Goal: Connect with others: Connect with others

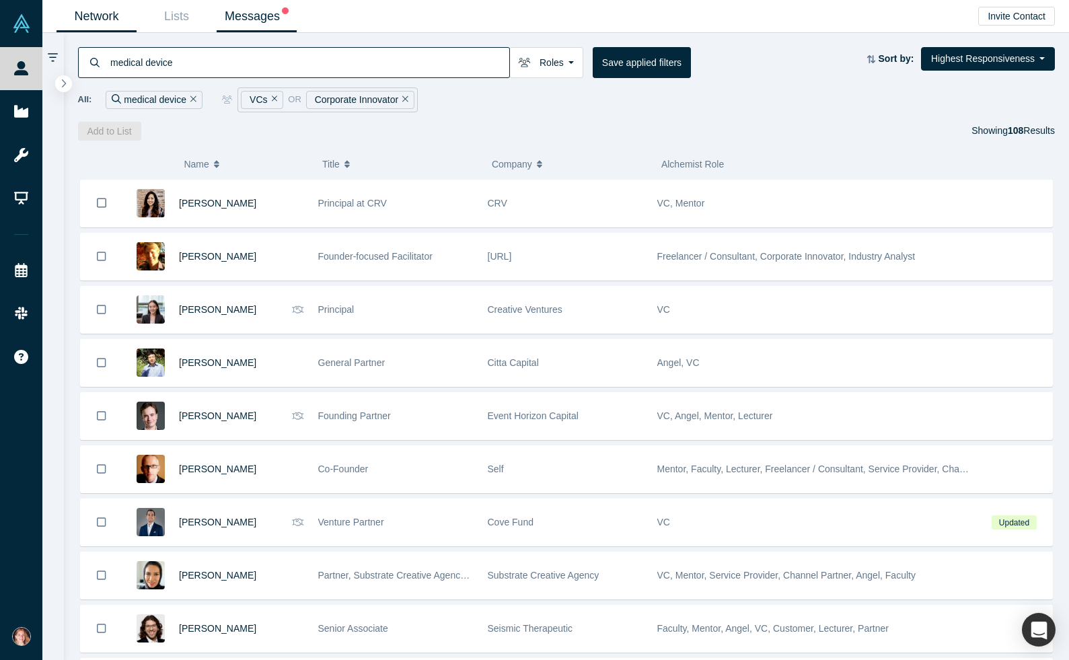
click at [252, 16] on link "Messages" at bounding box center [257, 17] width 80 height 32
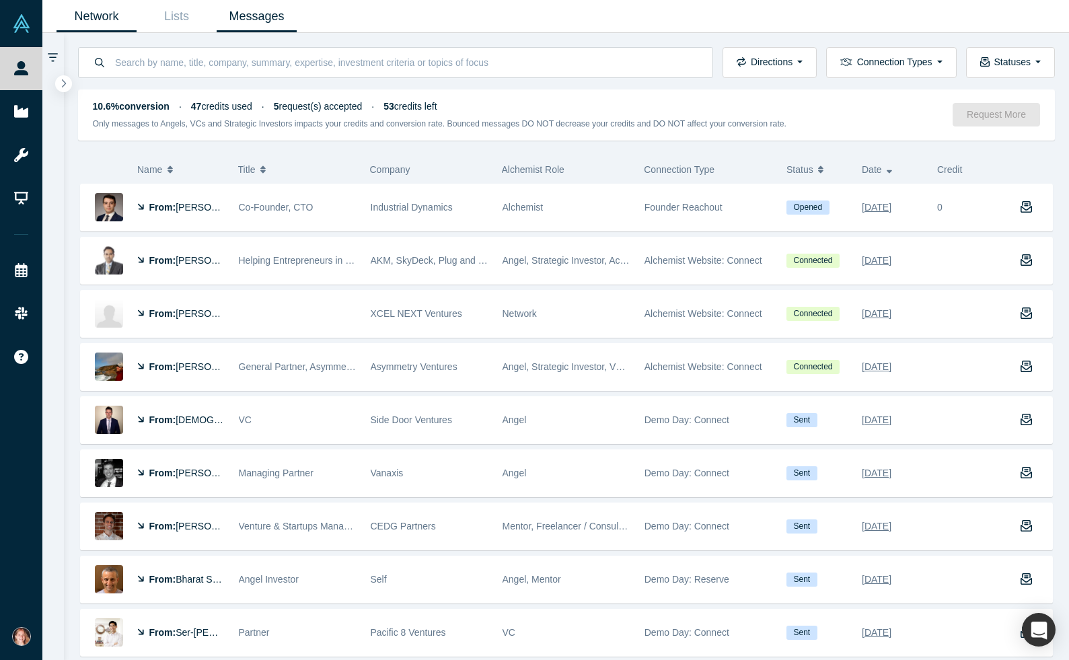
click at [110, 20] on link "Network" at bounding box center [97, 17] width 80 height 32
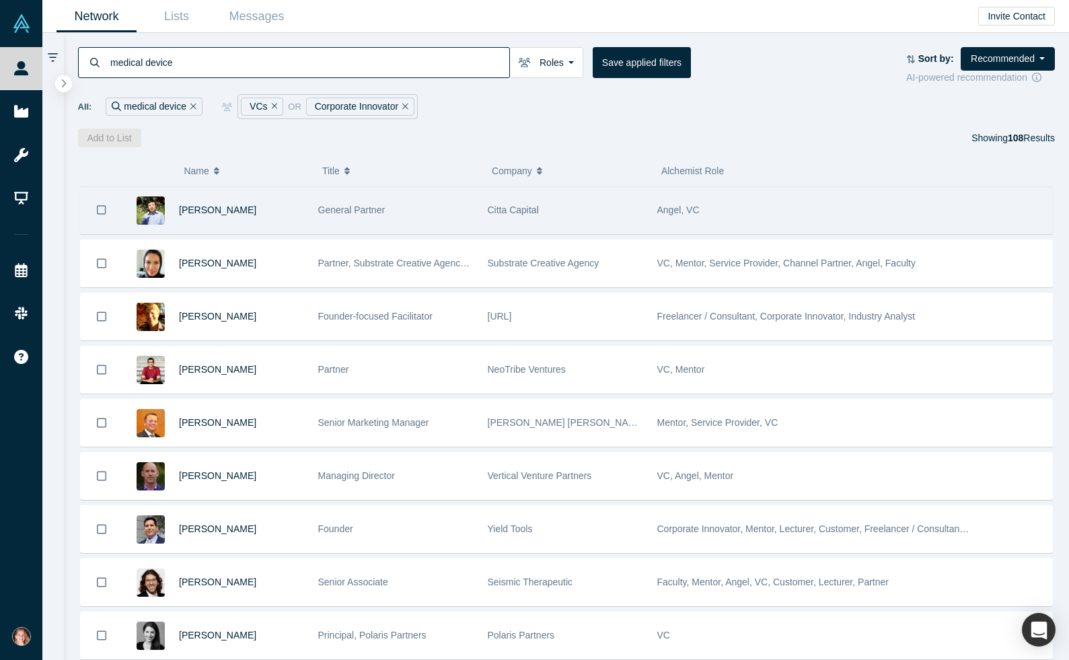
click at [599, 228] on div "Citta Capital" at bounding box center [565, 210] width 155 height 46
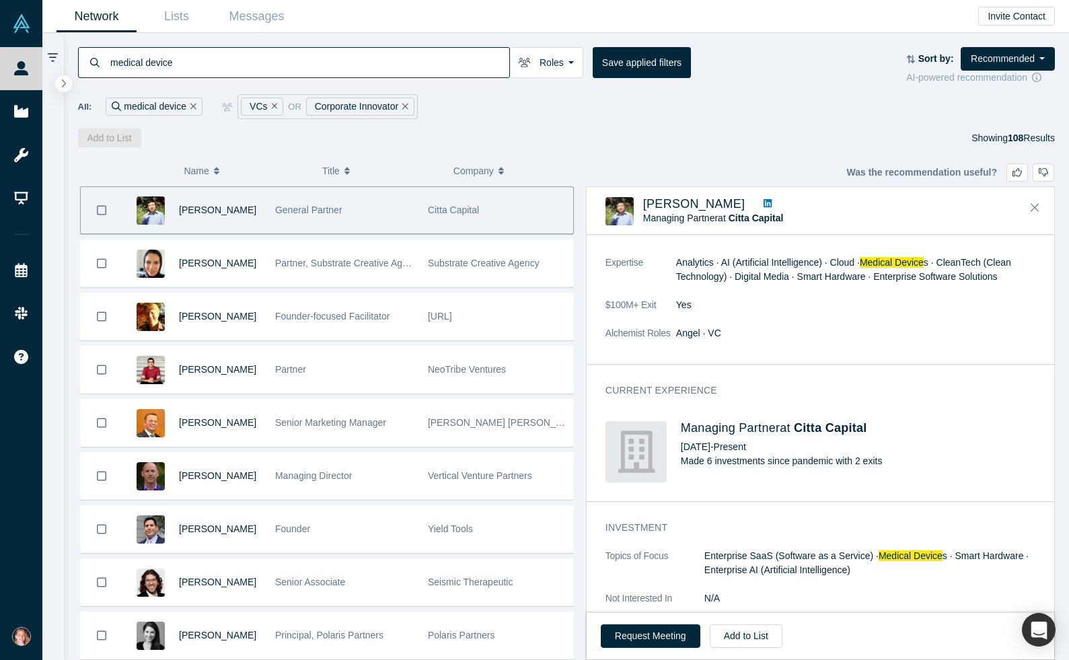
scroll to position [142, 0]
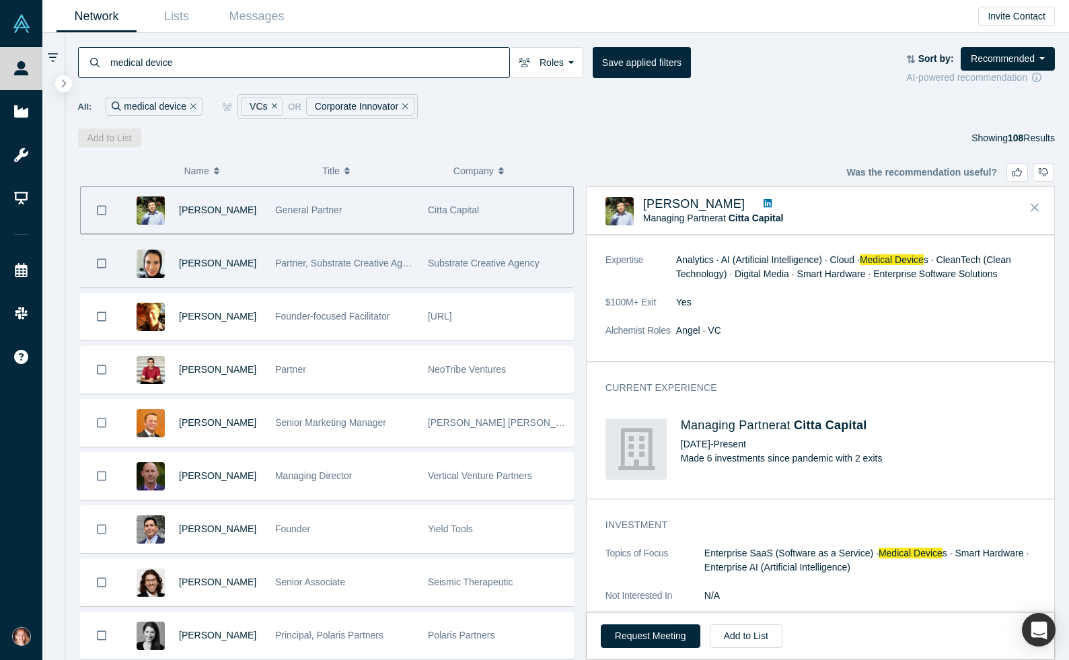
click at [423, 267] on div "Substrate Creative Agency" at bounding box center [496, 263] width 153 height 46
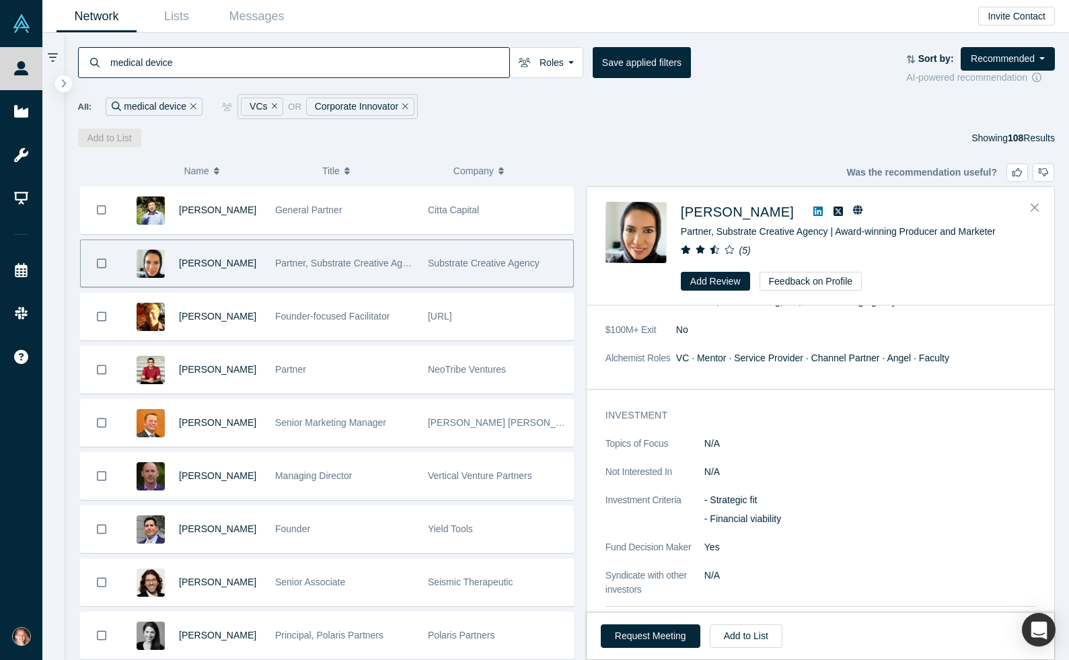
scroll to position [0, 0]
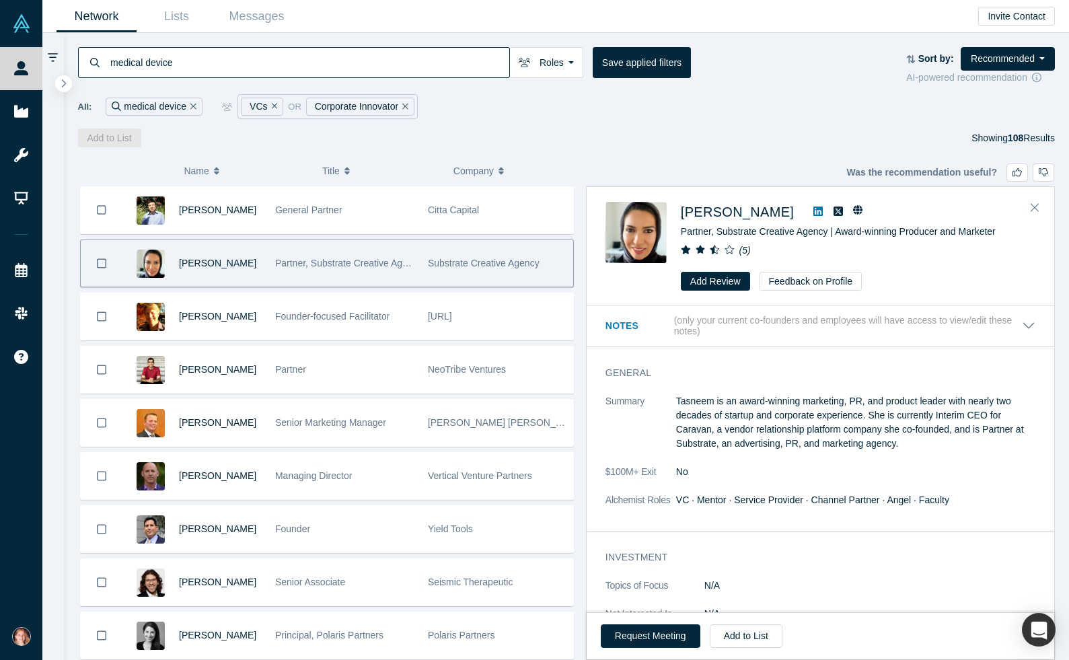
click at [744, 249] on icon "( 5 )" at bounding box center [744, 250] width 11 height 11
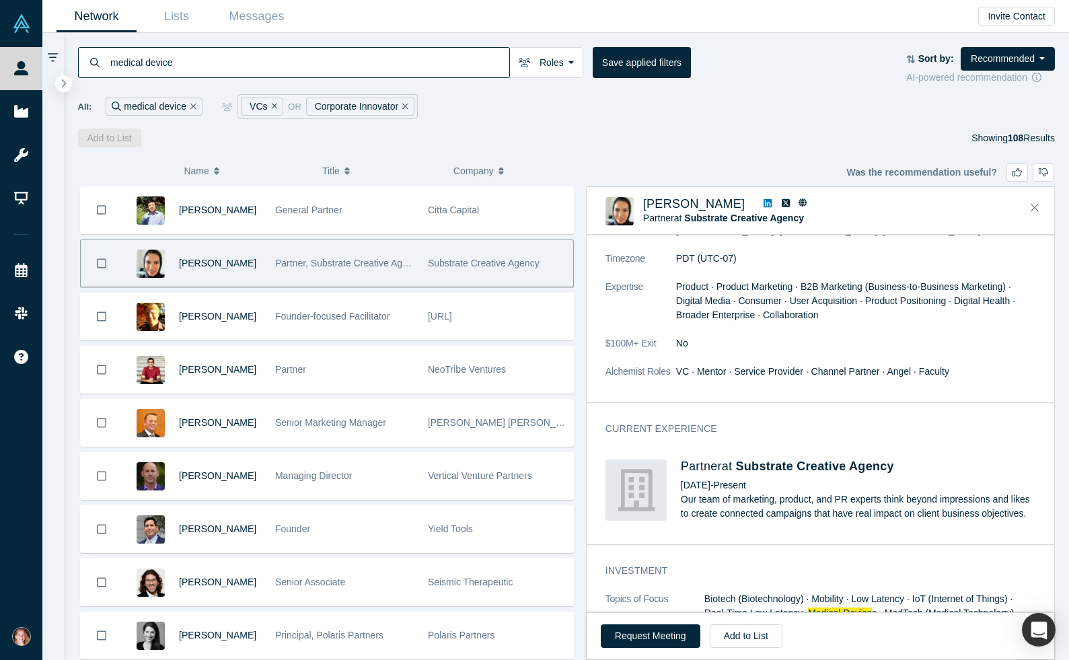
scroll to position [279, 0]
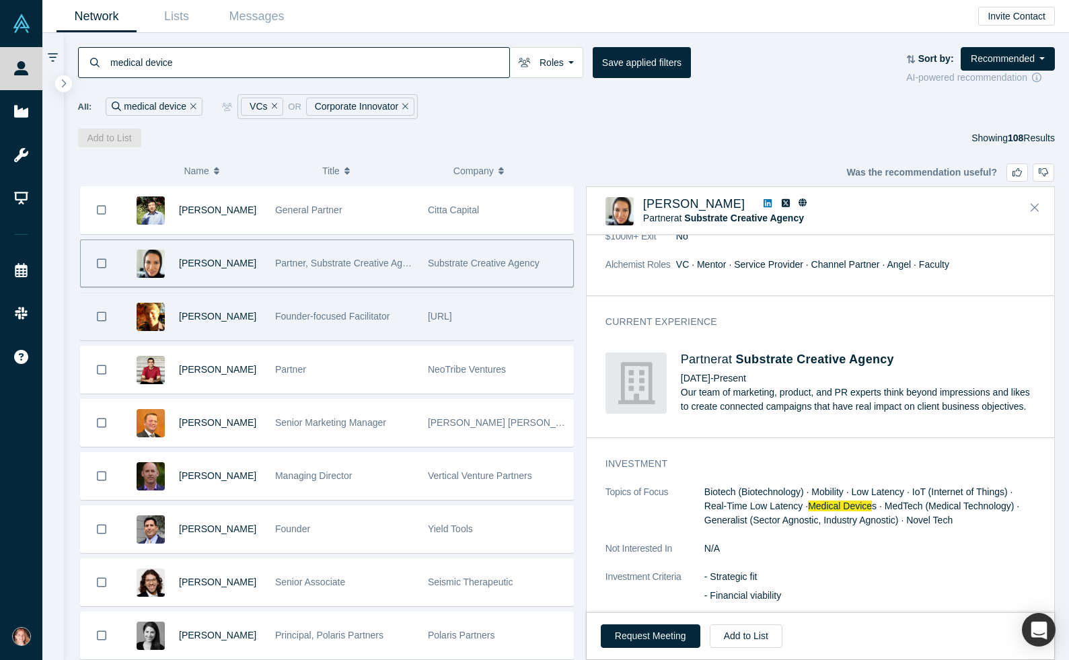
click at [346, 317] on span "Founder-focused Facilitator" at bounding box center [332, 316] width 114 height 11
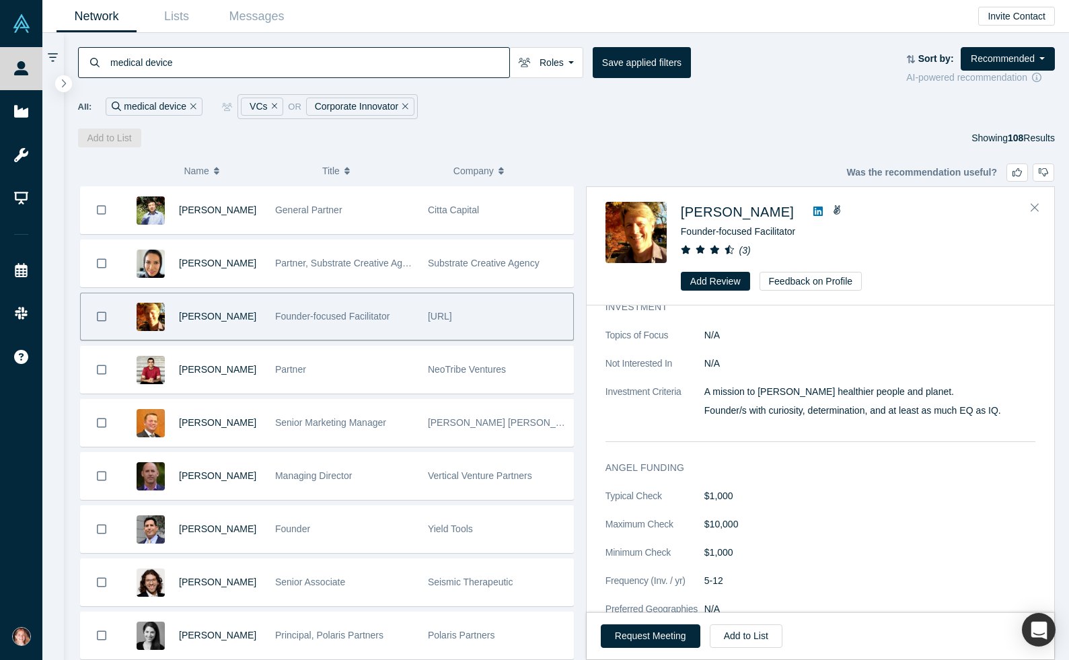
scroll to position [0, 0]
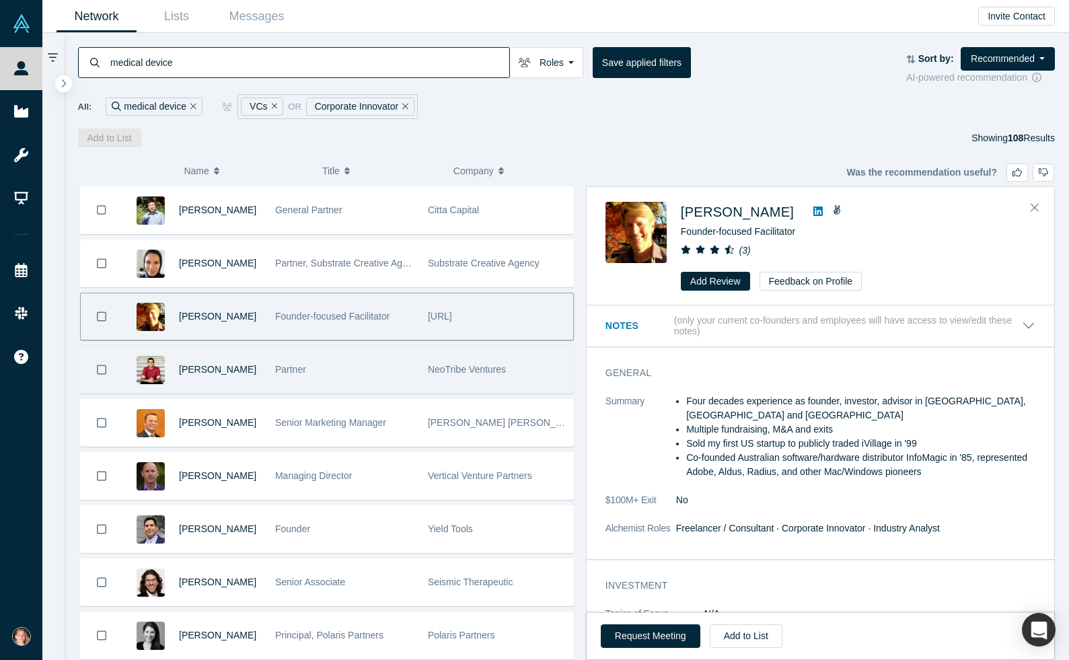
click at [349, 381] on div "Partner" at bounding box center [344, 369] width 139 height 46
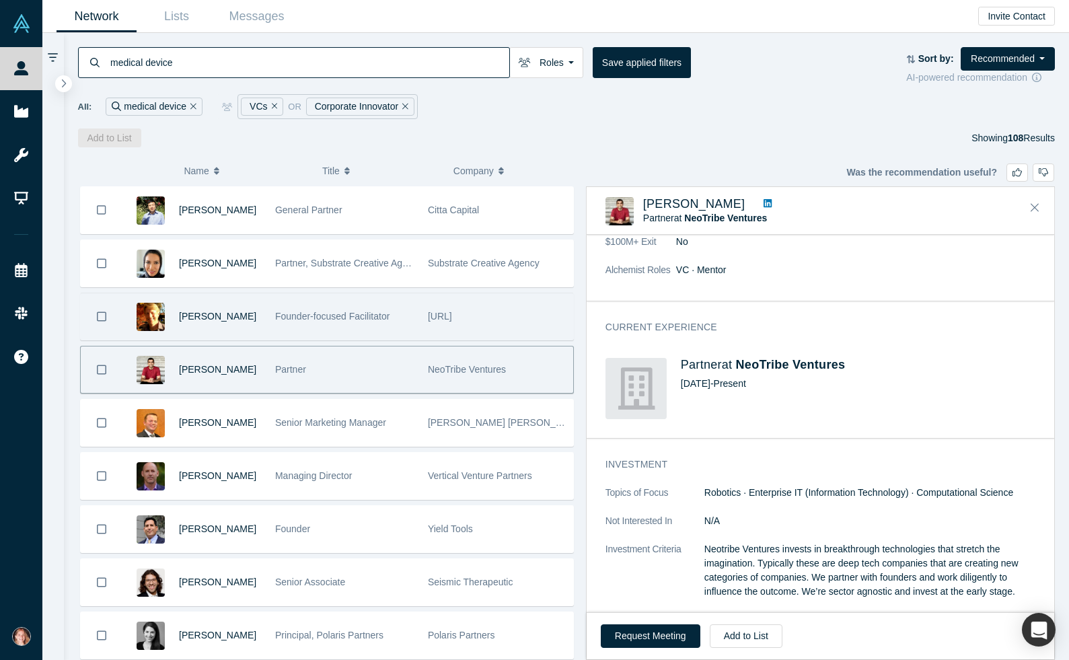
scroll to position [57, 0]
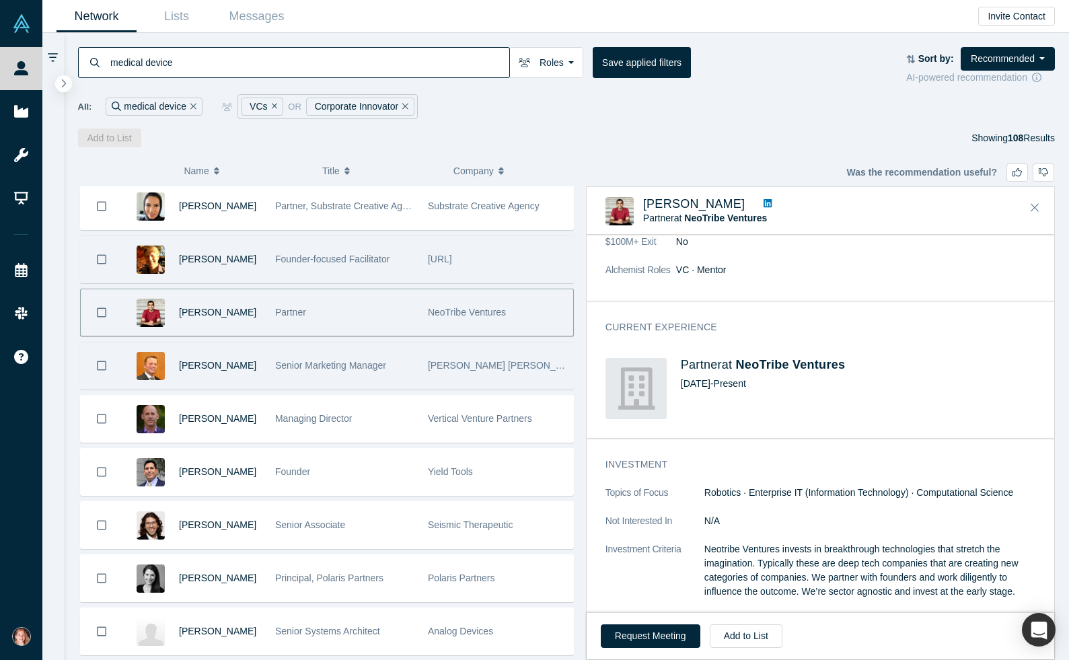
click at [400, 355] on div "Senior Marketing Manager" at bounding box center [344, 365] width 139 height 46
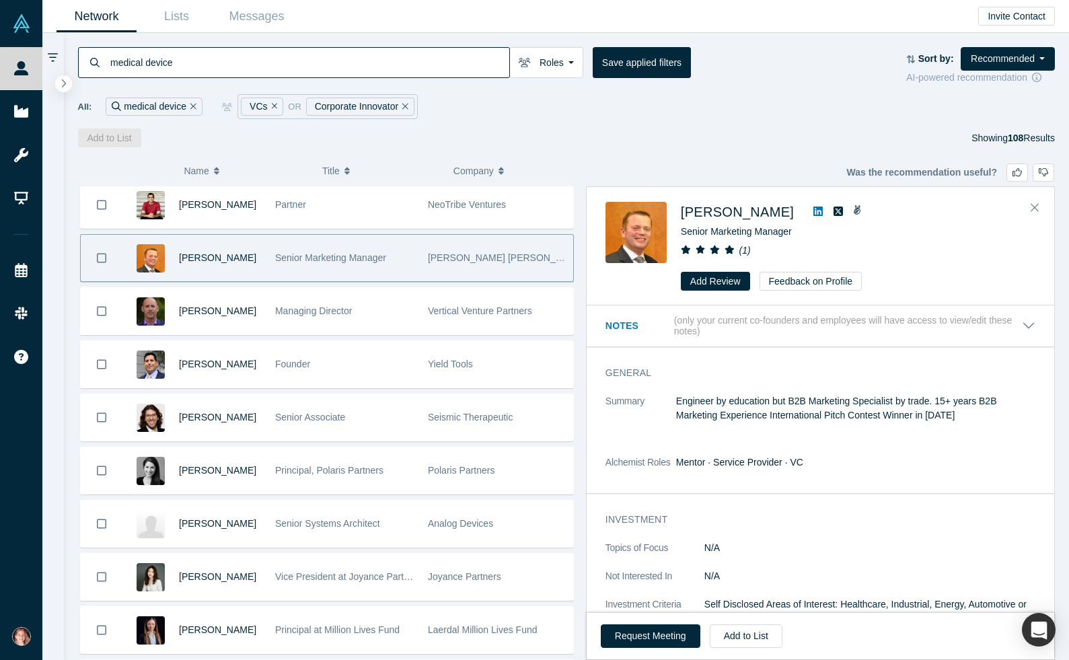
scroll to position [165, 0]
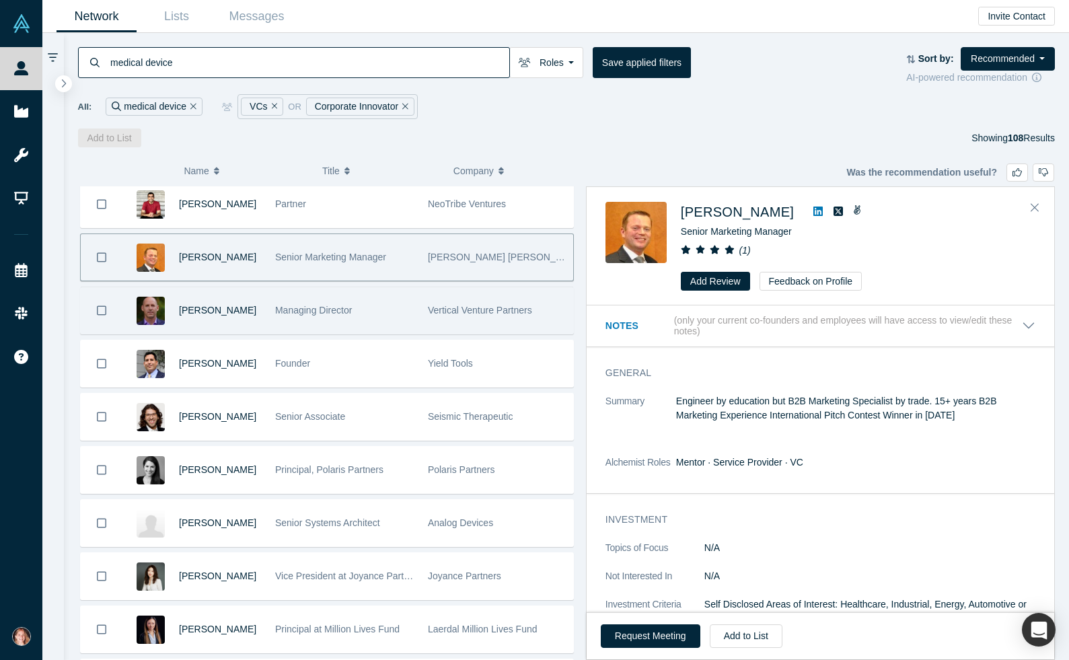
click at [388, 308] on div "Managing Director" at bounding box center [344, 310] width 139 height 46
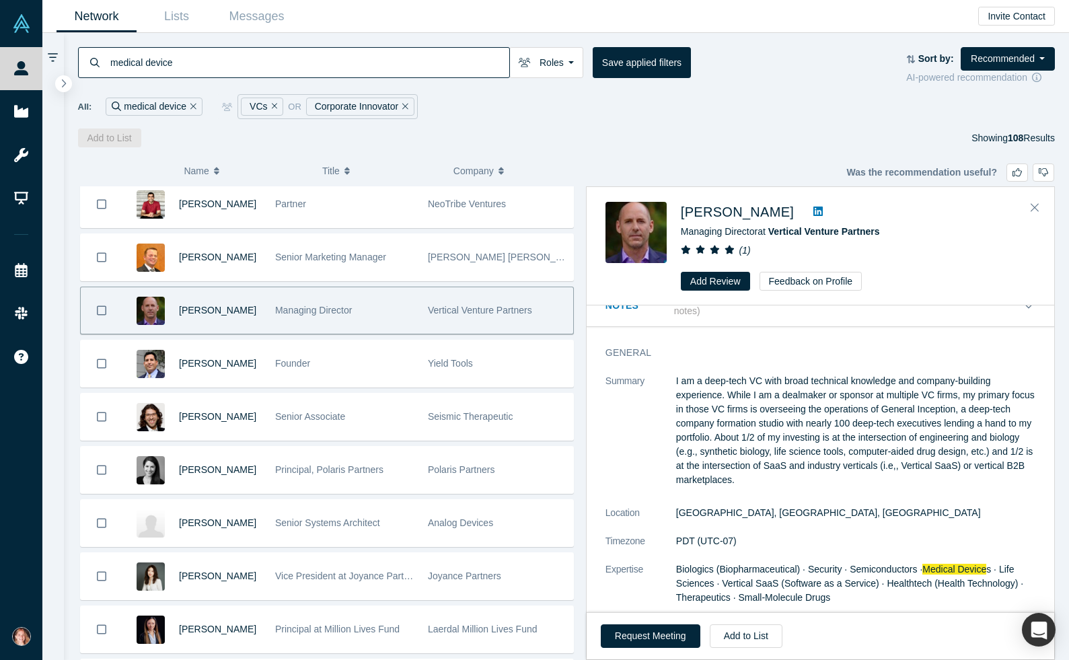
scroll to position [0, 0]
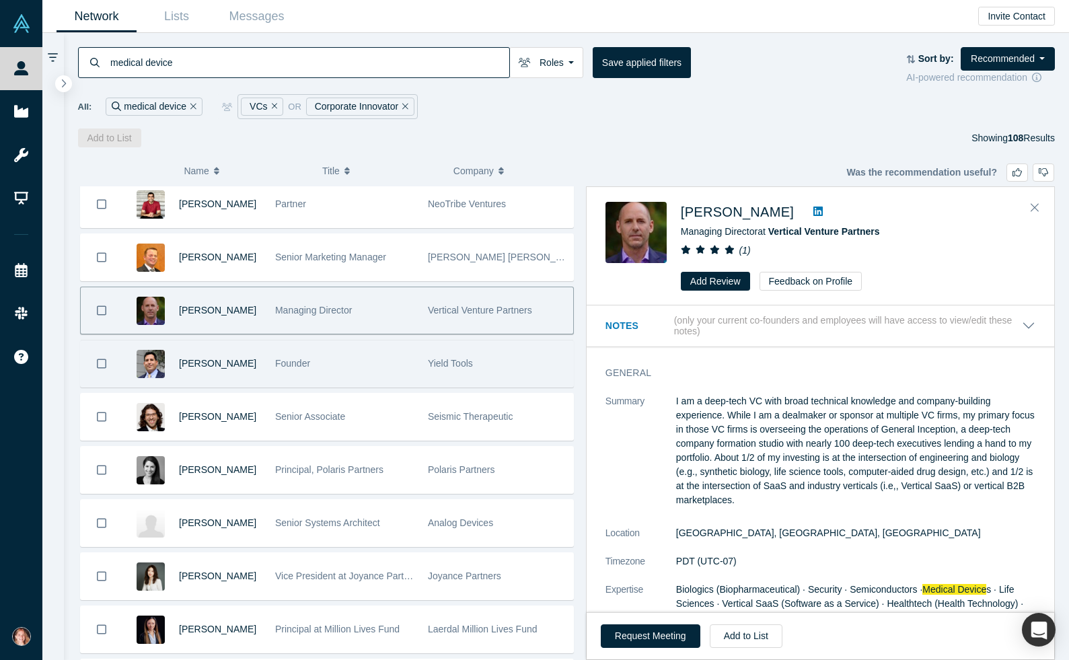
click at [325, 364] on div "Founder" at bounding box center [344, 363] width 139 height 46
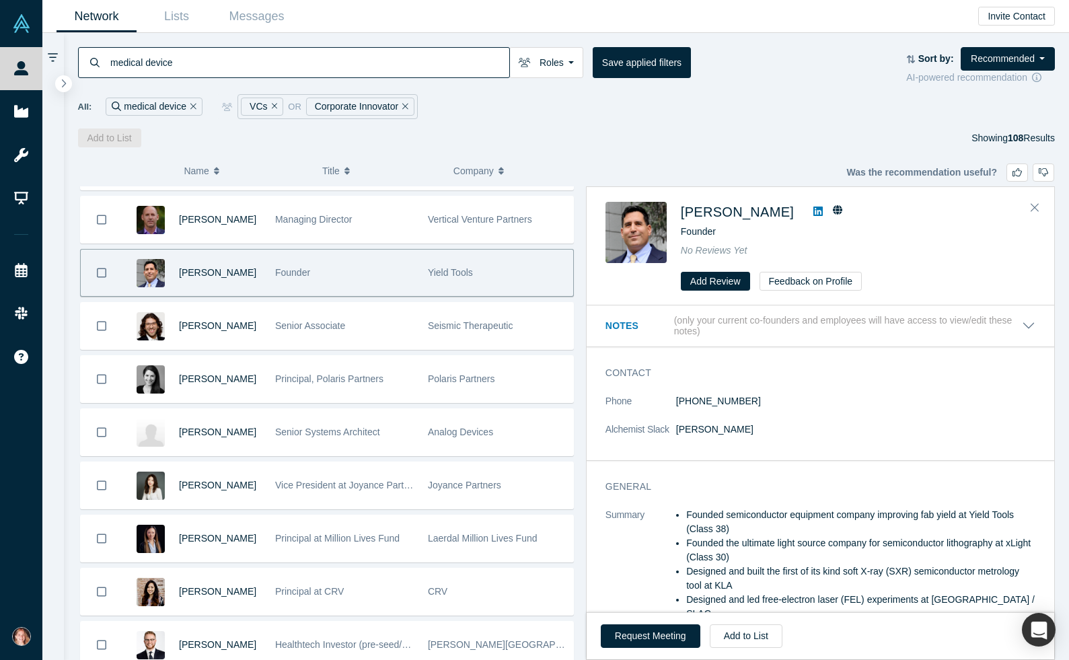
scroll to position [255, 0]
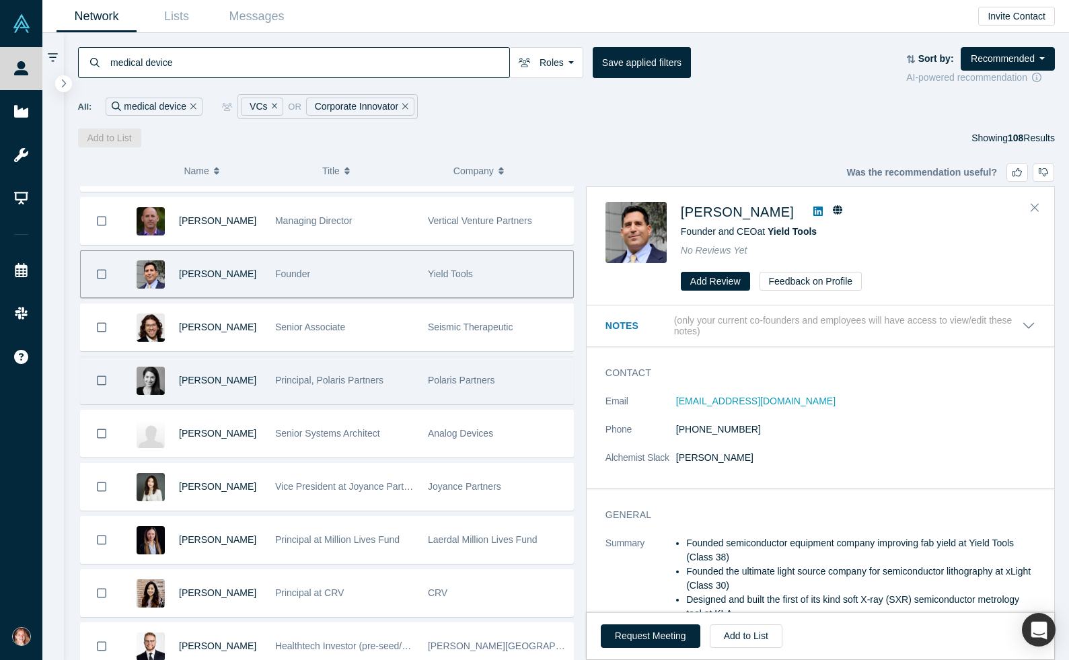
click at [403, 396] on div "Principal, Polaris Partners" at bounding box center [344, 380] width 139 height 46
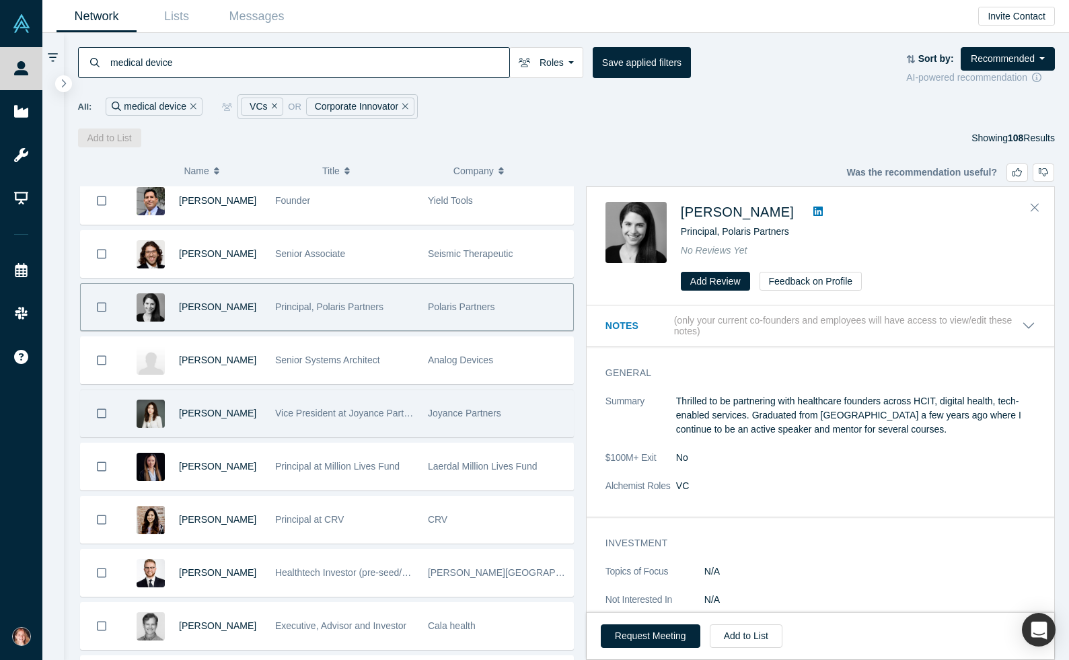
scroll to position [345, 0]
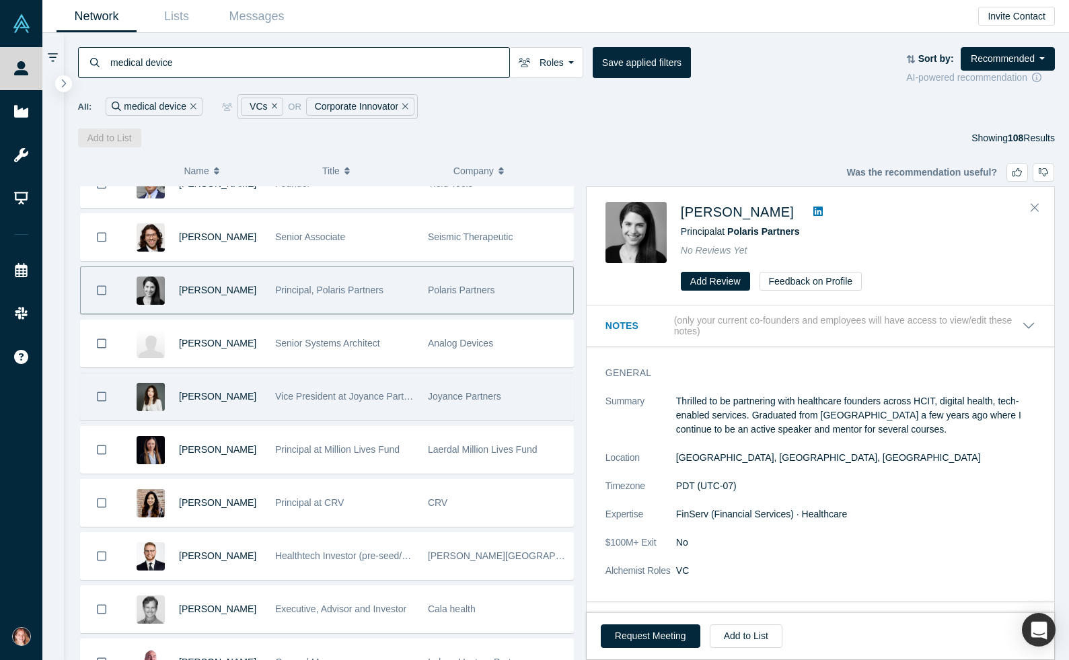
click at [387, 406] on div "Vice President at Joyance Partners" at bounding box center [344, 396] width 139 height 46
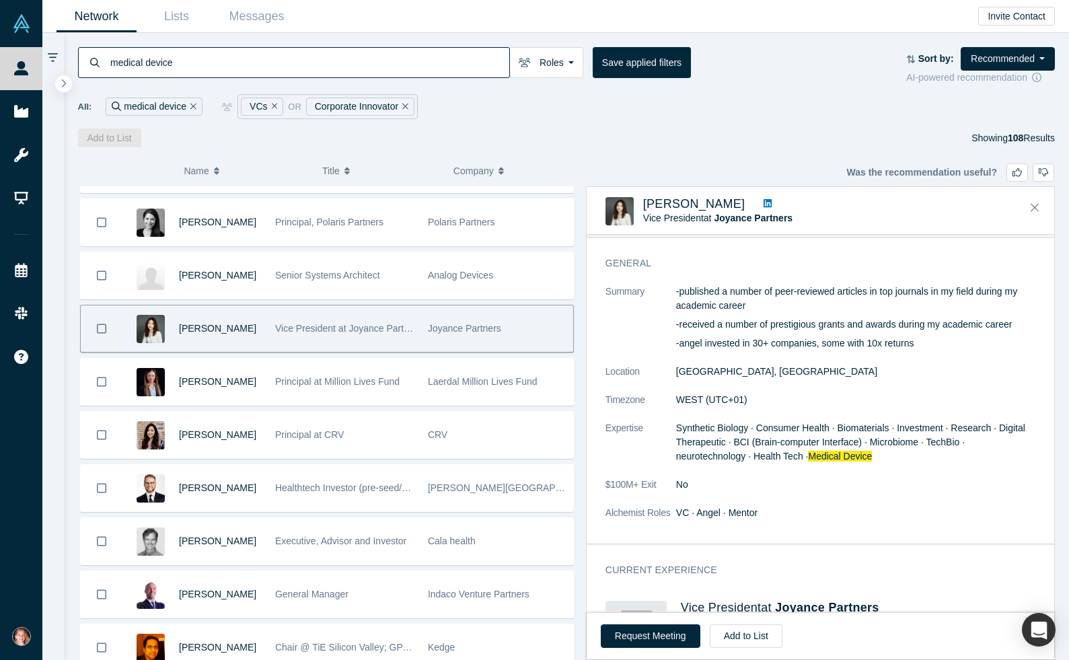
scroll to position [39, 0]
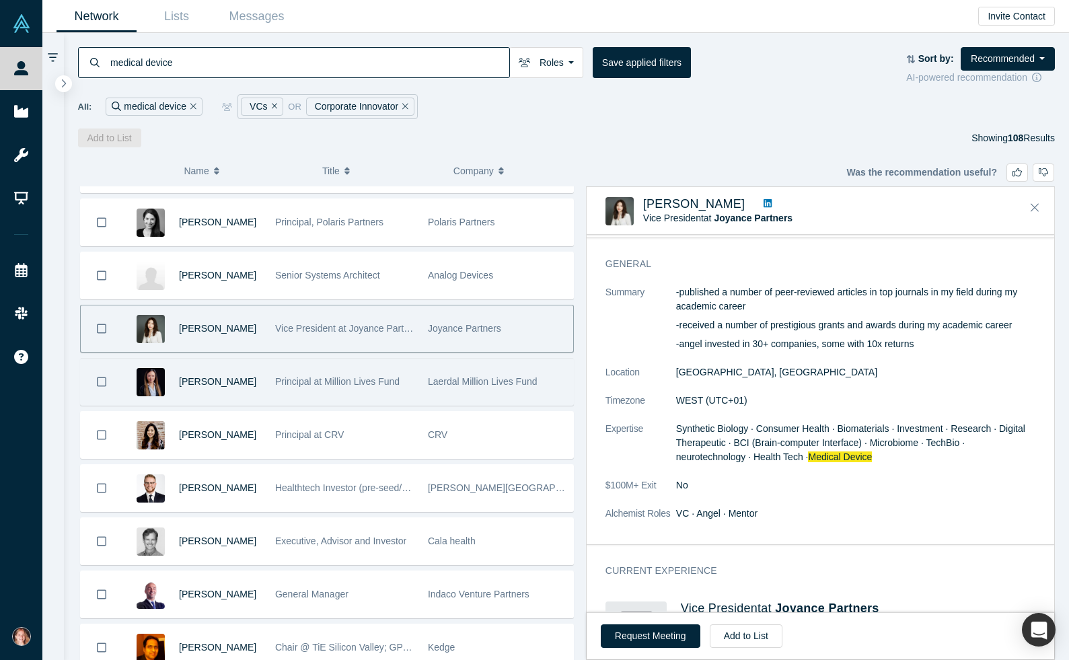
click at [493, 392] on div "Laerdal Million Lives Fund" at bounding box center [497, 382] width 139 height 46
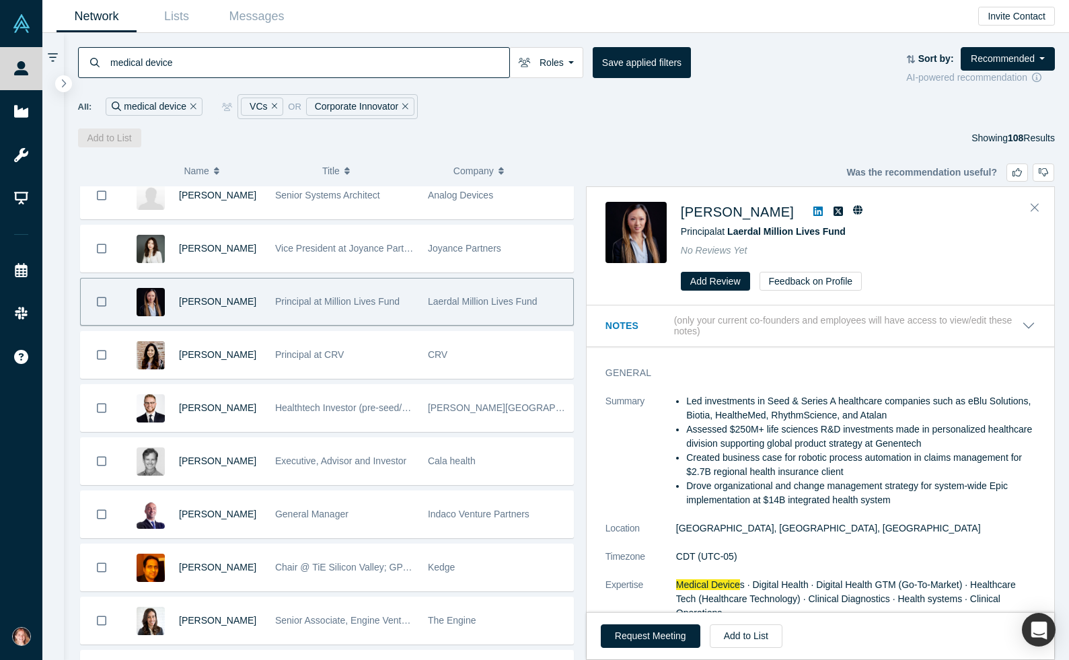
scroll to position [492, 0]
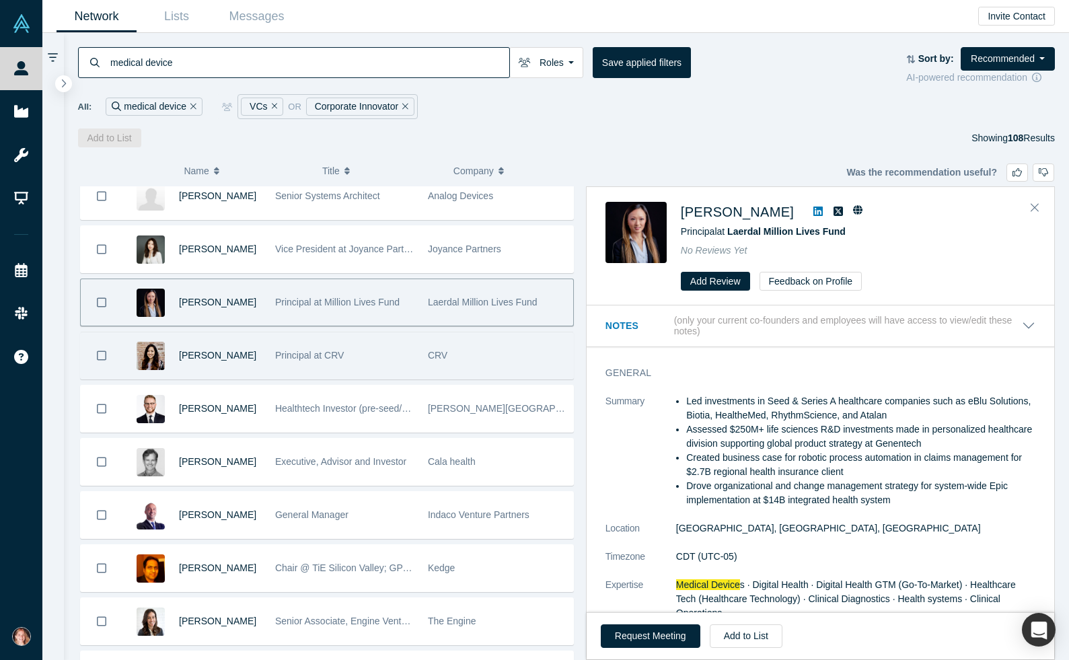
click at [468, 359] on div "CRV" at bounding box center [497, 355] width 139 height 46
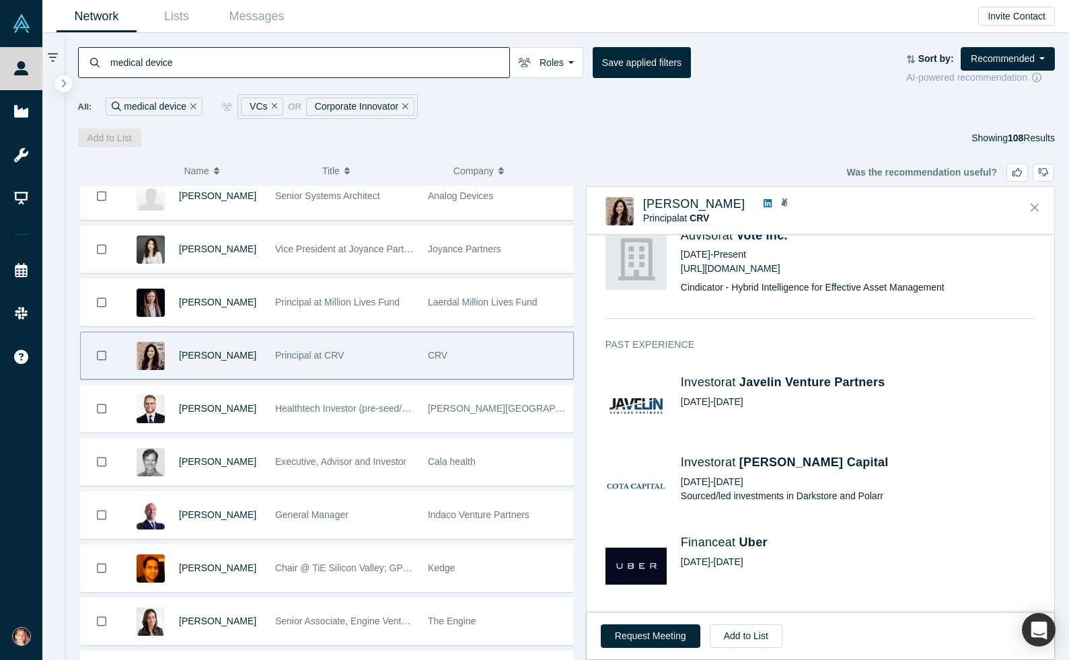
scroll to position [846, 0]
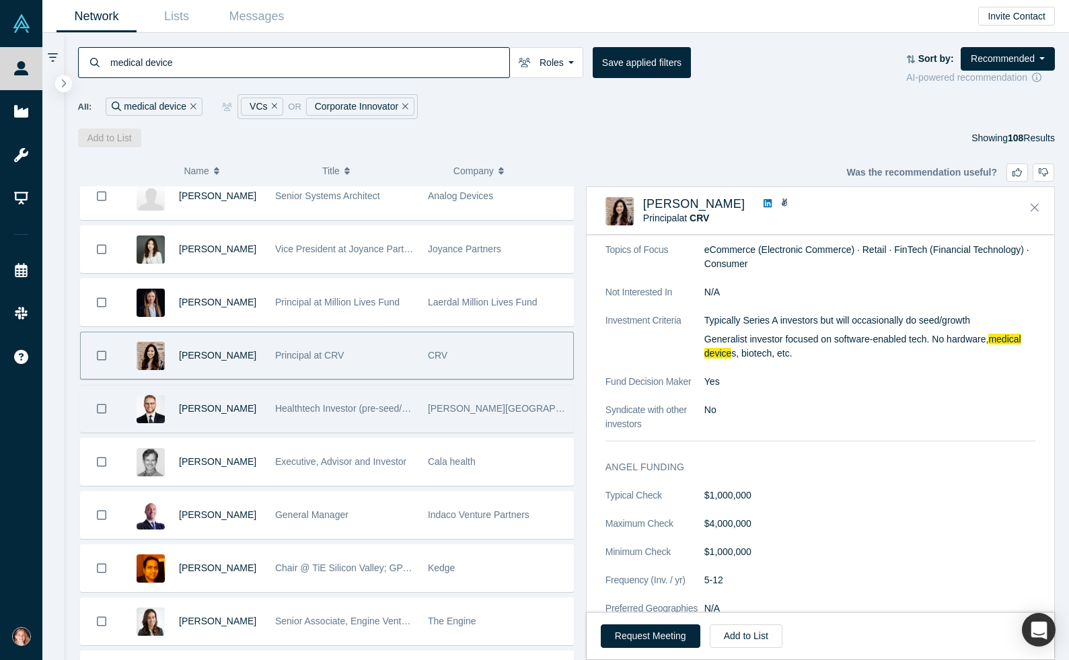
click at [494, 422] on div "[PERSON_NAME][GEOGRAPHIC_DATA] for Biodesign" at bounding box center [497, 408] width 139 height 46
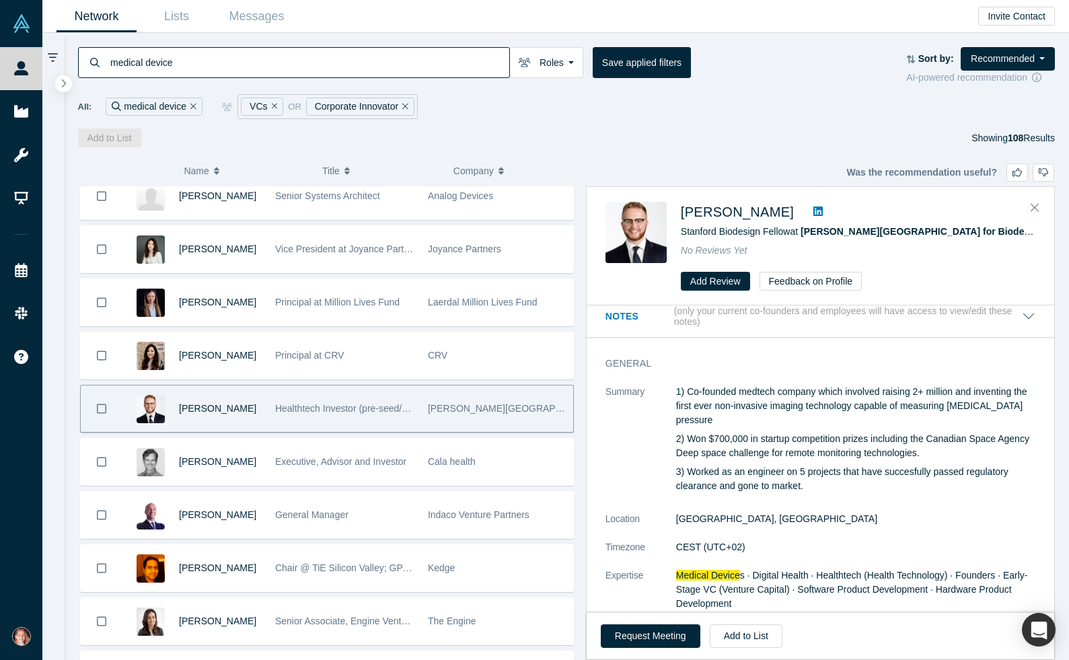
scroll to position [0, 0]
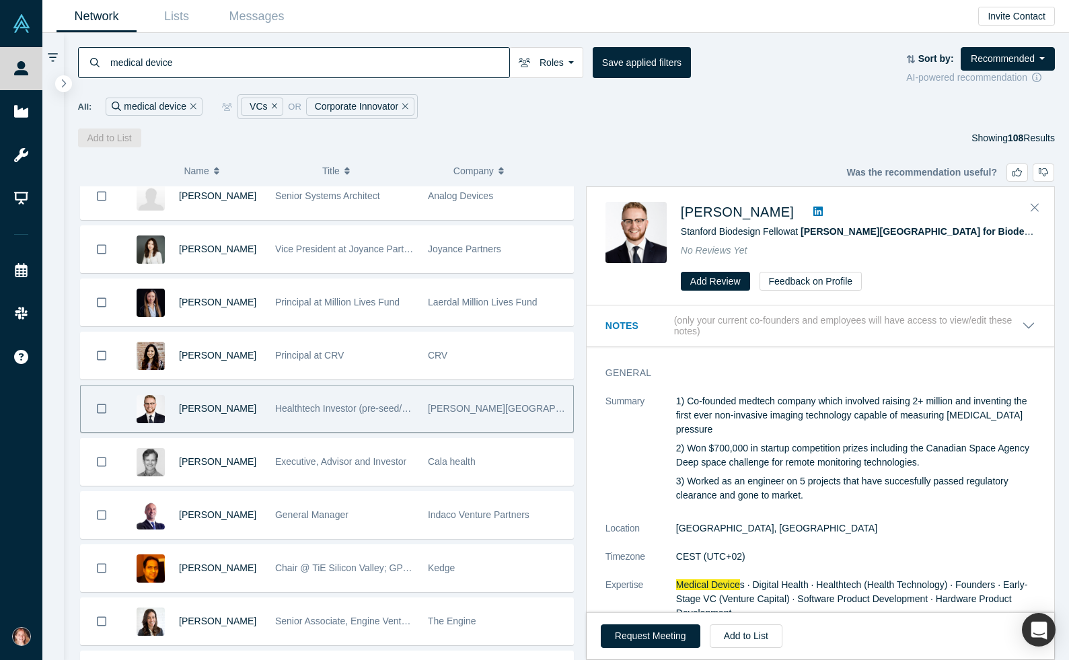
click at [778, 513] on dl "Summary 1) Co-founded medtech company which involved raising 2+ million and inv…" at bounding box center [820, 528] width 430 height 268
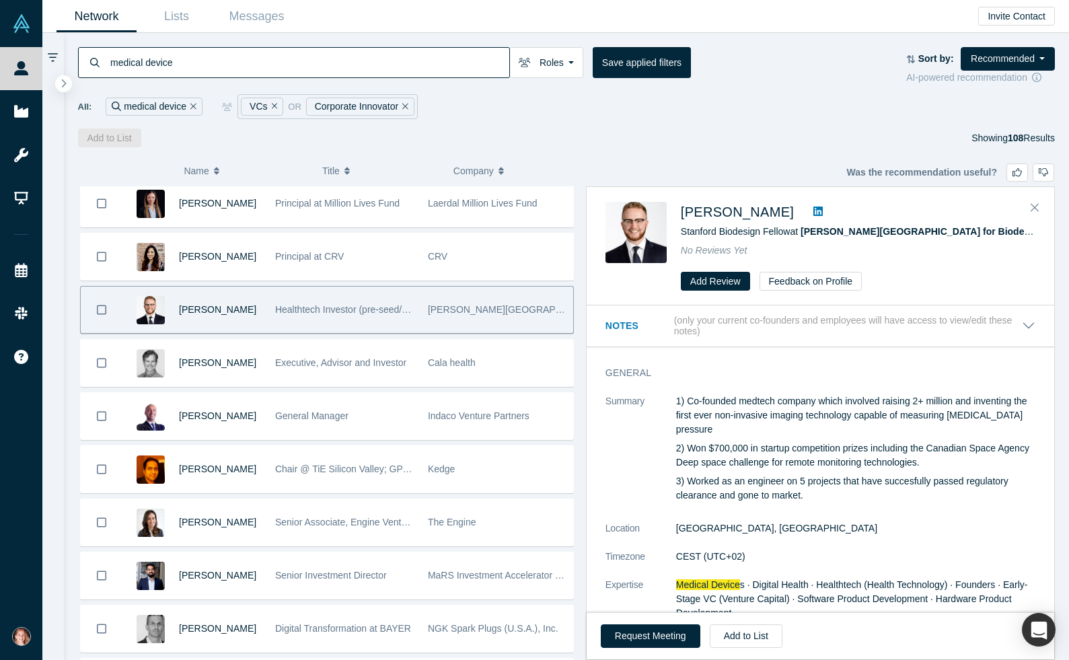
scroll to position [613, 0]
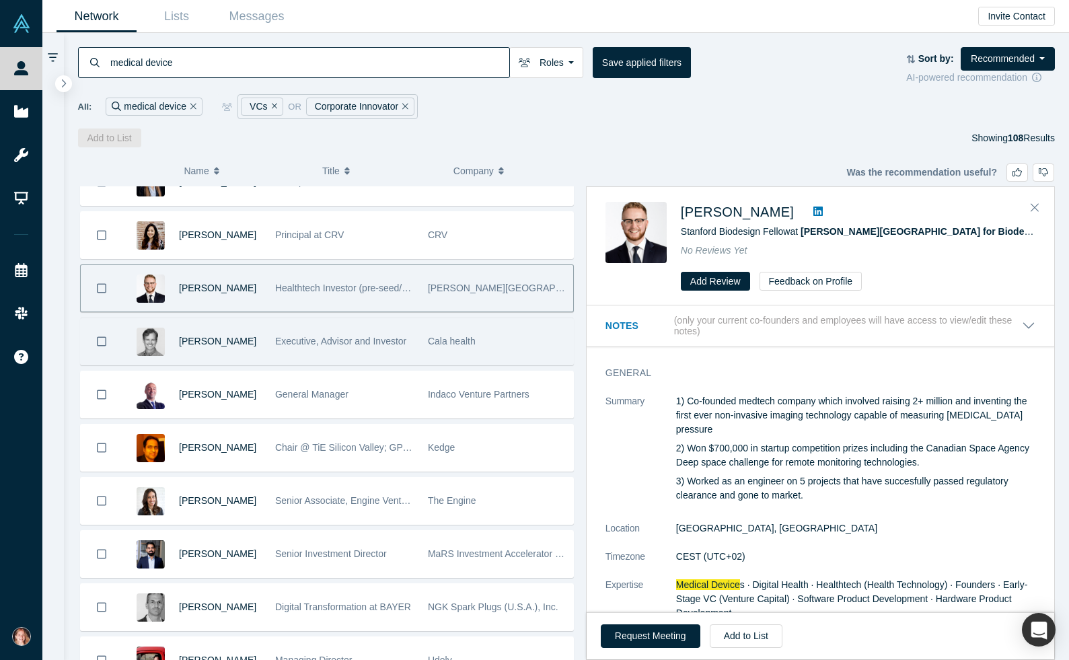
click at [381, 328] on div "Executive, Advisor and Investor" at bounding box center [344, 341] width 139 height 46
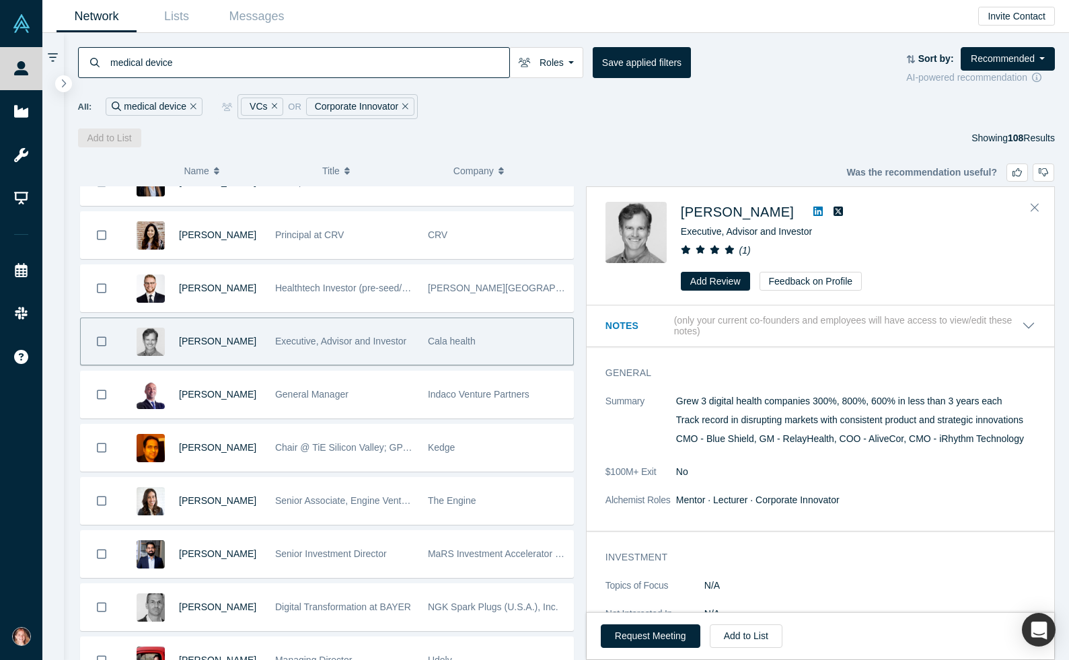
scroll to position [81, 0]
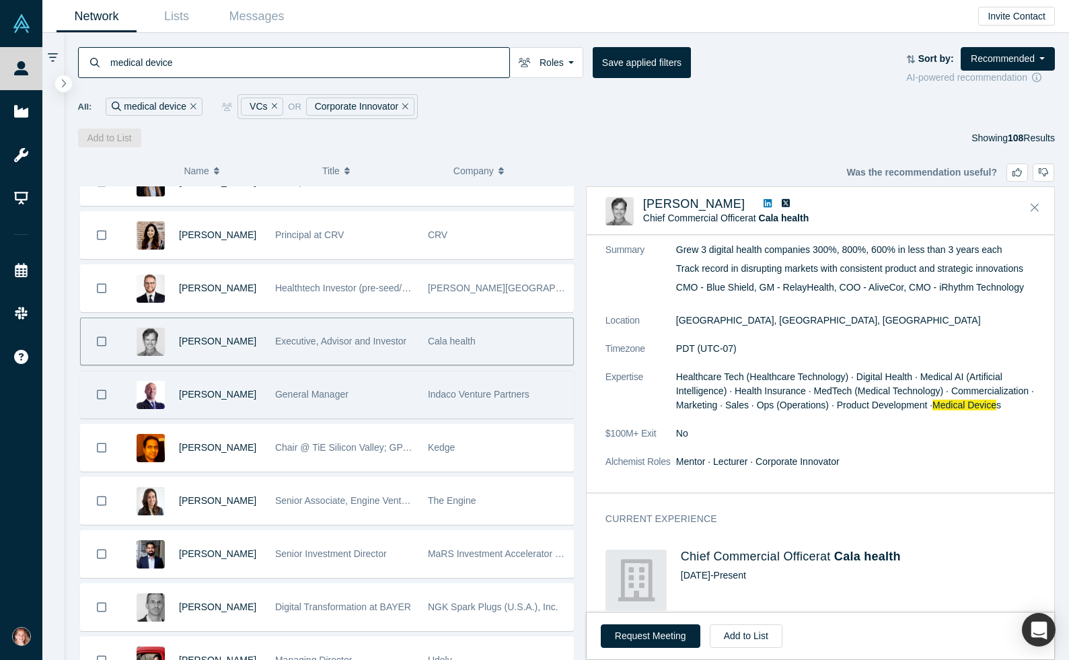
click at [383, 394] on div "General Manager" at bounding box center [344, 394] width 139 height 46
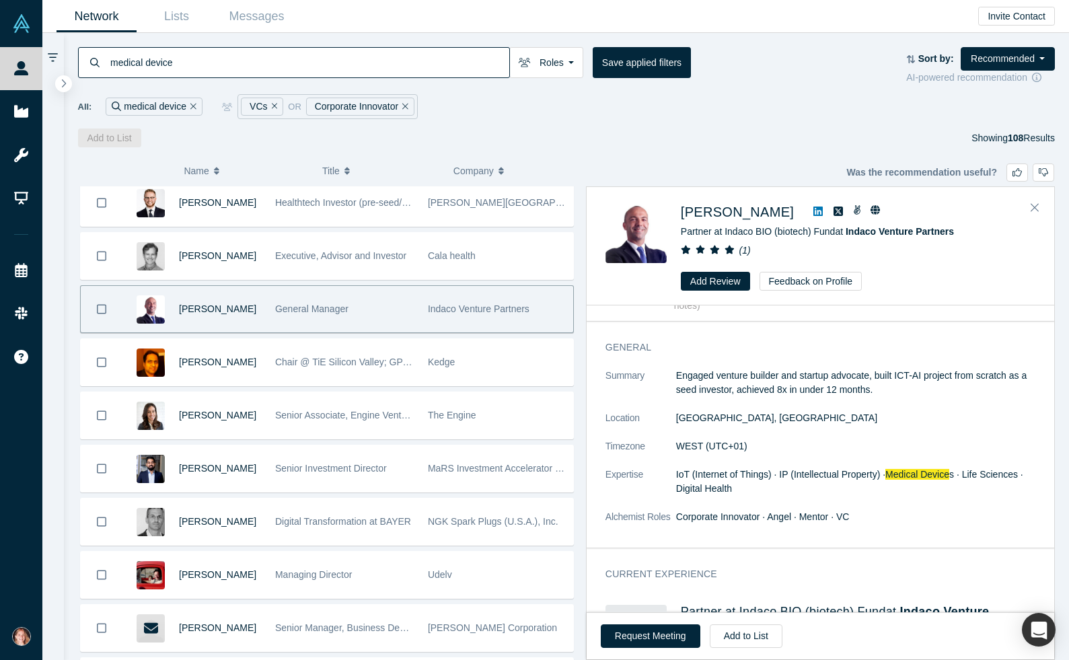
scroll to position [0, 0]
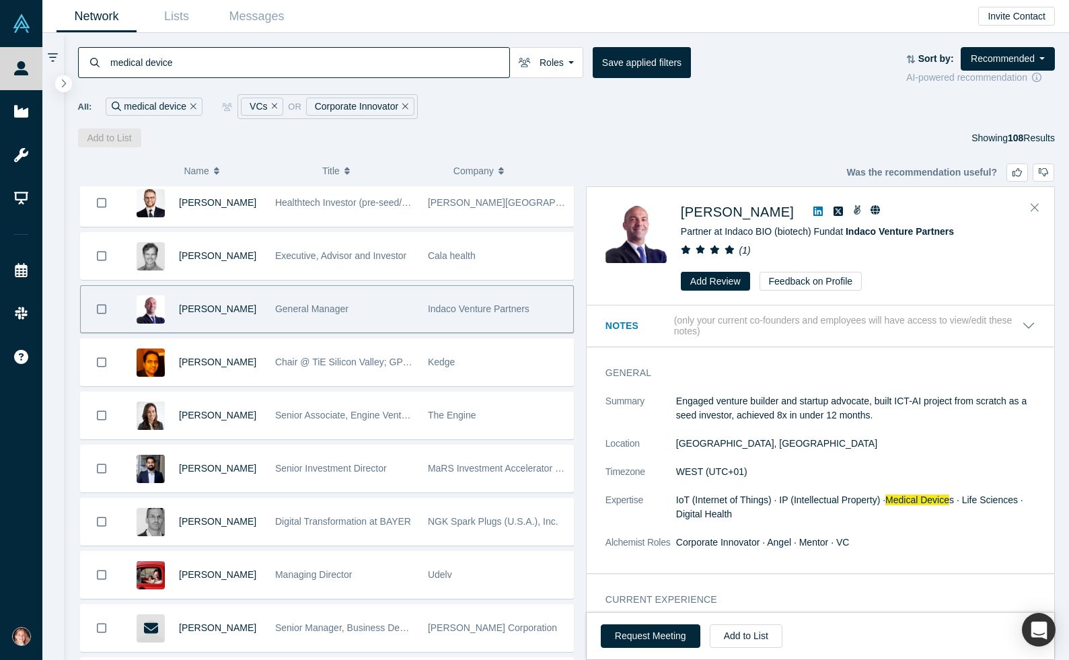
click at [104, 309] on icon "Bookmark" at bounding box center [101, 309] width 9 height 13
click at [106, 135] on button "Add to List" at bounding box center [109, 137] width 63 height 19
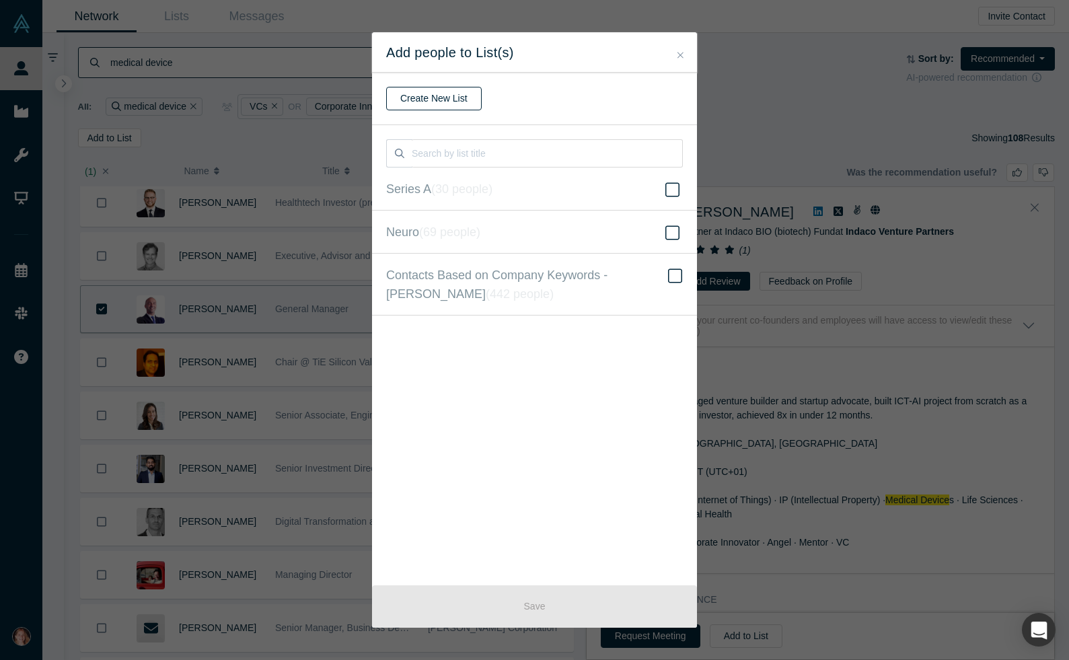
click at [439, 100] on button "Create New List" at bounding box center [434, 99] width 96 height 24
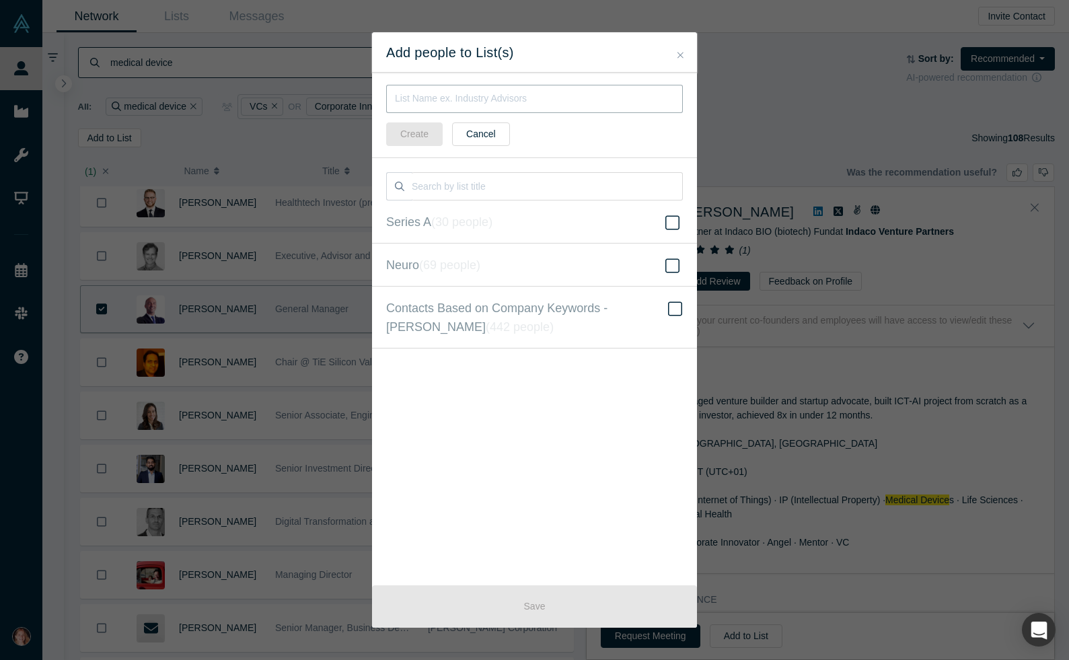
click at [431, 105] on input "text" at bounding box center [534, 99] width 297 height 28
type input "Series A [DATE]"
click at [418, 136] on button "Create" at bounding box center [414, 134] width 57 height 24
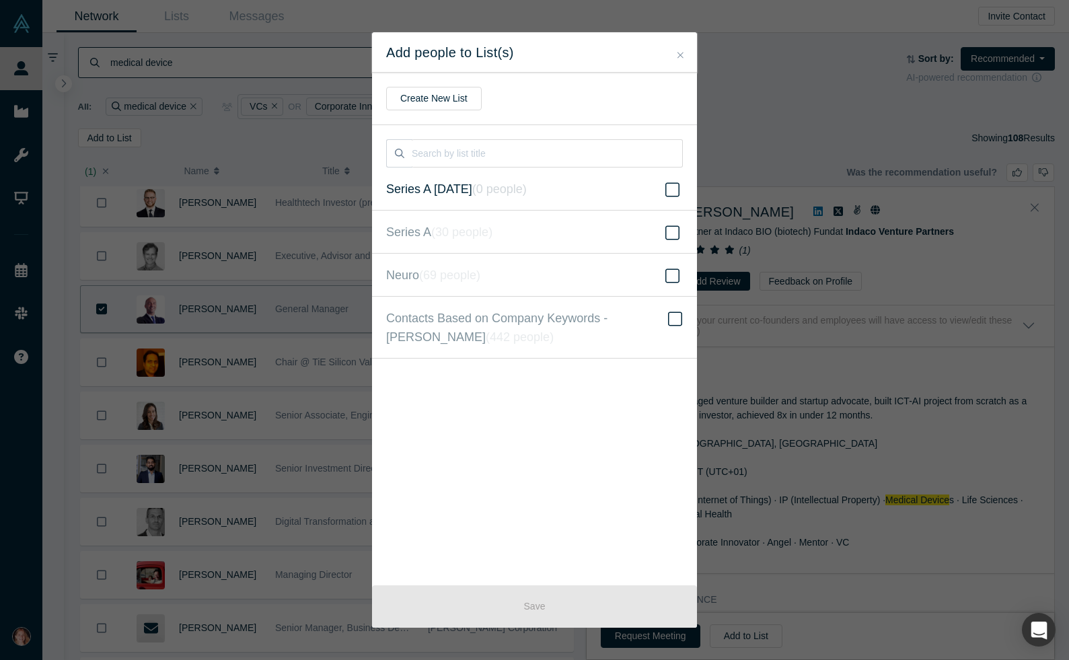
click at [675, 192] on icon at bounding box center [672, 190] width 14 height 16
click at [0, 0] on input "Series A [DATE] ( 0 people )" at bounding box center [0, 0] width 0 height 0
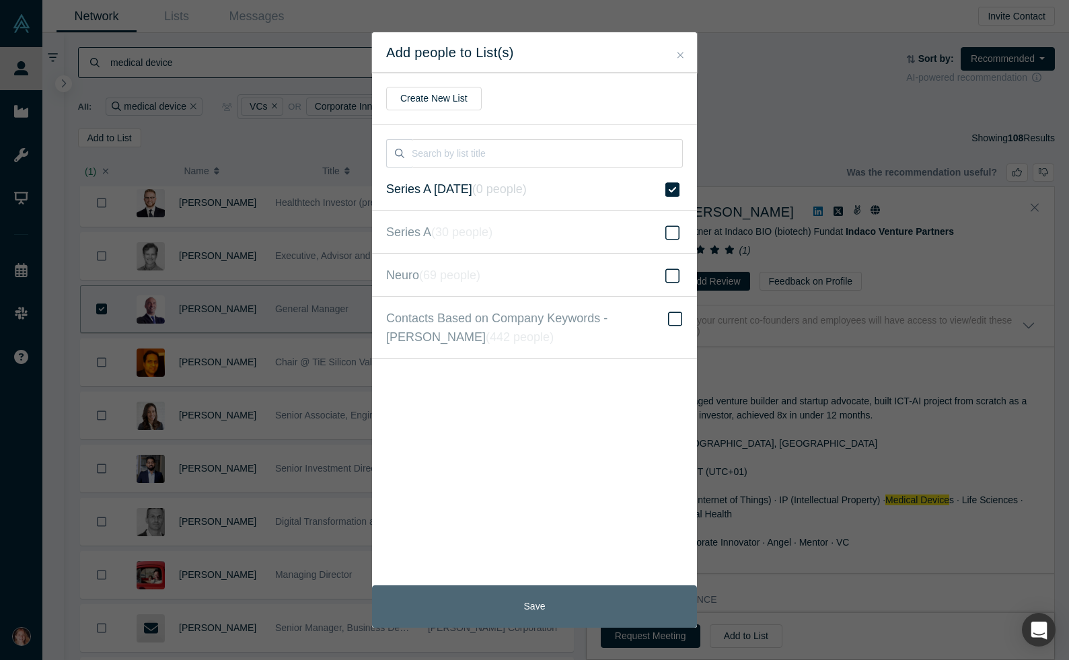
click at [541, 607] on button "Save" at bounding box center [534, 606] width 325 height 42
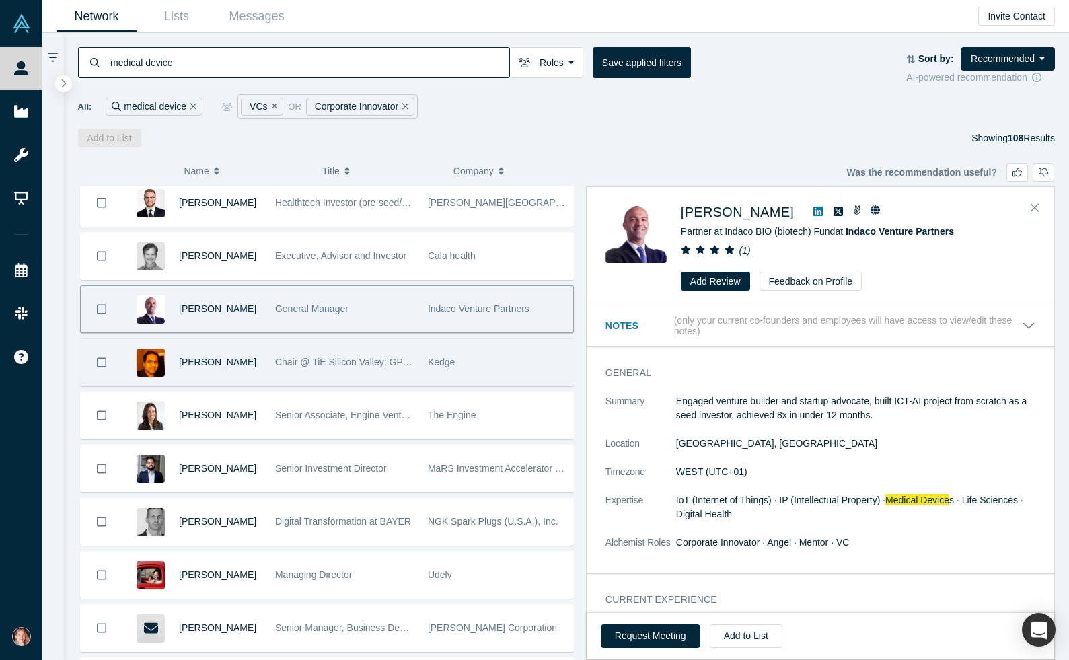
click at [442, 366] on span "Kedge" at bounding box center [441, 362] width 27 height 11
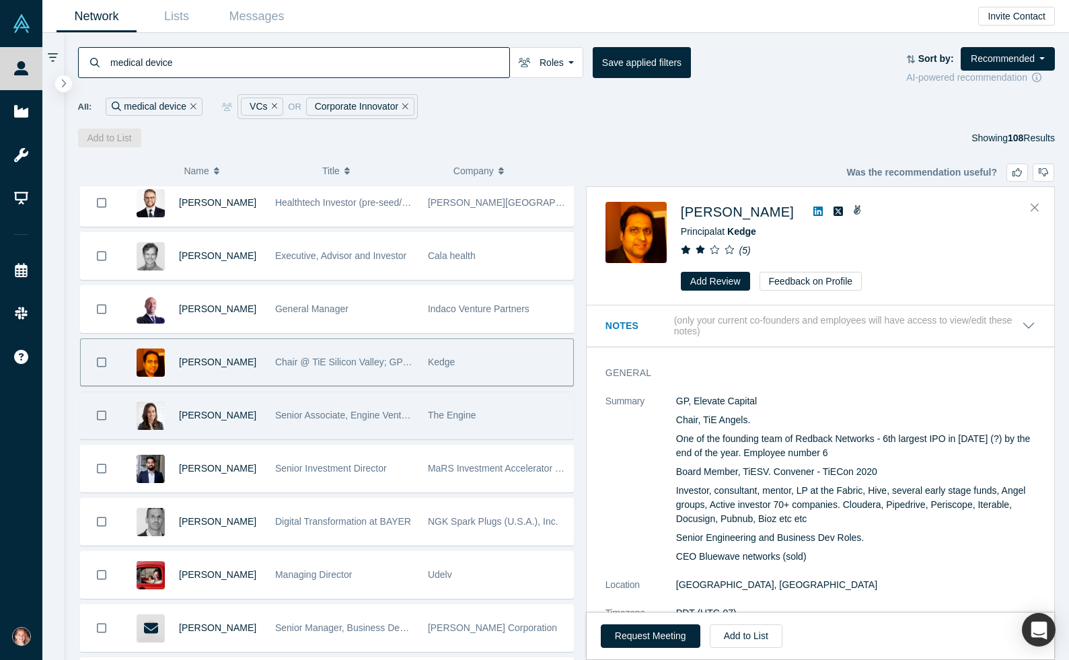
click at [433, 421] on div "The Engine" at bounding box center [497, 415] width 139 height 46
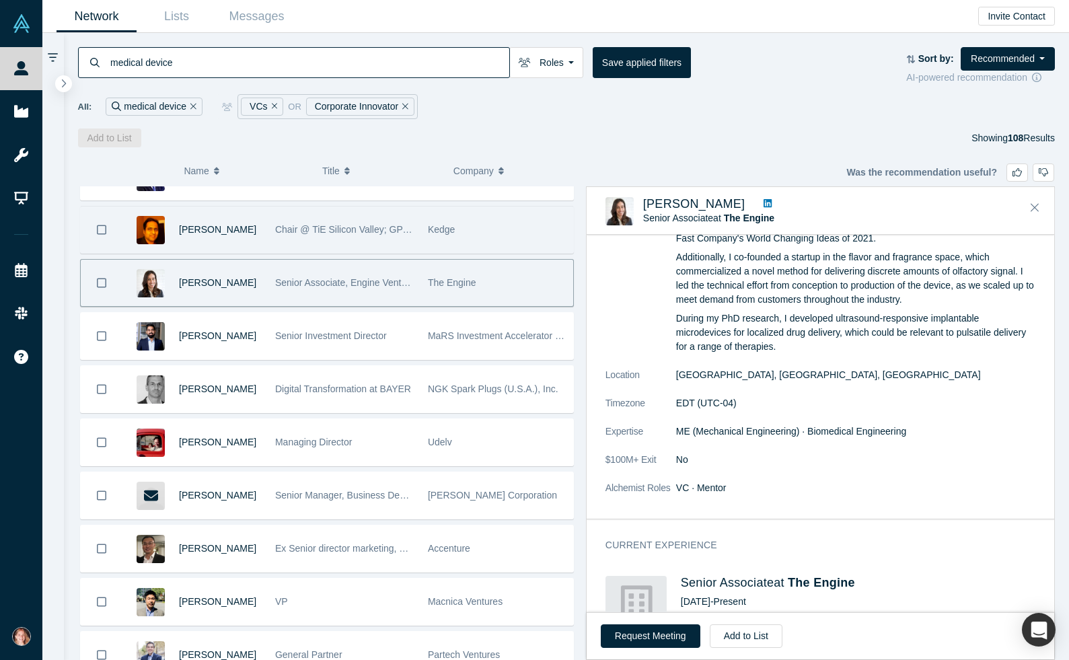
scroll to position [131, 0]
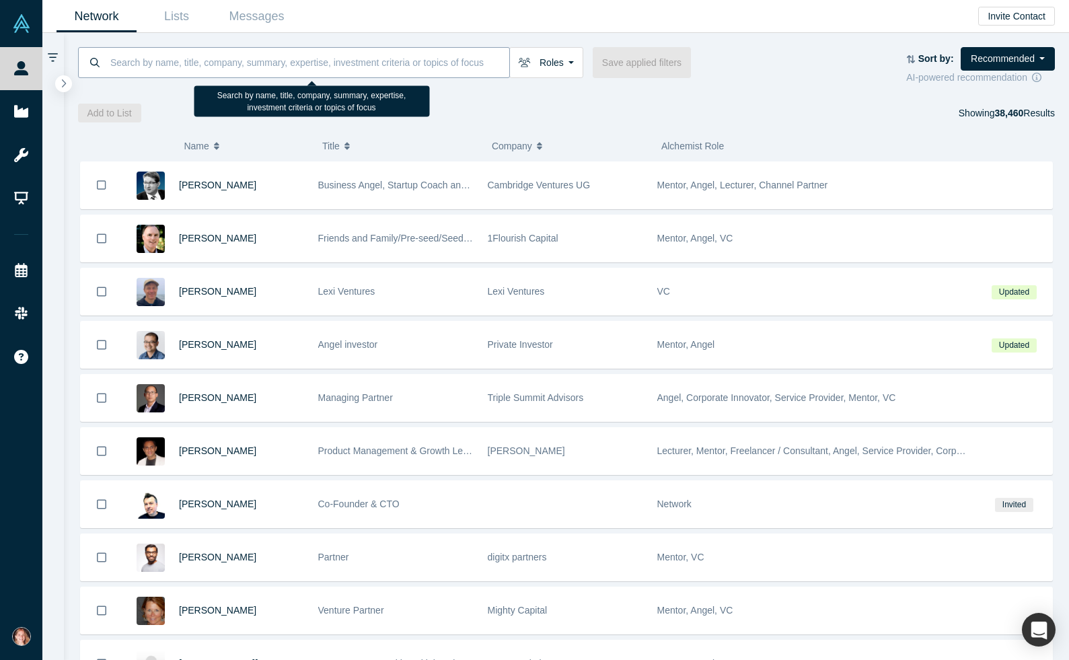
click at [359, 62] on input at bounding box center [309, 62] width 400 height 32
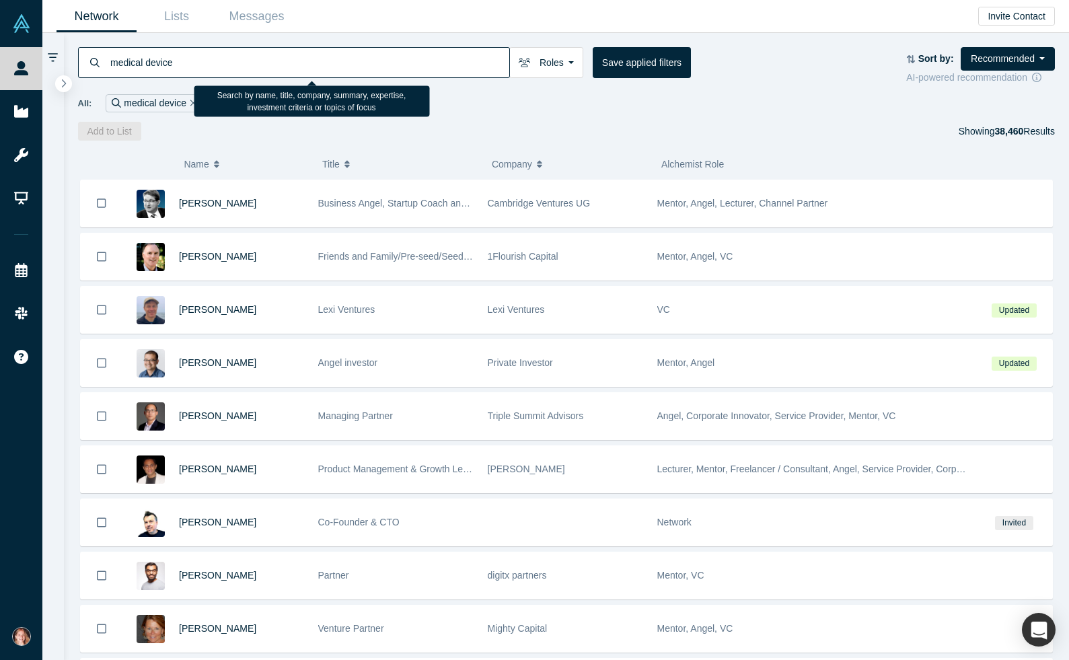
type input "medical device"
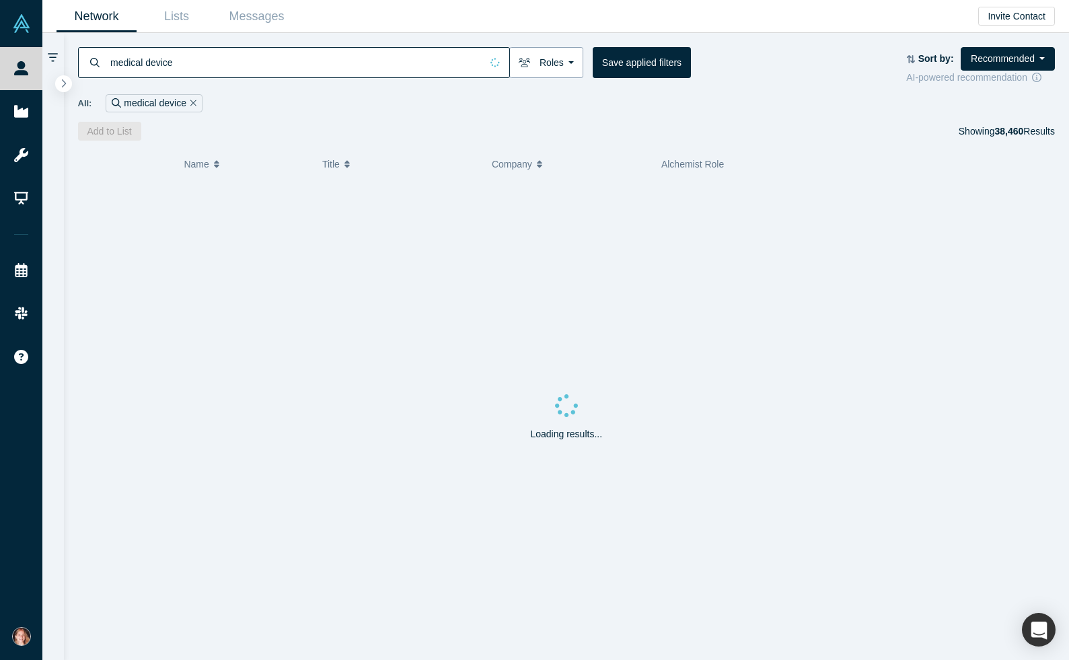
click at [539, 68] on button "Roles" at bounding box center [546, 62] width 74 height 31
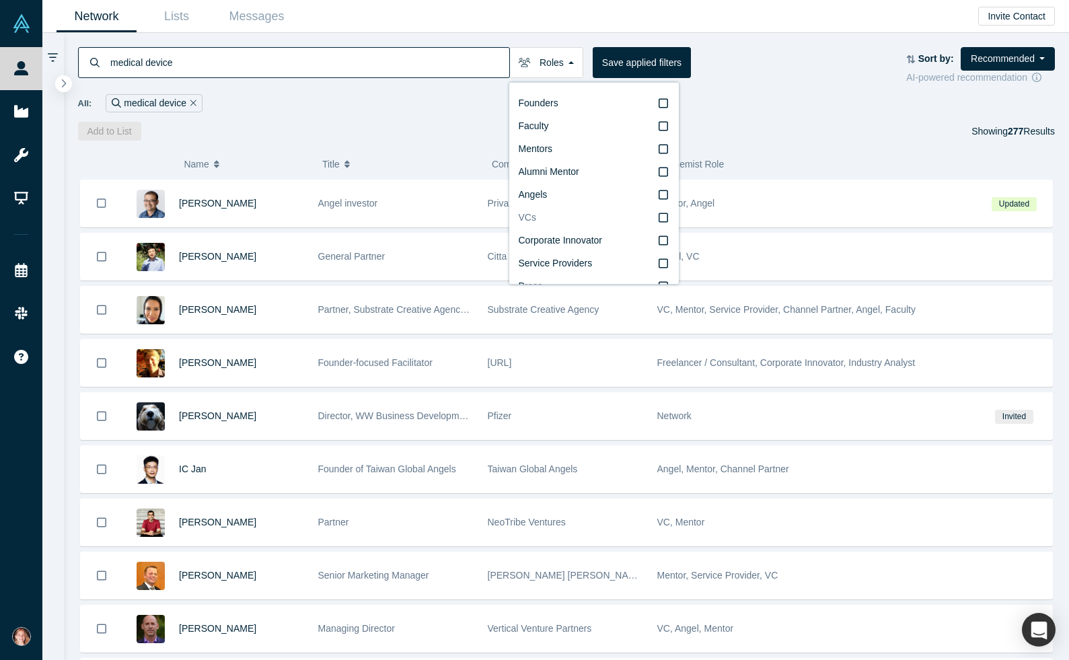
click at [558, 217] on label "VCs" at bounding box center [594, 218] width 151 height 23
click at [0, 0] on input "VCs" at bounding box center [0, 0] width 0 height 0
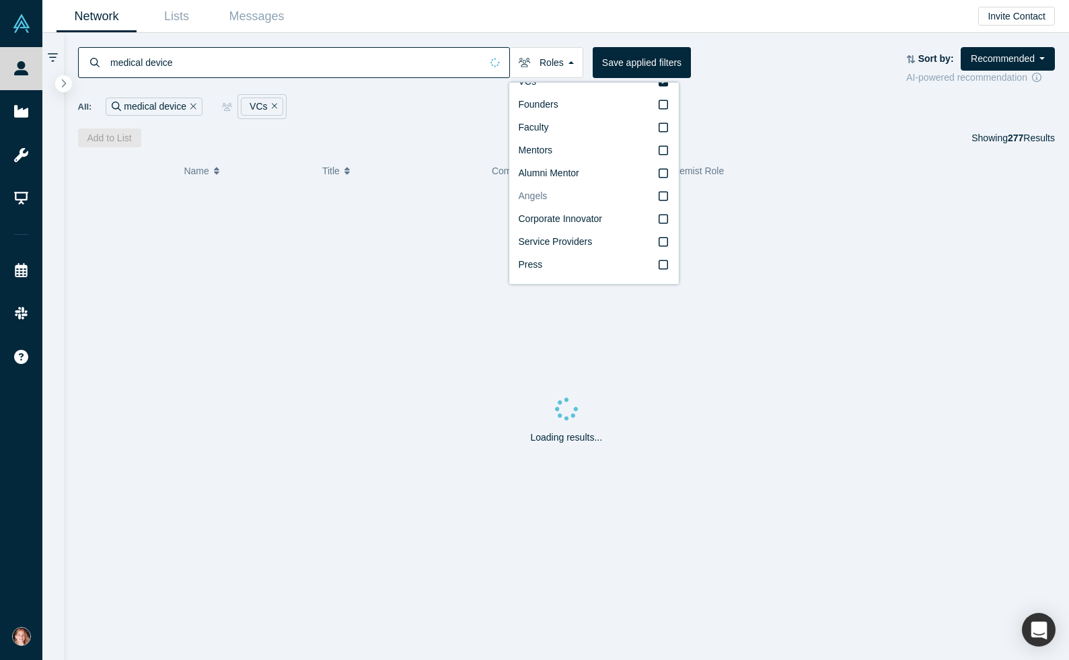
scroll to position [23, 0]
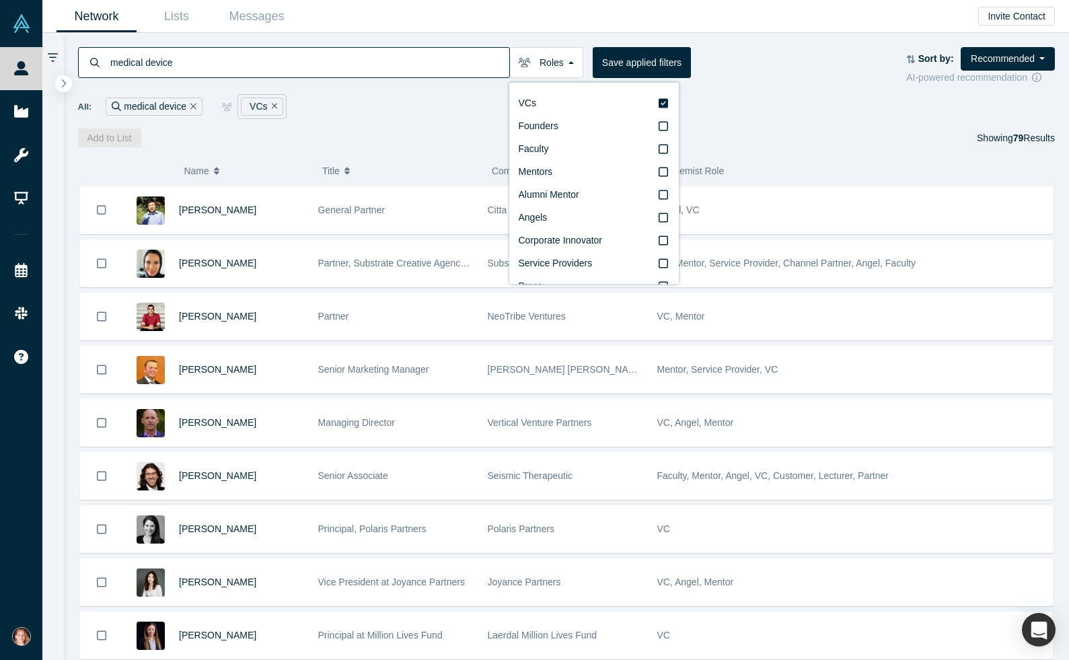
click at [728, 95] on div "All: medical device VCs" at bounding box center [566, 106] width 977 height 25
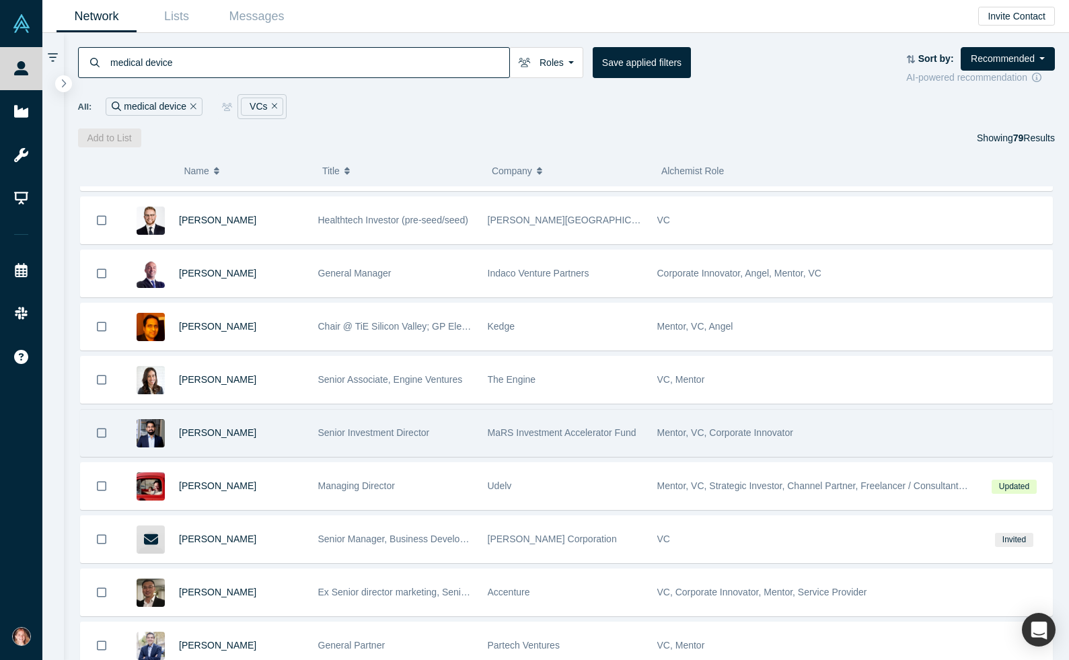
scroll to position [590, 0]
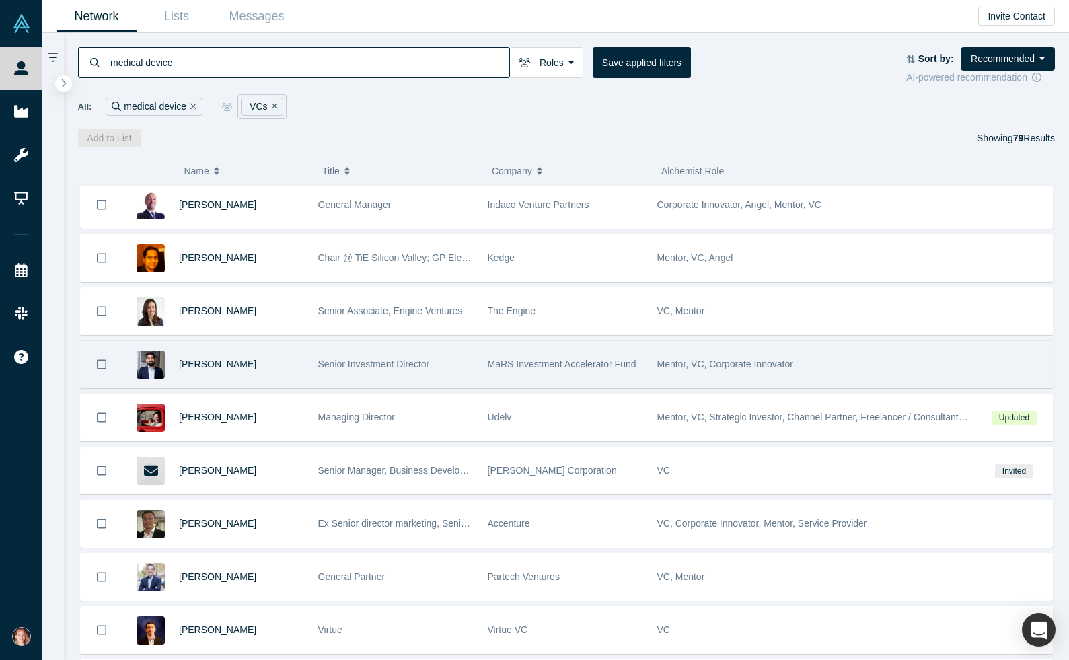
click at [482, 365] on div "MaRS Investment Accelerator Fund" at bounding box center [565, 364] width 170 height 46
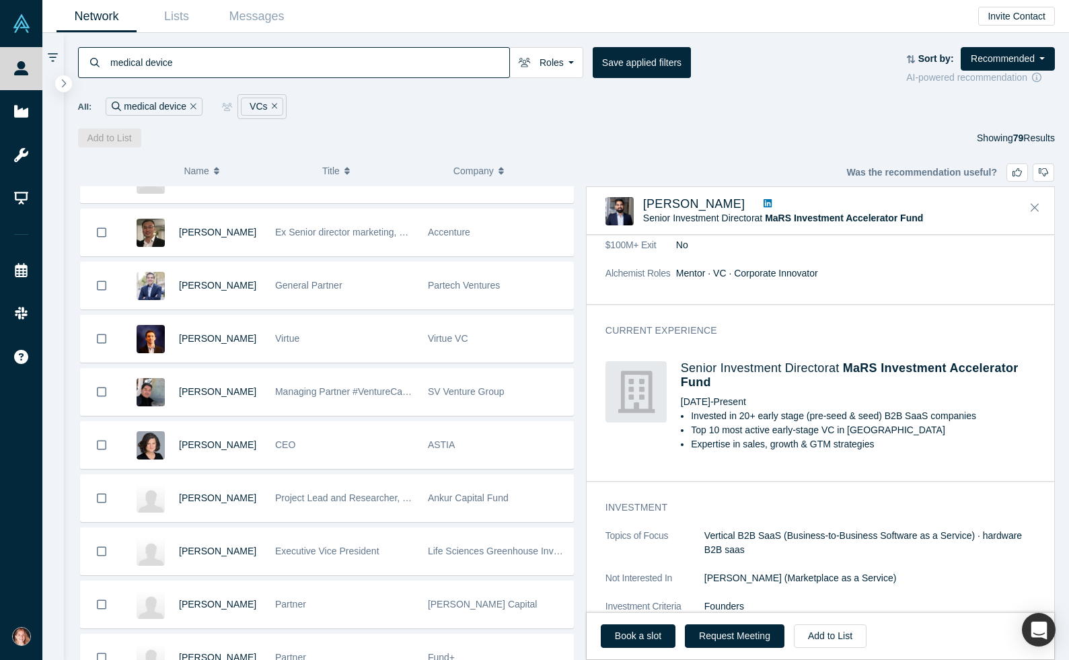
scroll to position [881, 0]
drag, startPoint x: 817, startPoint y: 381, endPoint x: 847, endPoint y: 368, distance: 32.5
click at [847, 368] on h4 "Senior Investment Director at MaRS Investment Accelerator Fund" at bounding box center [858, 375] width 355 height 29
copy span "MaRS Investment Accelerator Fund"
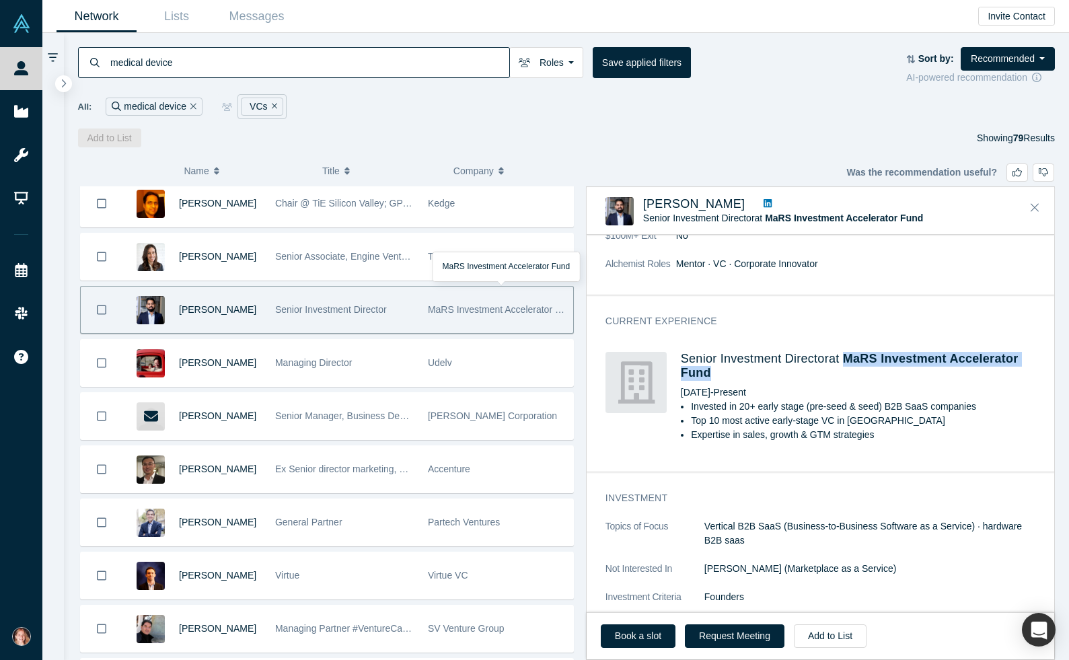
scroll to position [646, 0]
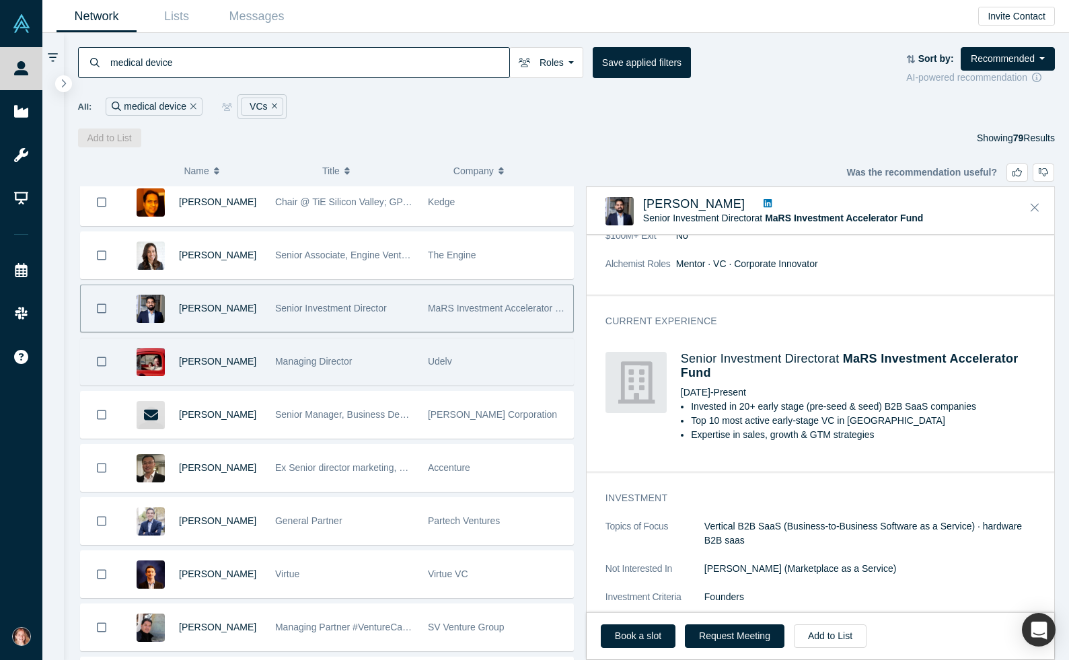
click at [433, 370] on div "Udelv" at bounding box center [497, 361] width 139 height 46
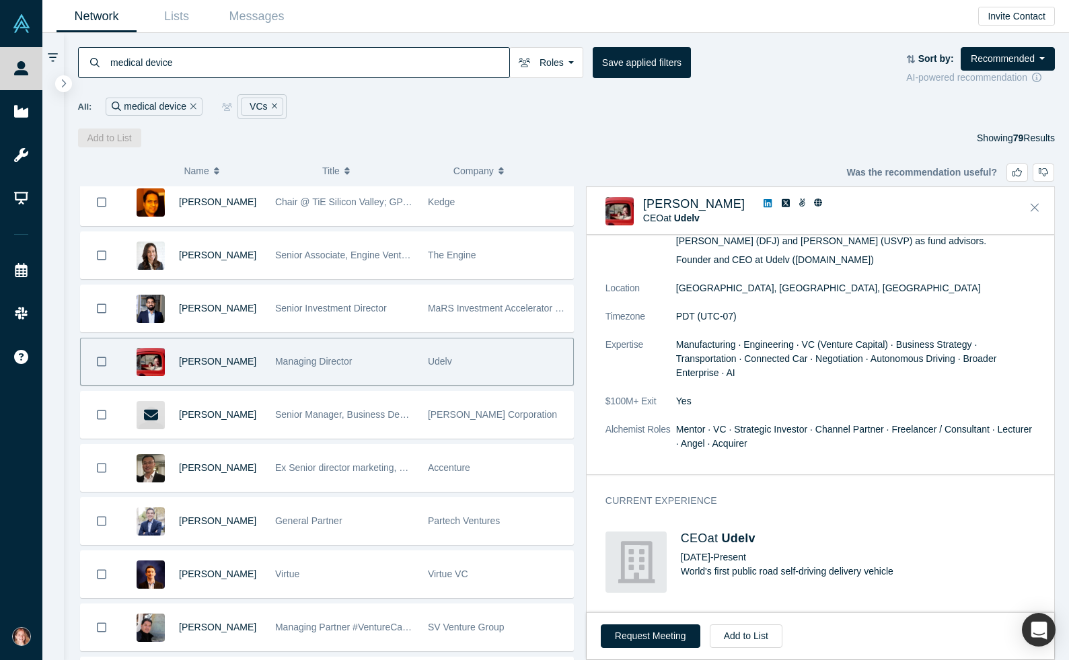
scroll to position [133, 0]
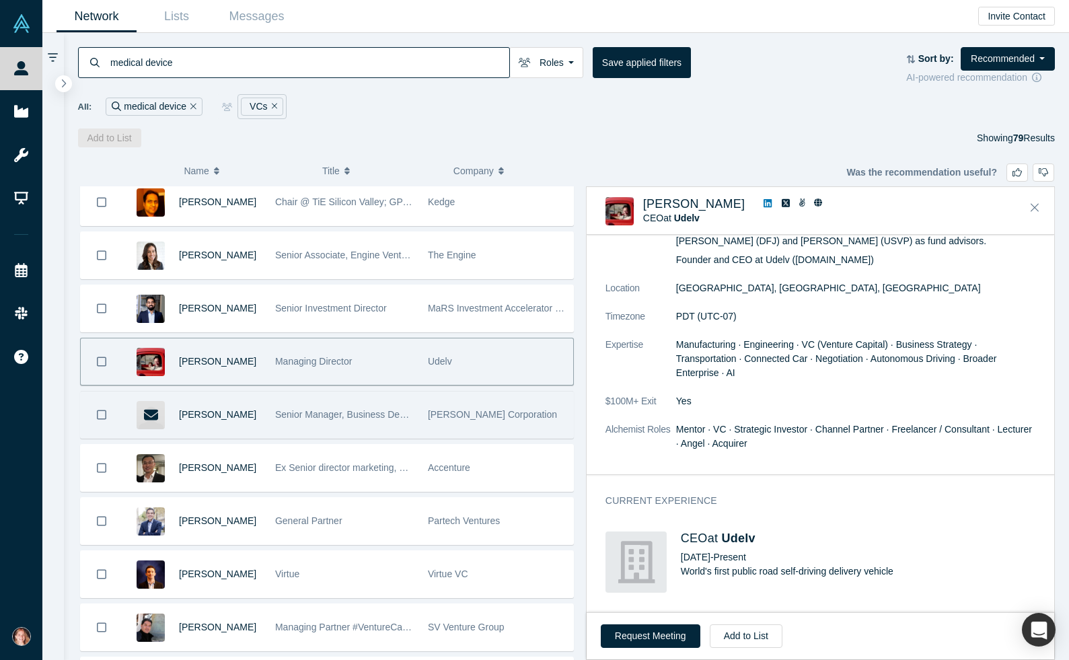
click at [399, 437] on div "Senior Manager, Business Development, Analog Garage Incubator & Ventures" at bounding box center [344, 415] width 139 height 46
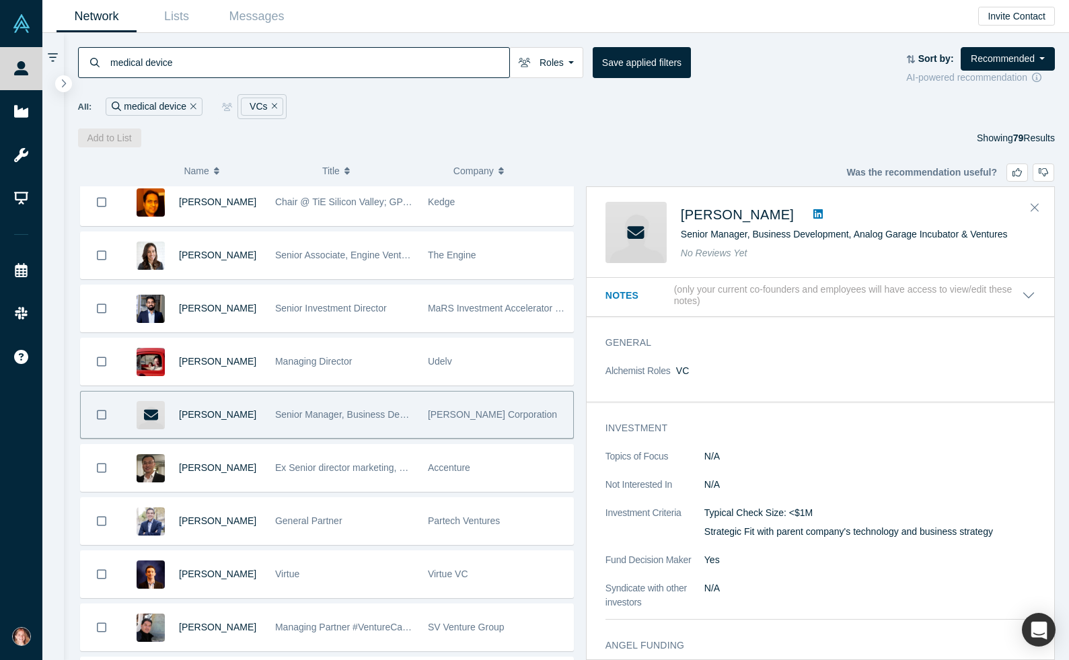
scroll to position [0, 0]
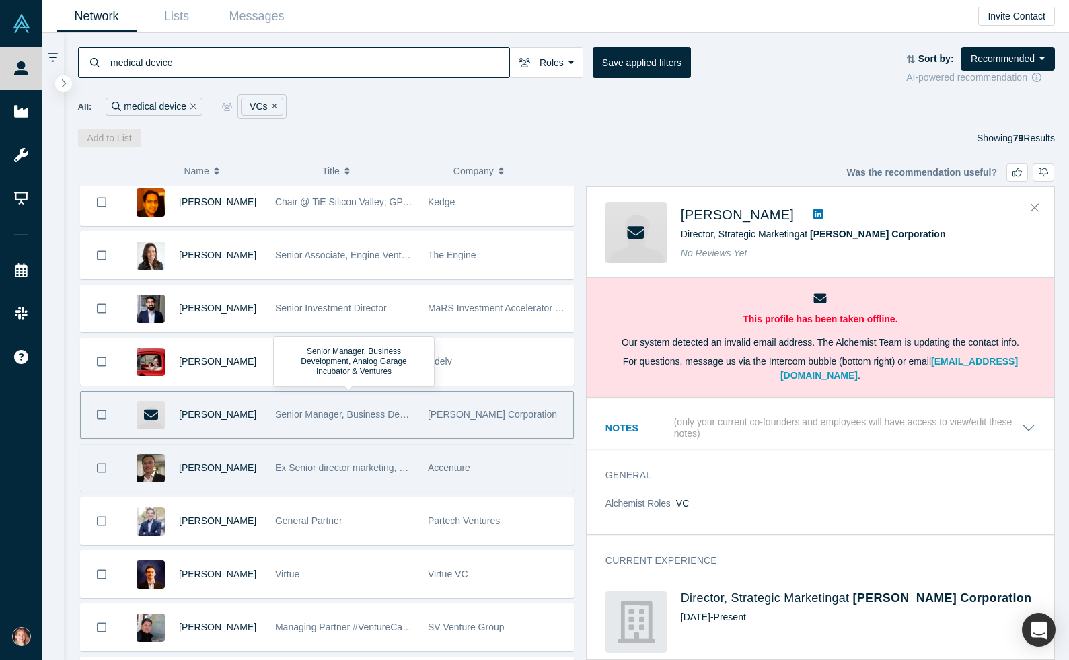
click at [402, 479] on div "Ex Senior director marketing, Senior advisor Huawei, managing director, investor" at bounding box center [344, 468] width 139 height 46
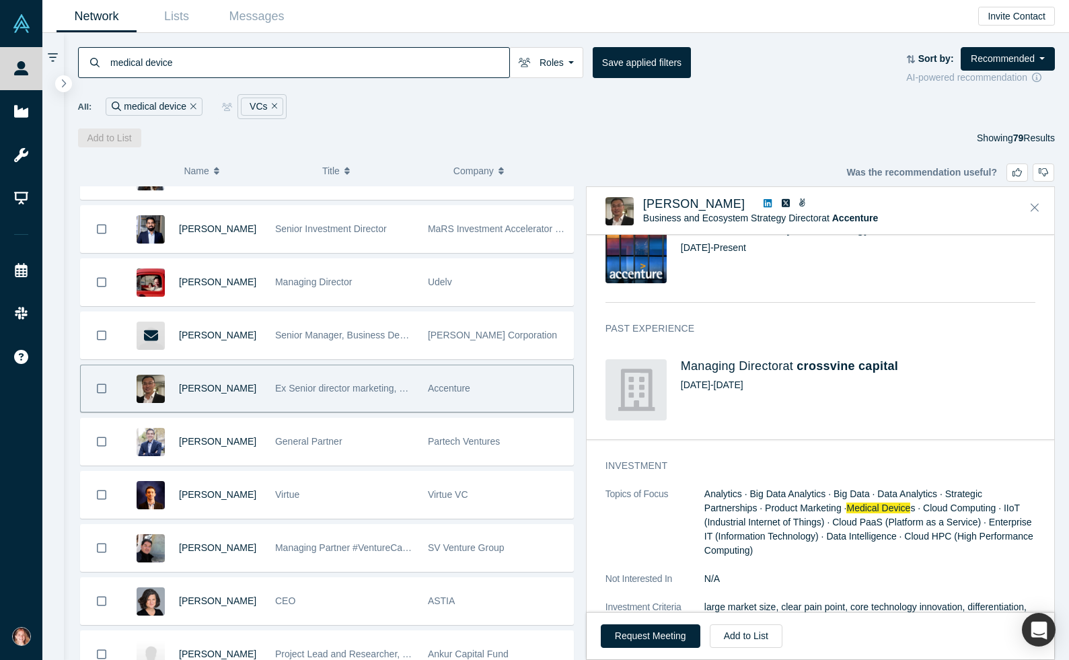
scroll to position [523, 0]
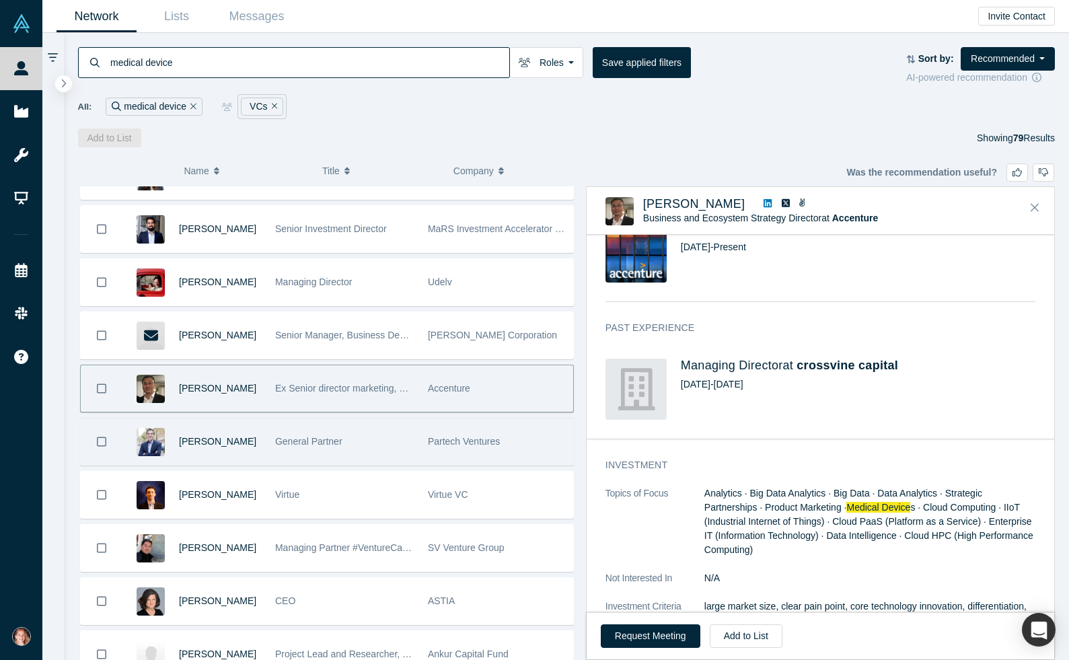
click at [454, 445] on span "Partech Ventures" at bounding box center [464, 441] width 72 height 11
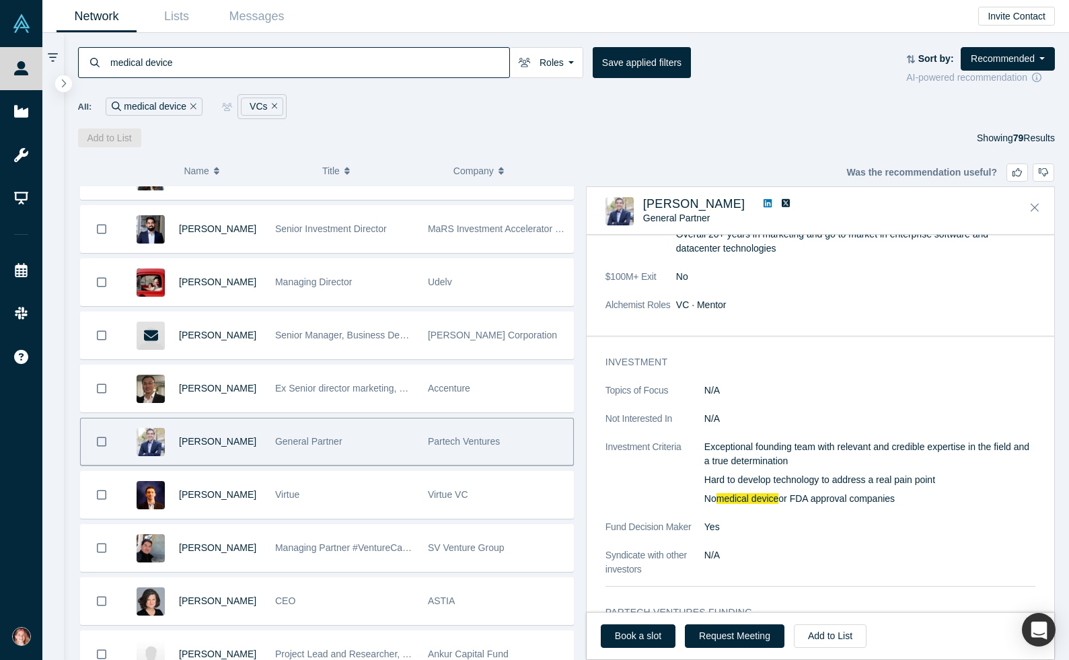
scroll to position [162, 0]
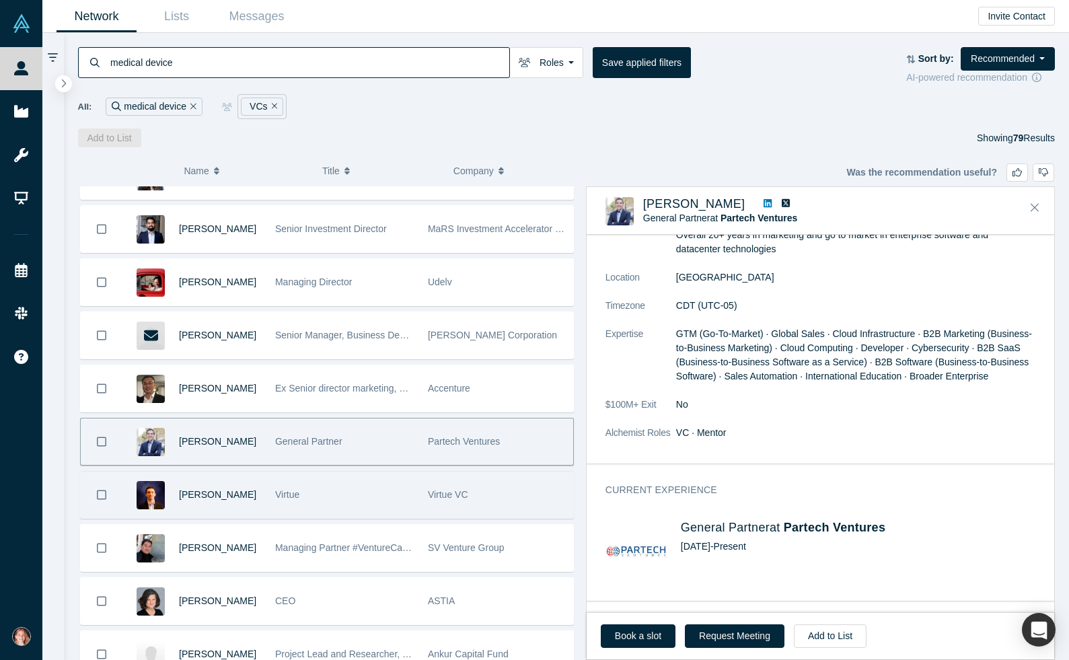
click at [435, 497] on span "Virtue VC" at bounding box center [448, 494] width 40 height 11
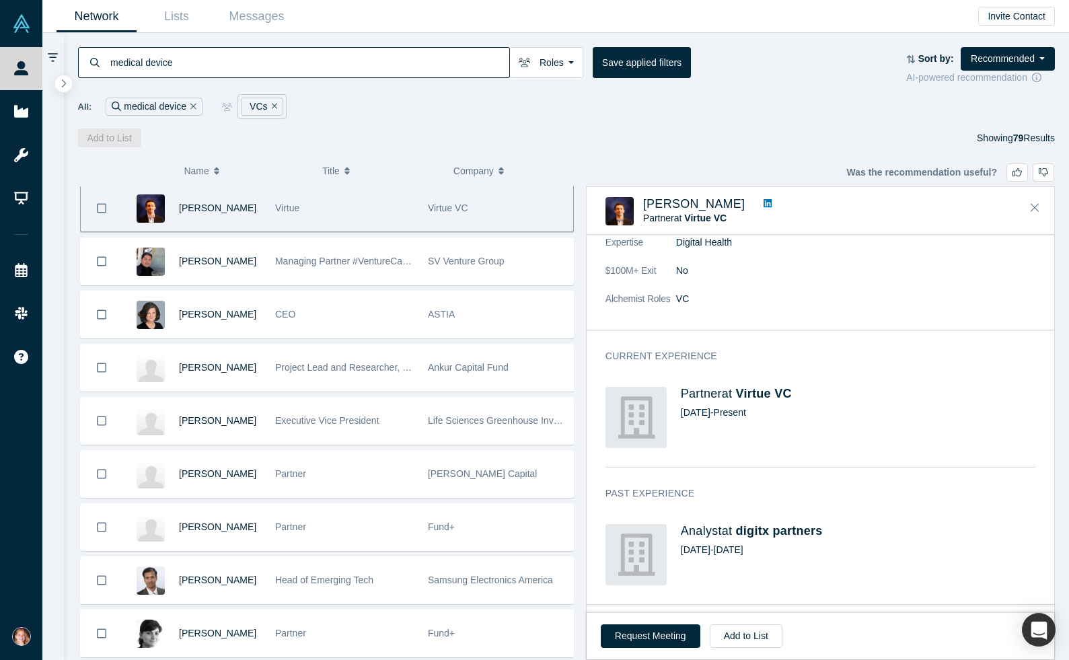
scroll to position [1009, 0]
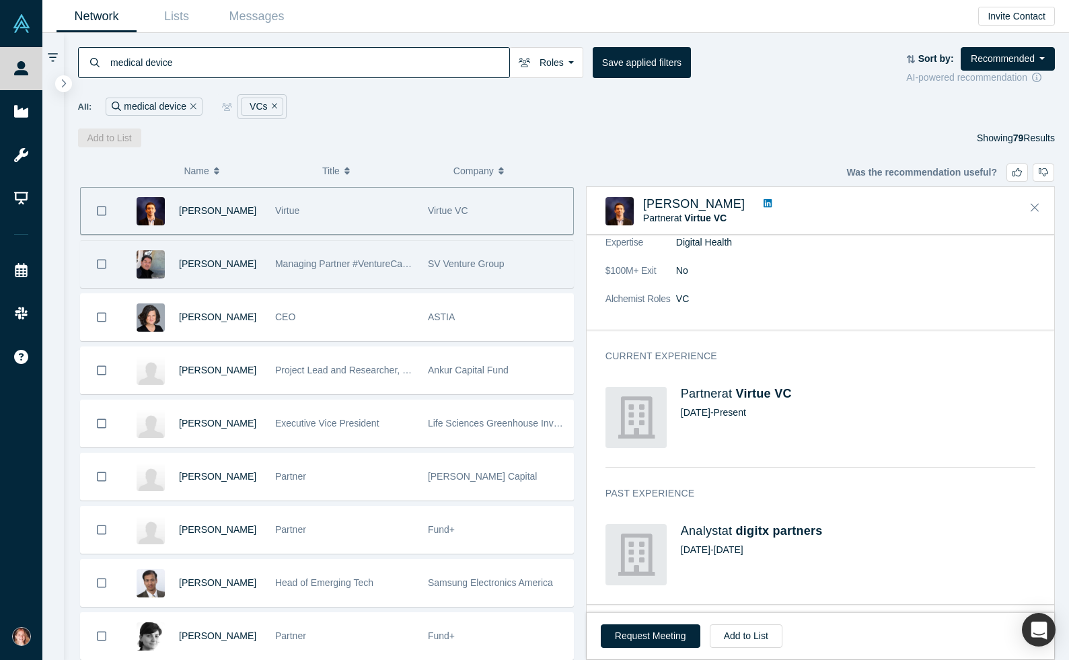
click at [482, 274] on div "SV Venture Group" at bounding box center [497, 264] width 139 height 46
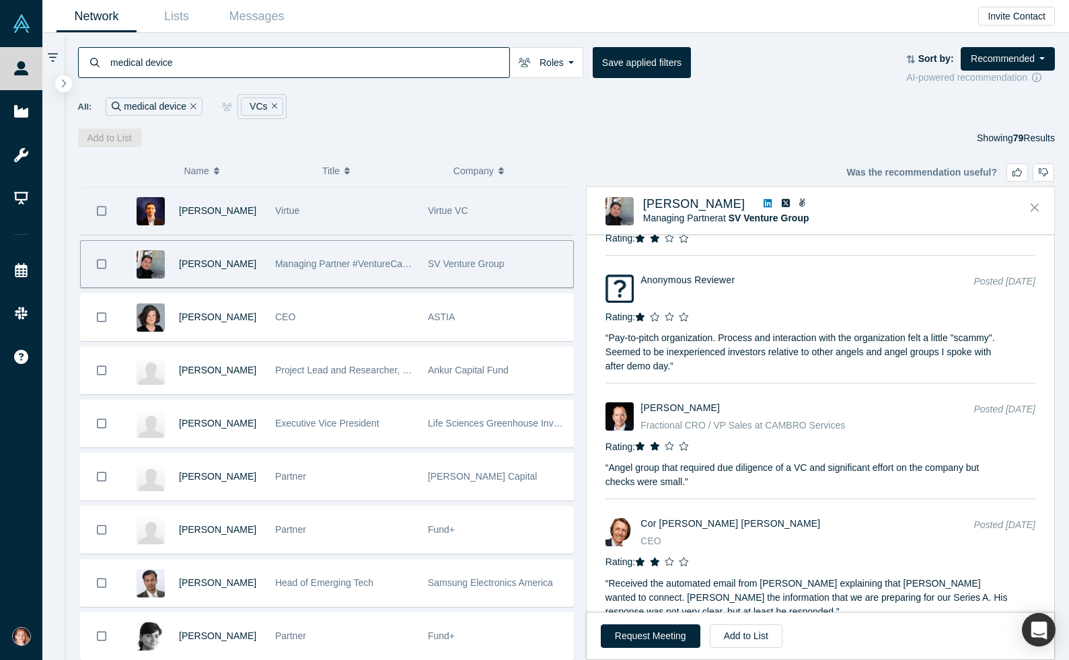
scroll to position [1792, 0]
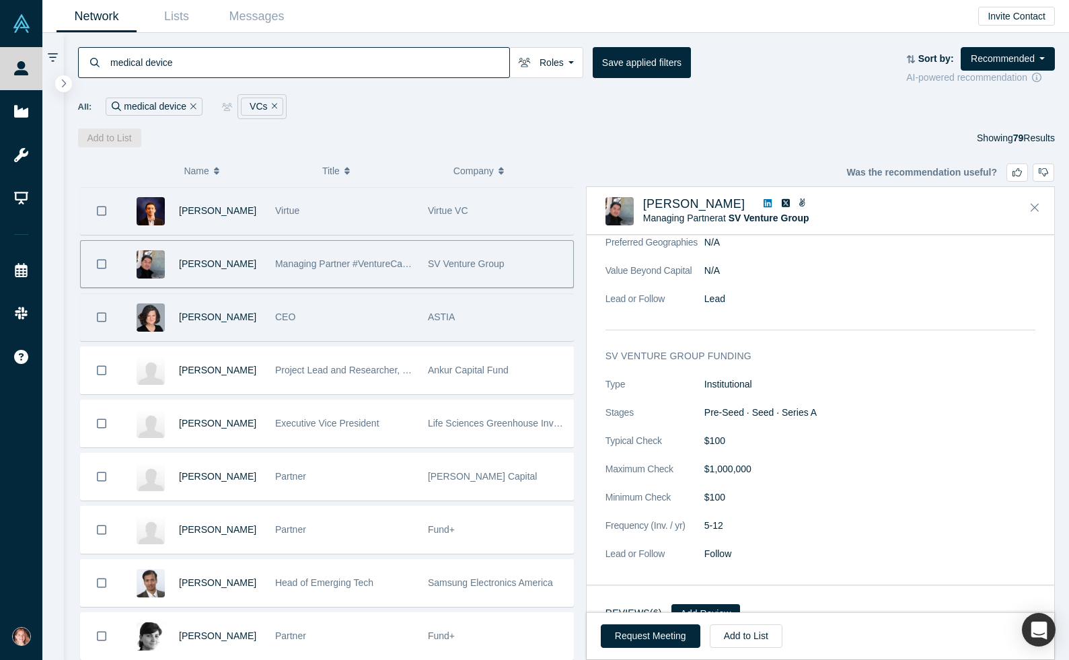
click at [398, 313] on div "CEO" at bounding box center [344, 317] width 139 height 46
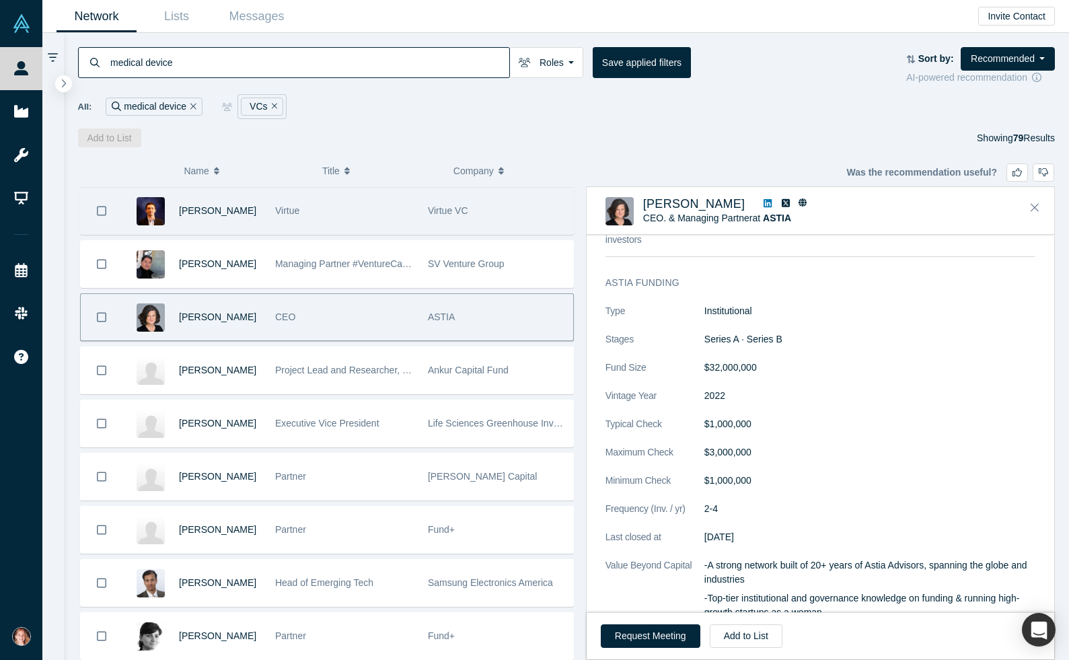
scroll to position [601, 0]
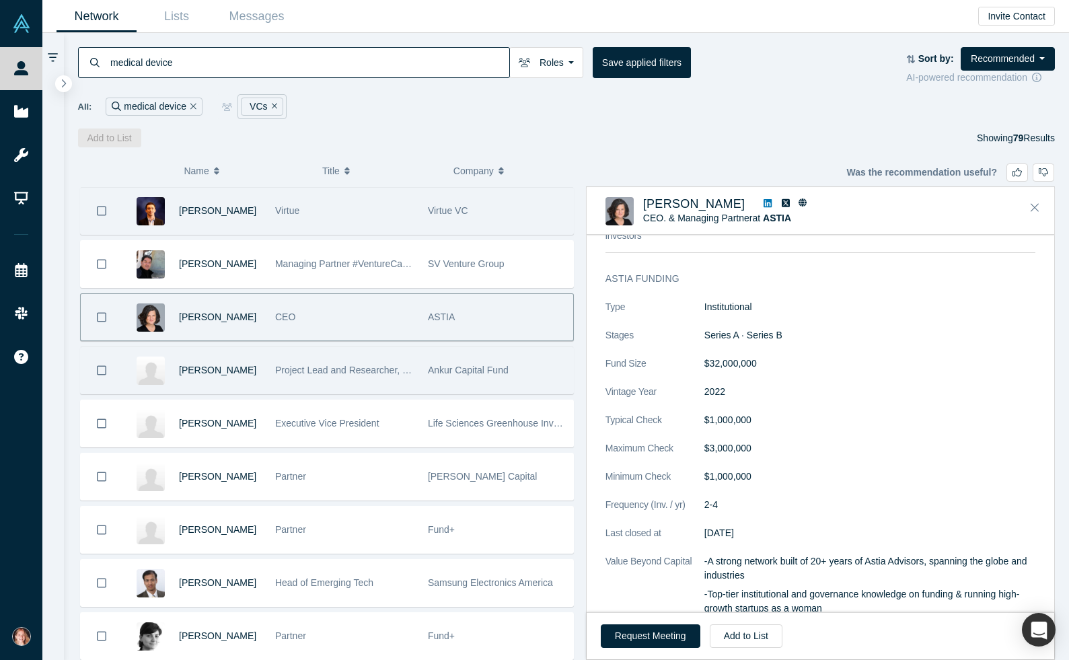
click at [399, 353] on div "Project Lead and Researcher, Deep Science Technologies" at bounding box center [344, 370] width 139 height 46
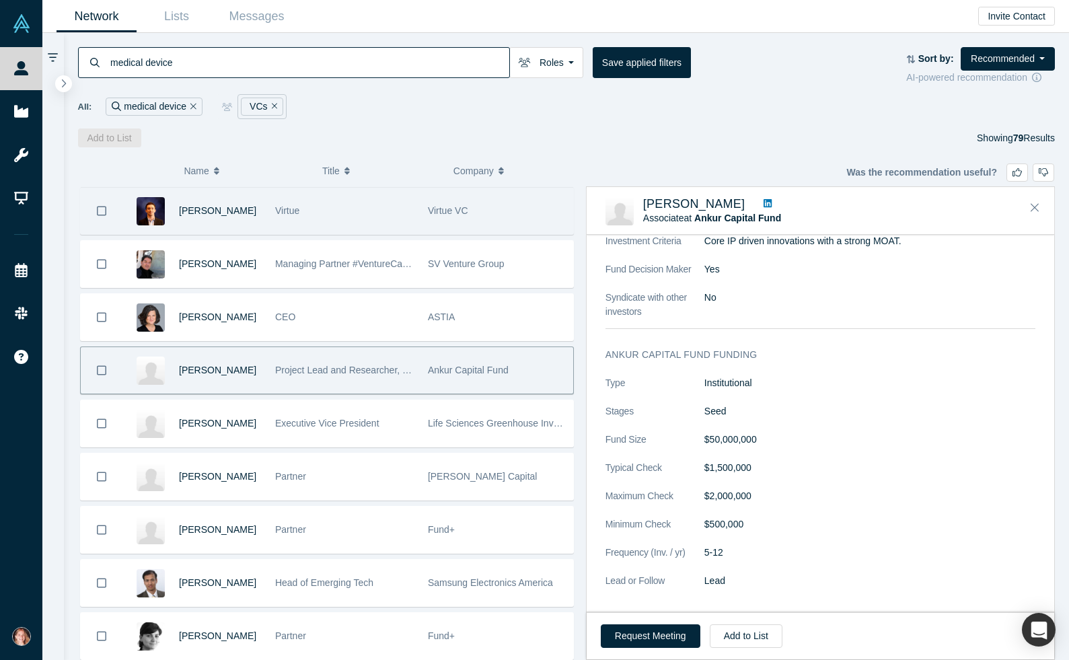
scroll to position [428, 0]
click at [476, 450] on div "[PERSON_NAME] General Partner Citta Capital [PERSON_NAME] Partner, Substrate Cr…" at bounding box center [327, 237] width 498 height 2120
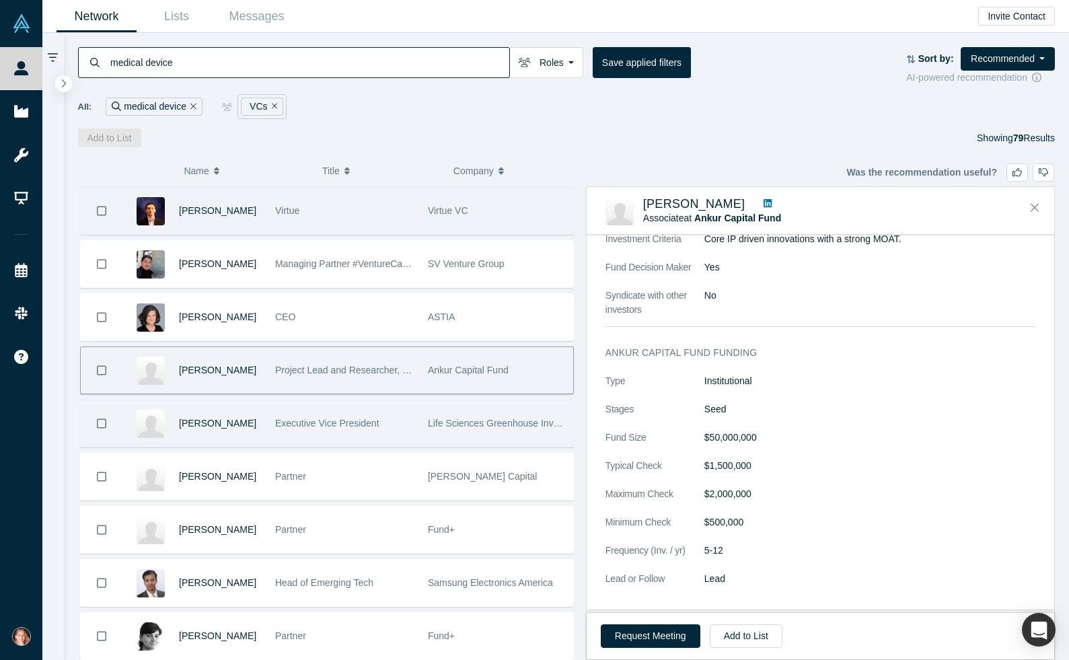
click at [447, 435] on div "Life Sciences Greenhouse Investments" at bounding box center [497, 423] width 139 height 46
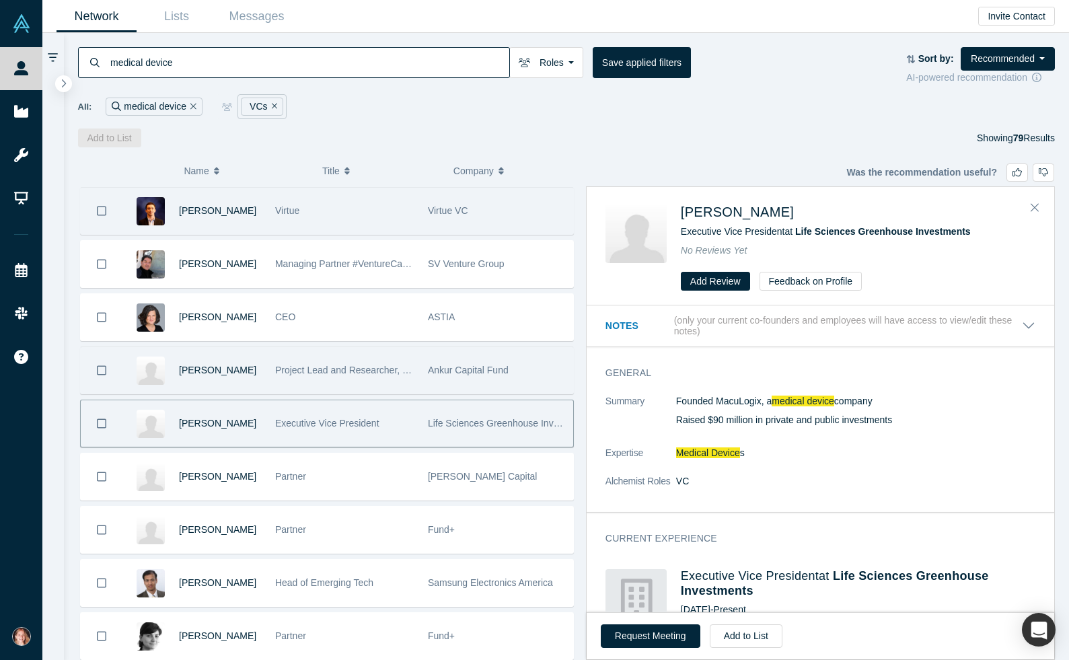
click at [377, 369] on span "Project Lead and Researcher, Deep Science Technologies" at bounding box center [397, 370] width 244 height 11
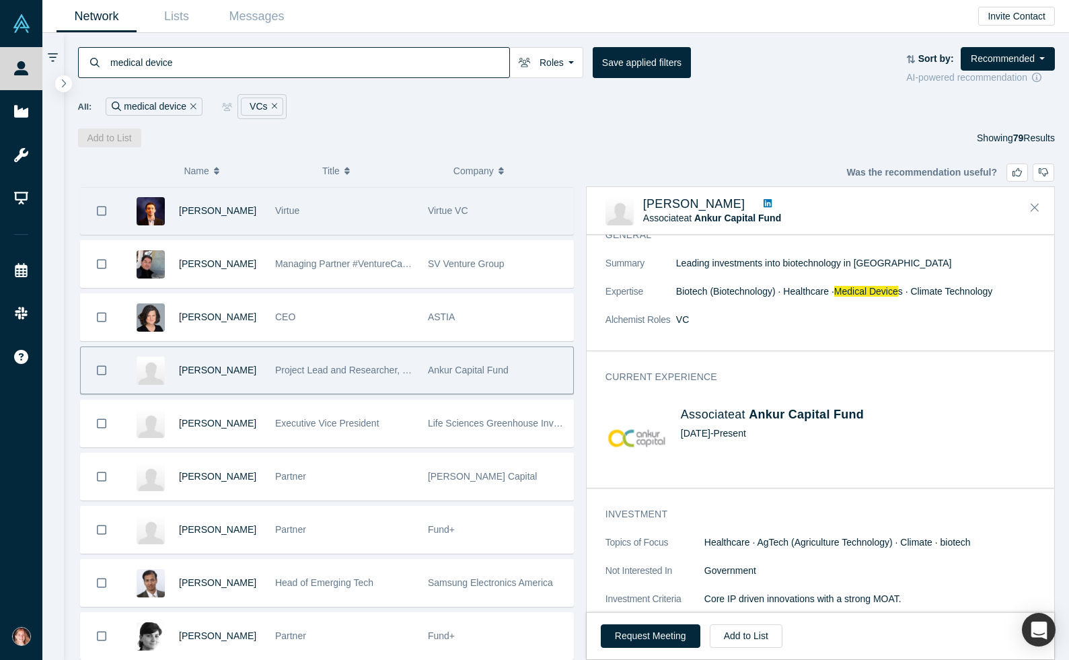
scroll to position [74, 0]
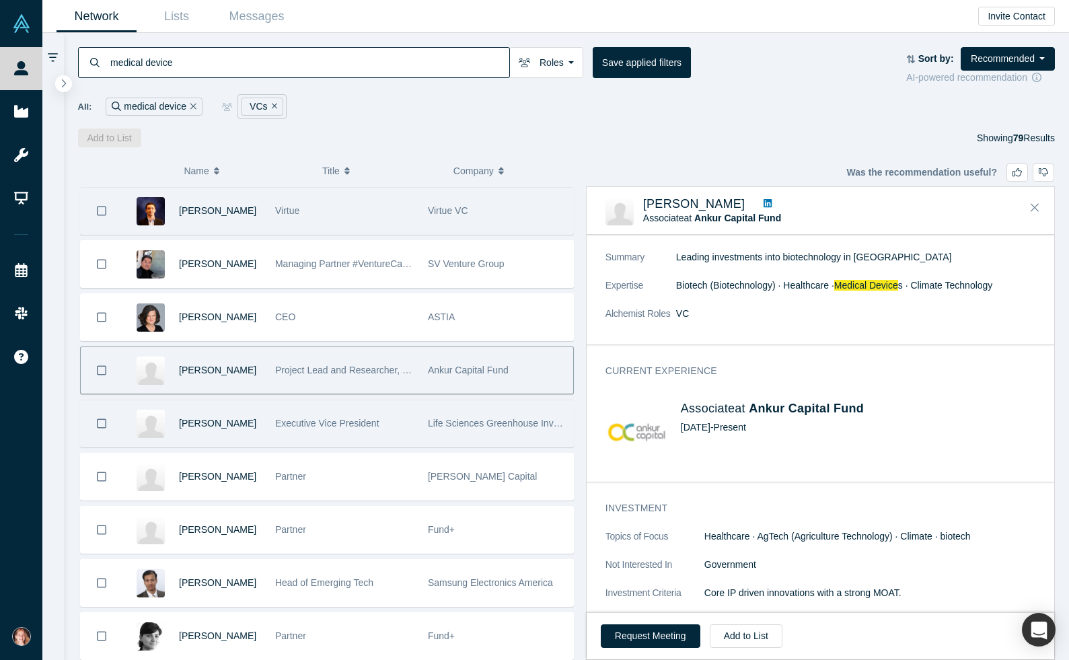
click at [480, 438] on div "Life Sciences Greenhouse Investments" at bounding box center [497, 423] width 139 height 46
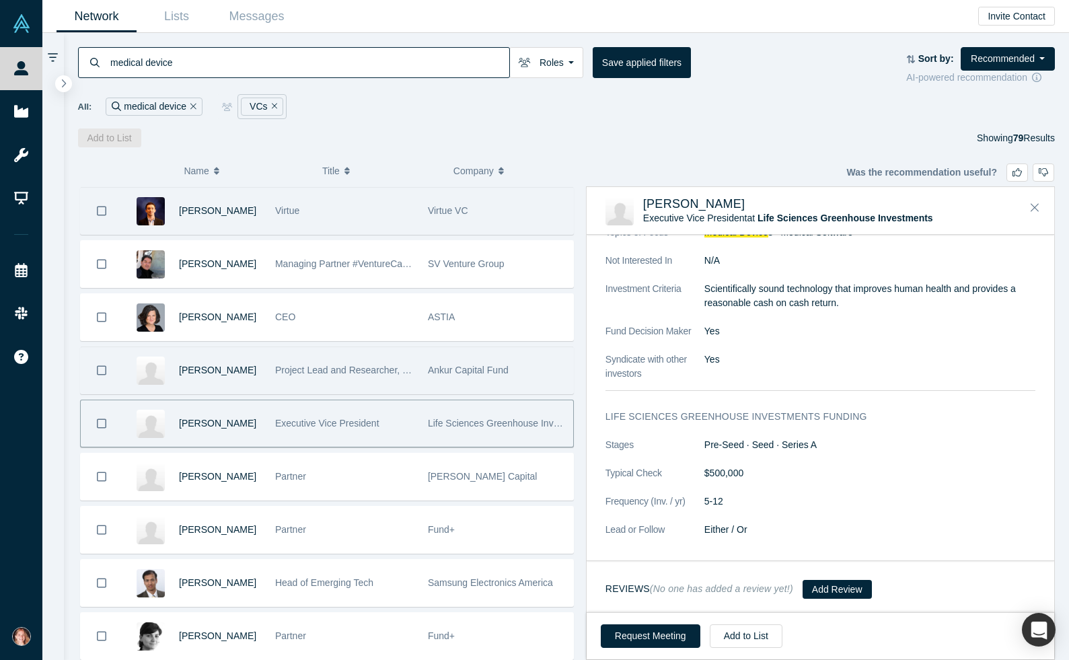
scroll to position [400, 0]
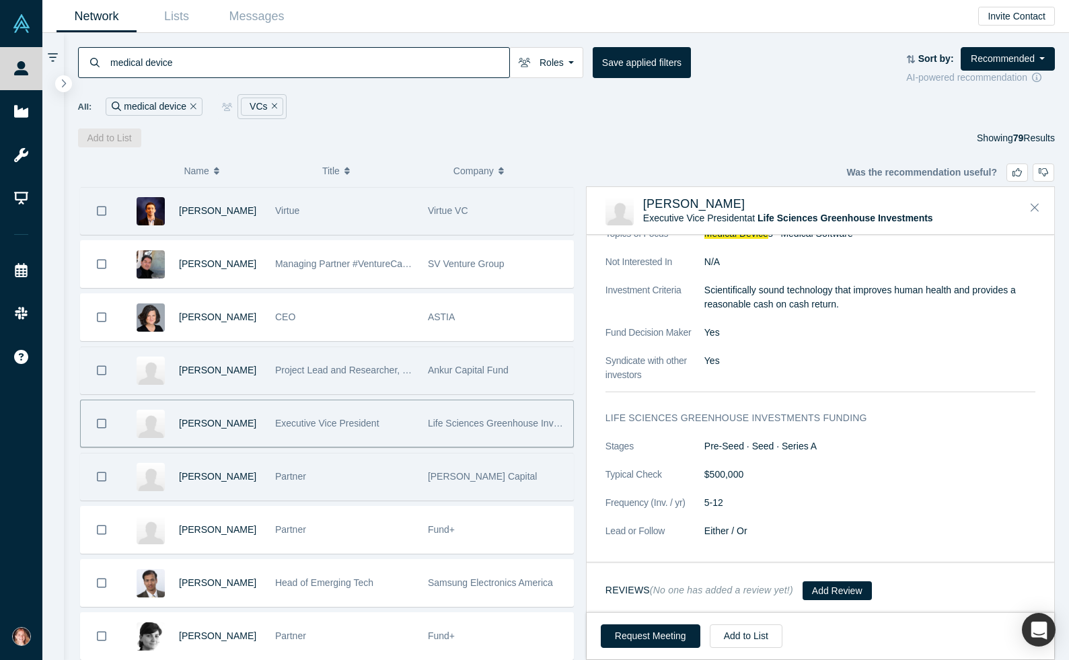
click at [506, 471] on span "[PERSON_NAME] Capital" at bounding box center [483, 476] width 110 height 11
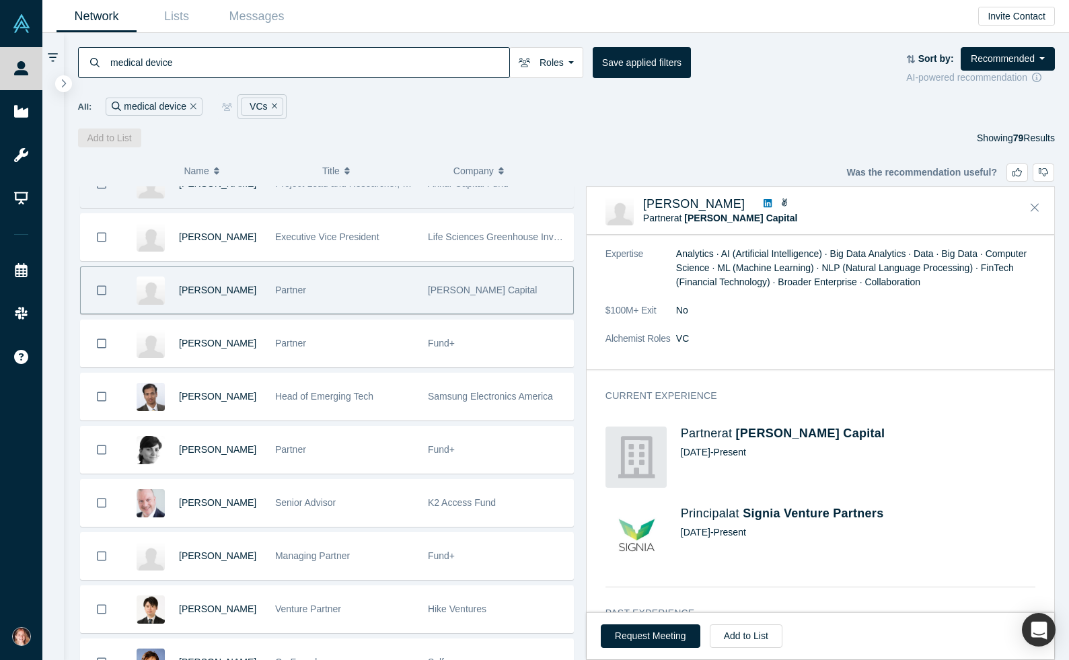
scroll to position [141, 0]
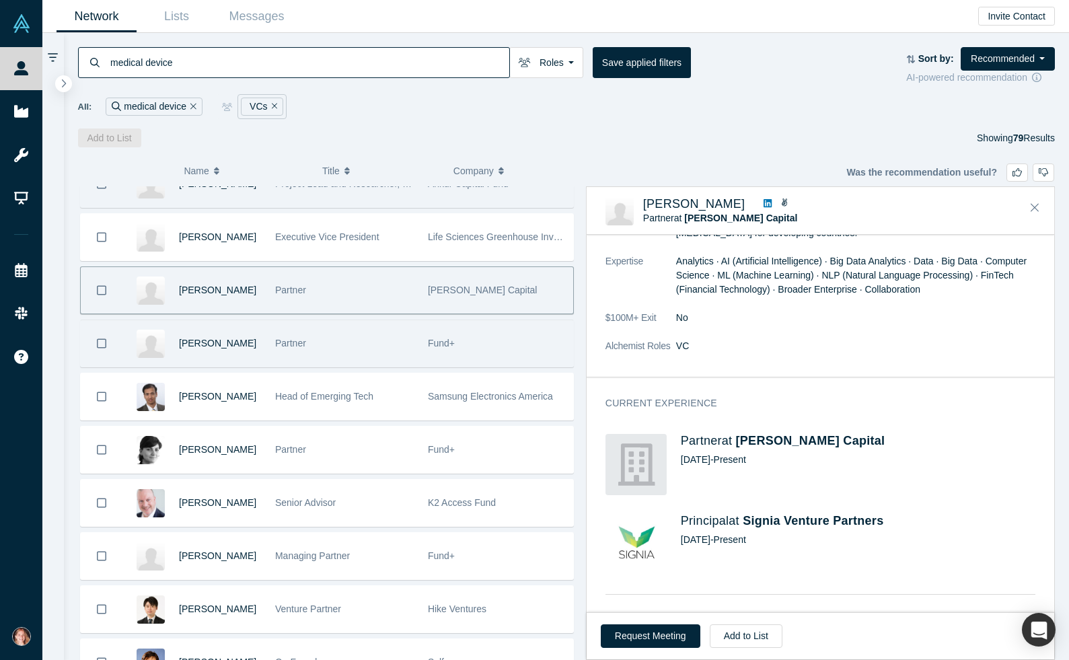
click at [409, 367] on div "Jan Van den Bossche Partner Fund+" at bounding box center [327, 344] width 494 height 48
click at [397, 358] on div "Partner" at bounding box center [344, 343] width 139 height 46
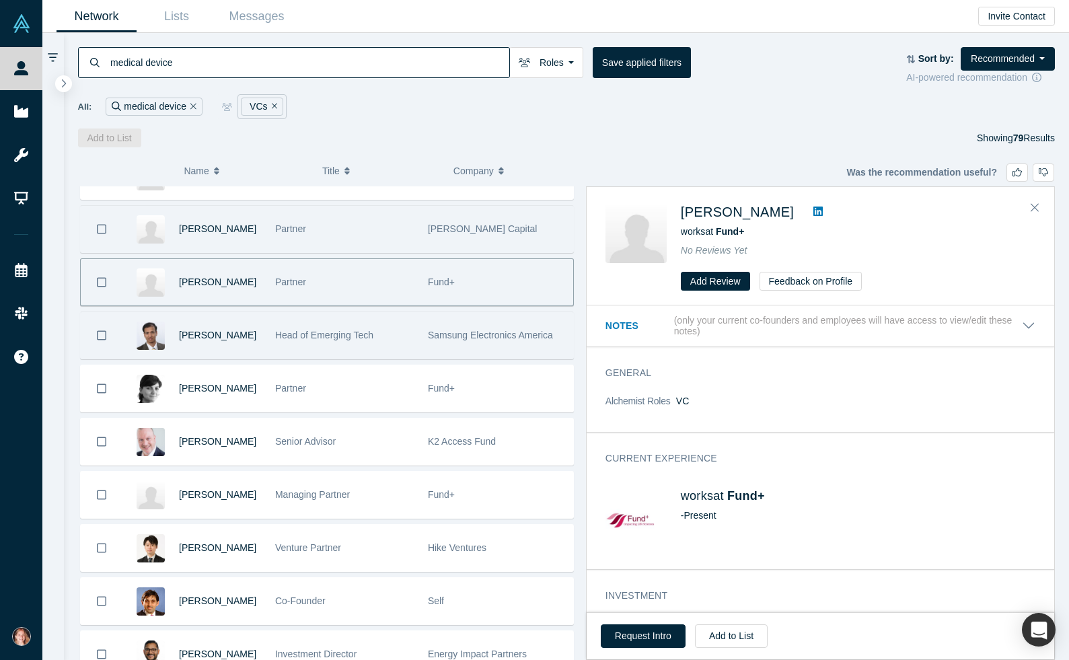
scroll to position [1256, 0]
click at [447, 342] on div "Samsung Electronics America" at bounding box center [497, 336] width 139 height 46
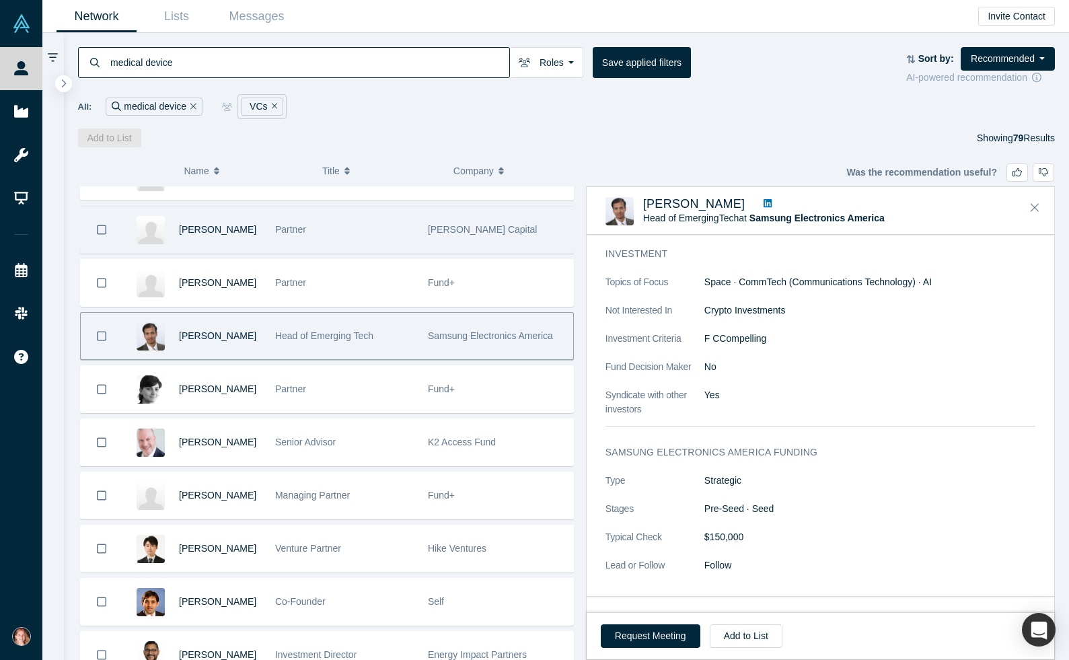
scroll to position [505, 0]
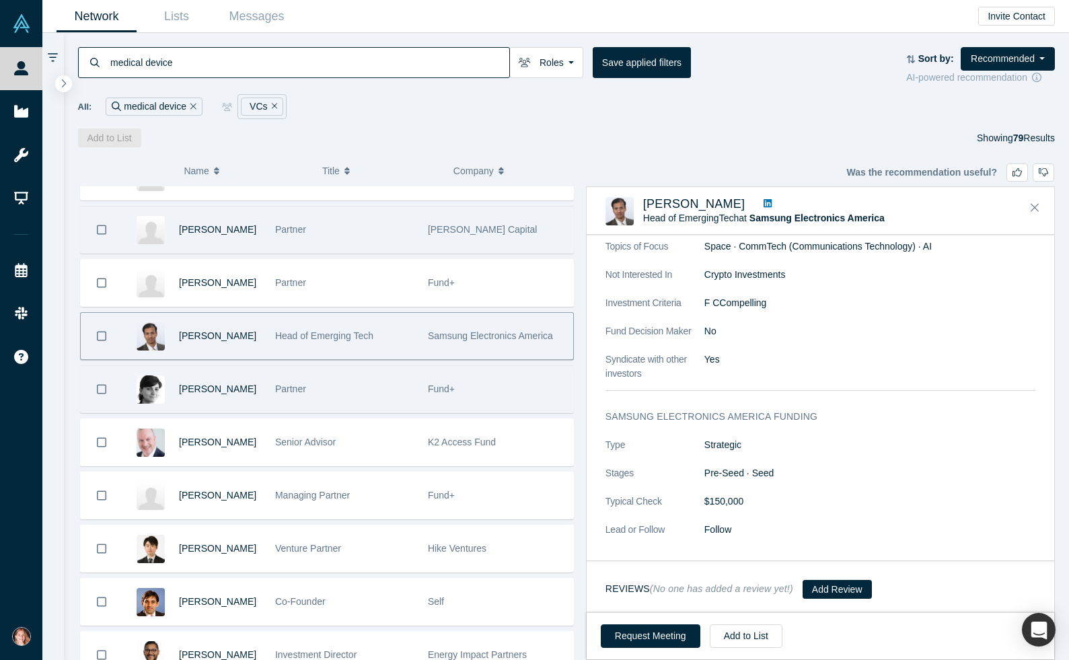
click at [383, 389] on div "Partner" at bounding box center [344, 389] width 139 height 46
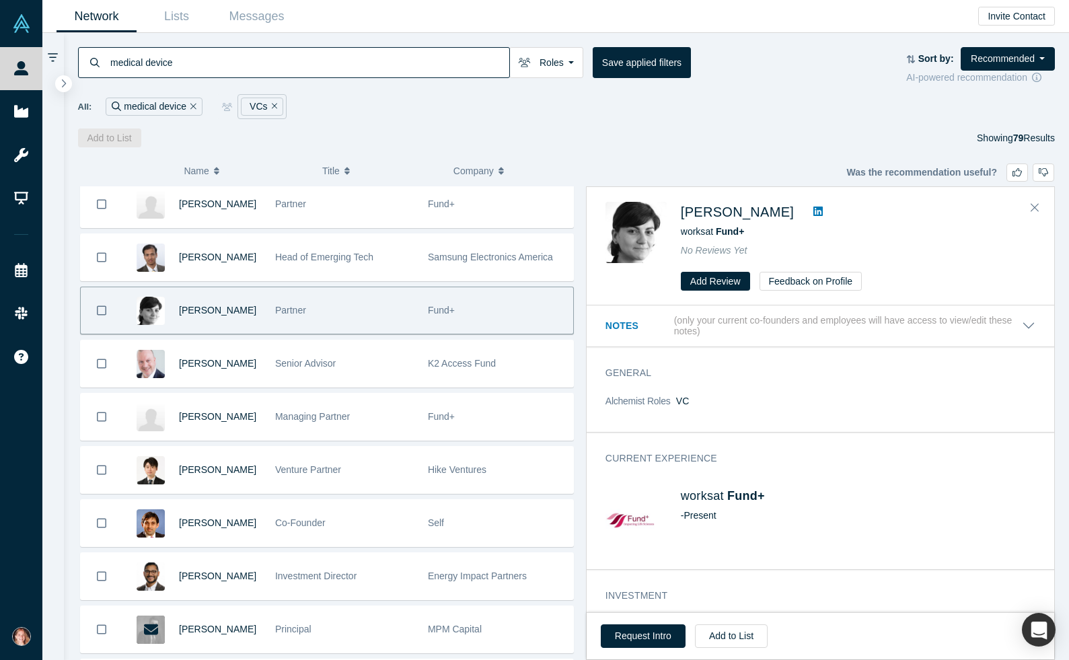
scroll to position [1378, 0]
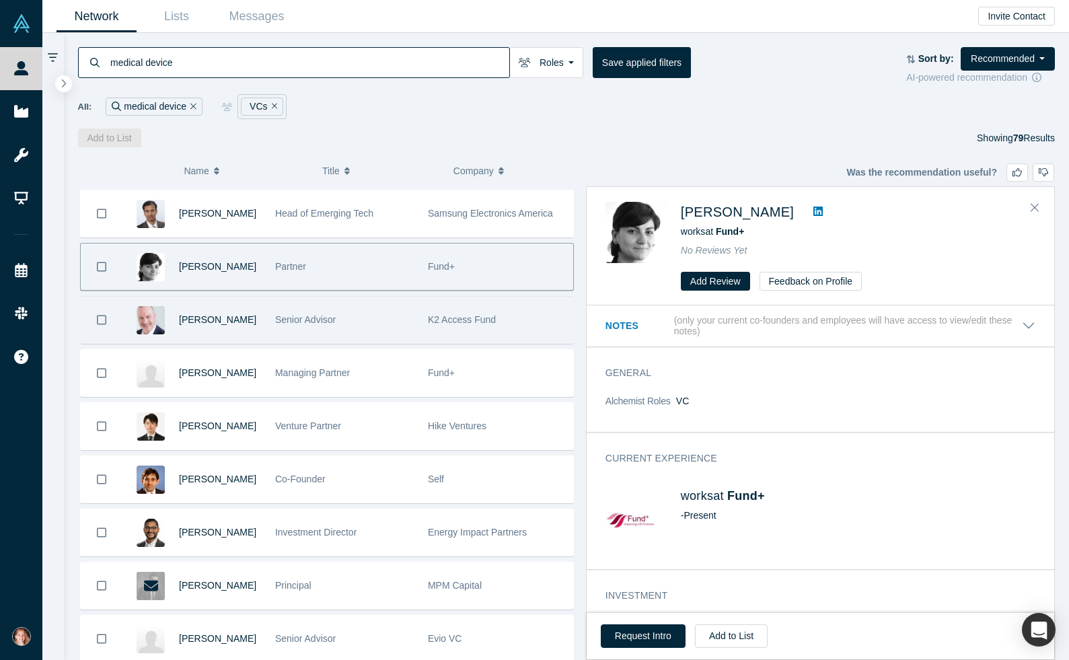
click at [490, 322] on span "K2 Access Fund" at bounding box center [462, 319] width 68 height 11
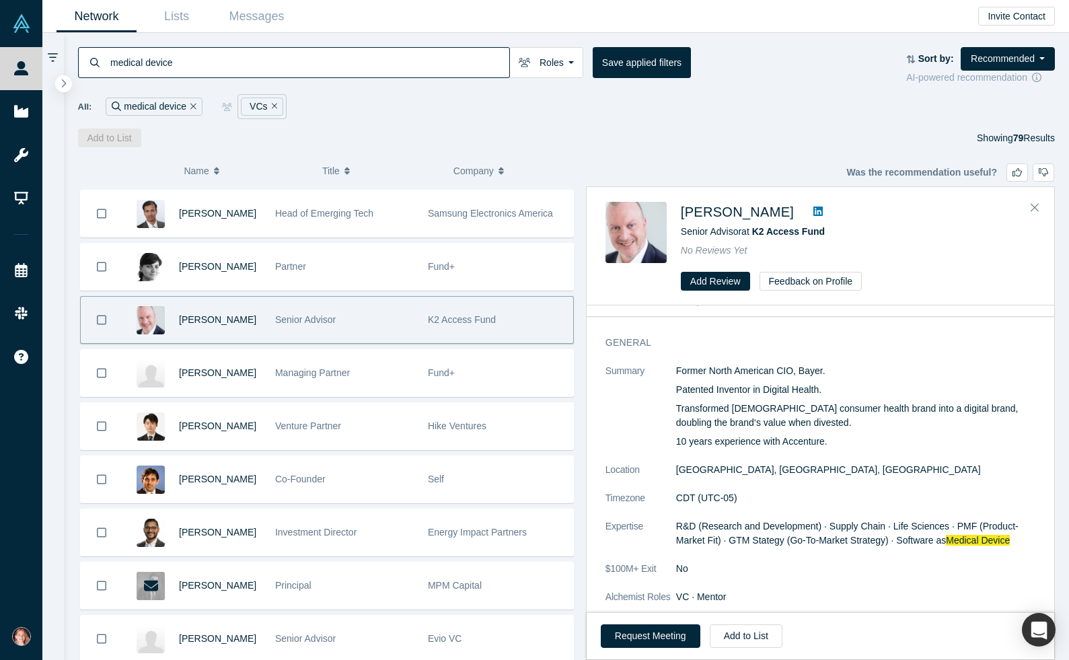
scroll to position [0, 0]
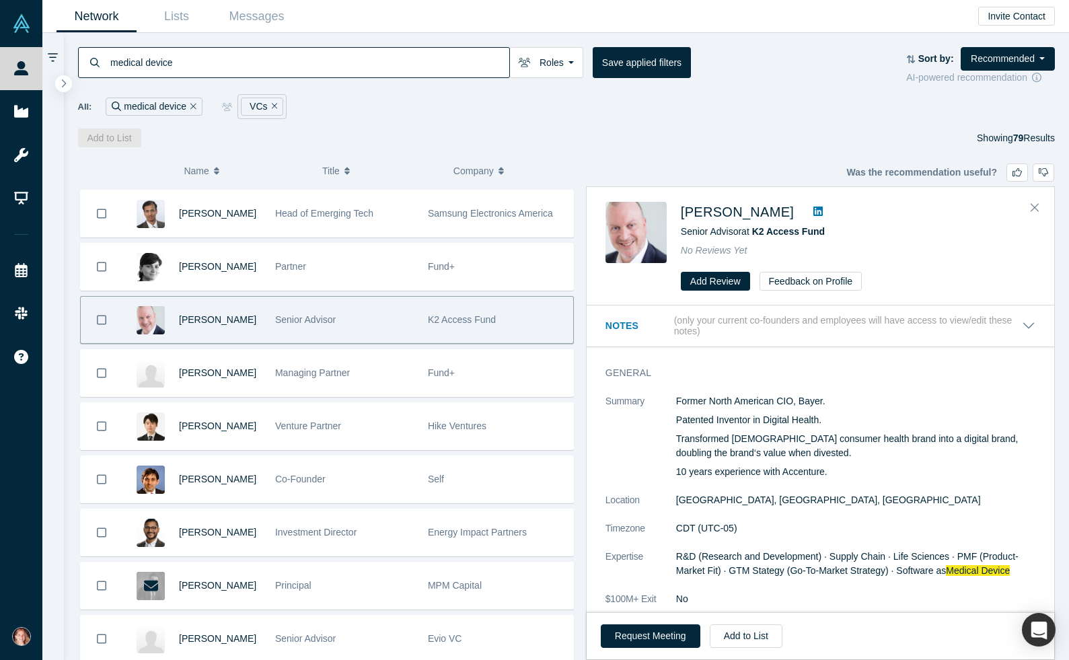
click at [102, 320] on icon "Bookmark" at bounding box center [101, 319] width 9 height 13
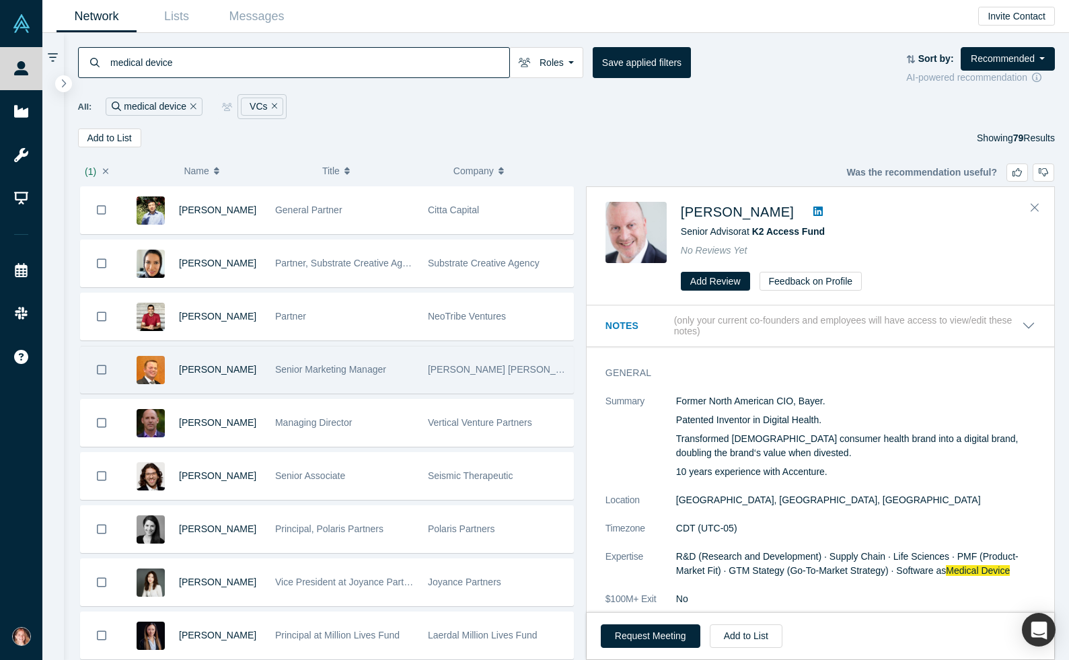
scroll to position [531, 0]
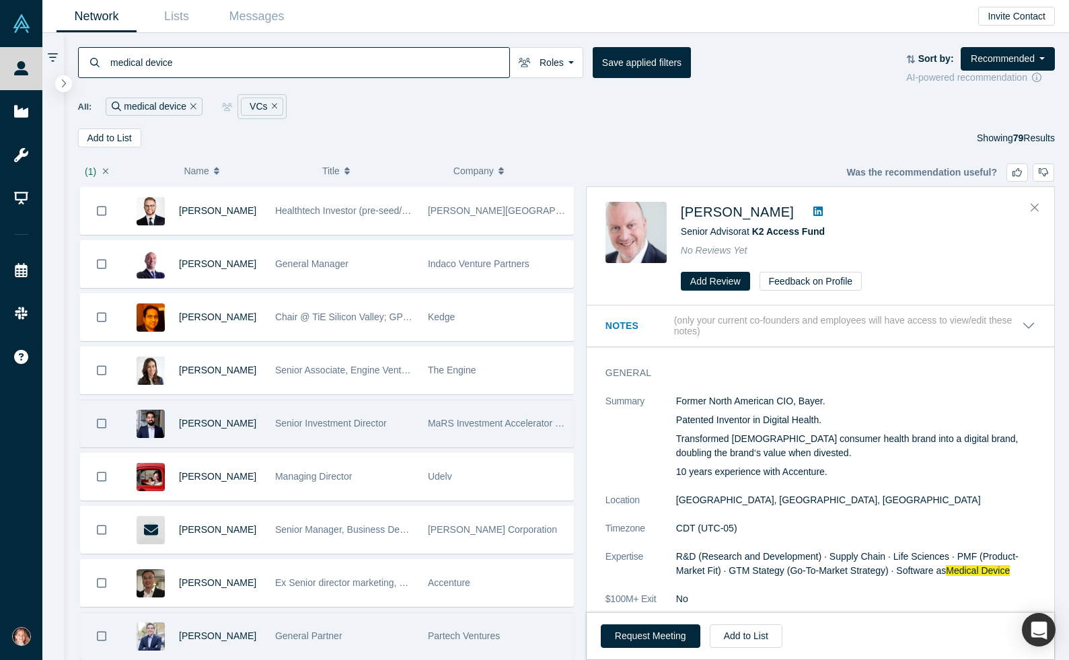
click at [100, 423] on icon "Bookmark" at bounding box center [101, 423] width 9 height 13
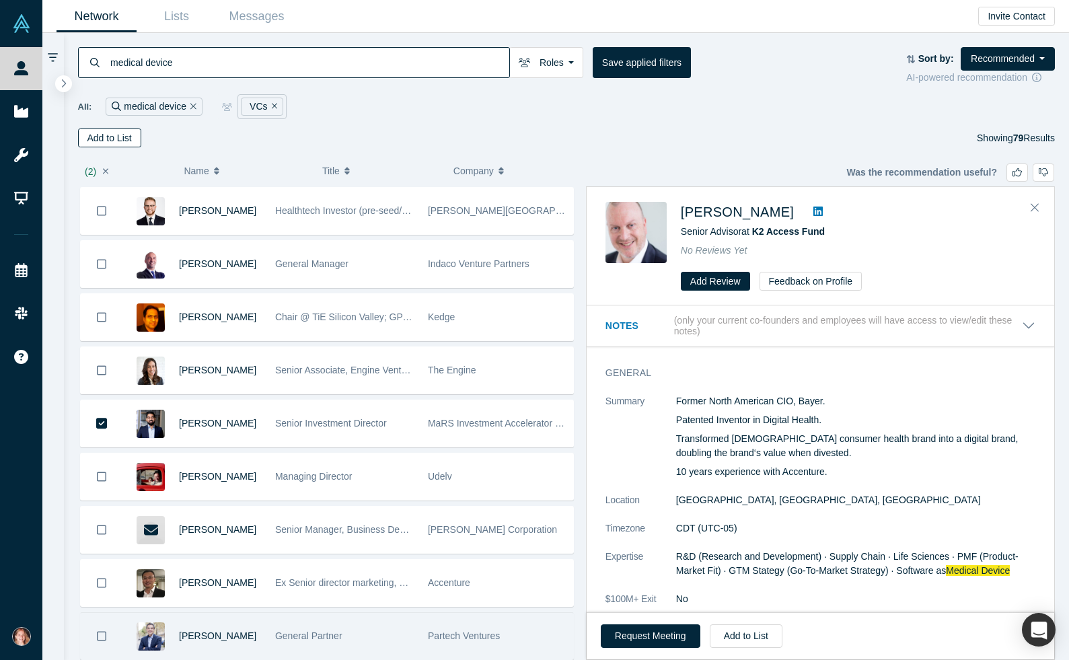
click at [117, 138] on button "Add to List" at bounding box center [109, 137] width 63 height 19
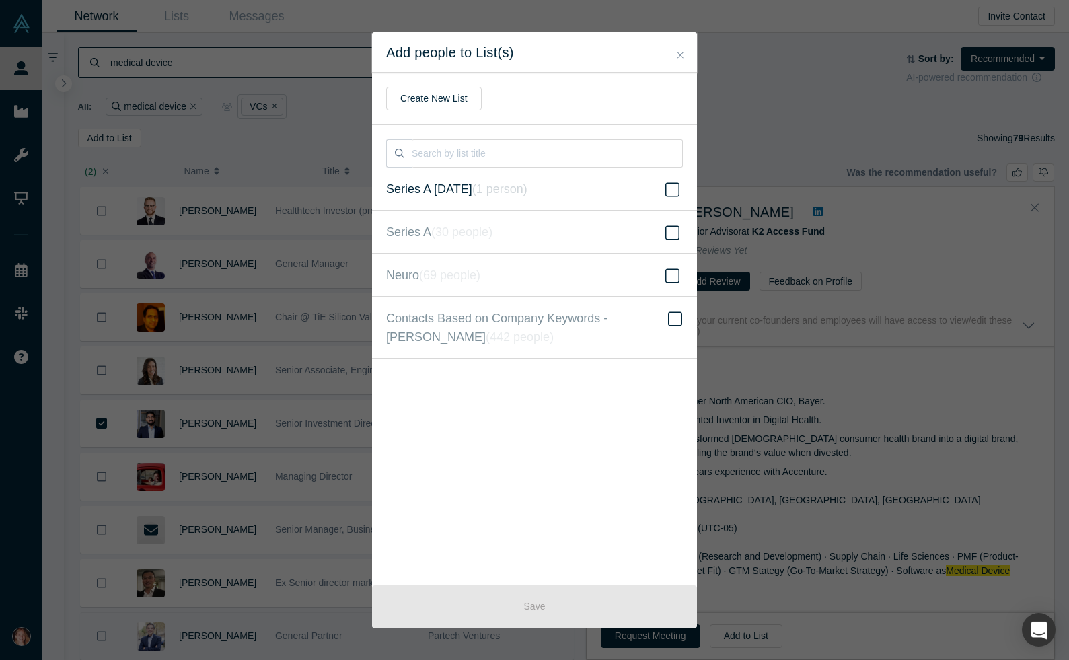
click at [480, 200] on label "Series A 9.13.2025 ( 1 person )" at bounding box center [534, 189] width 325 height 43
click at [0, 0] on input "Series A 9.13.2025 ( 1 person )" at bounding box center [0, 0] width 0 height 0
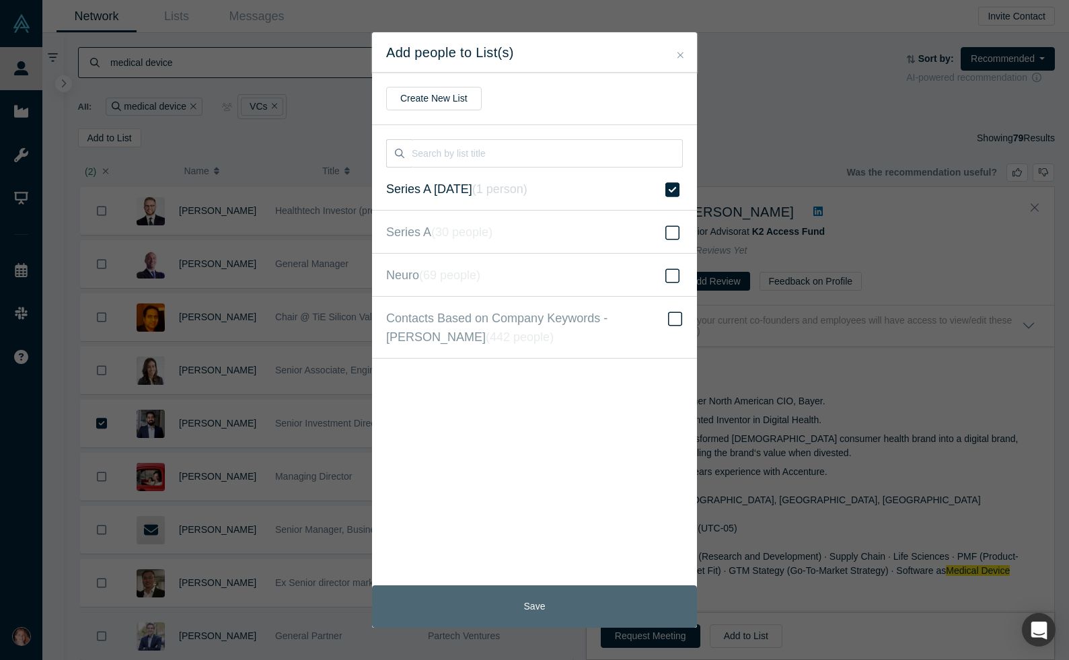
click at [567, 611] on button "Save" at bounding box center [534, 606] width 325 height 42
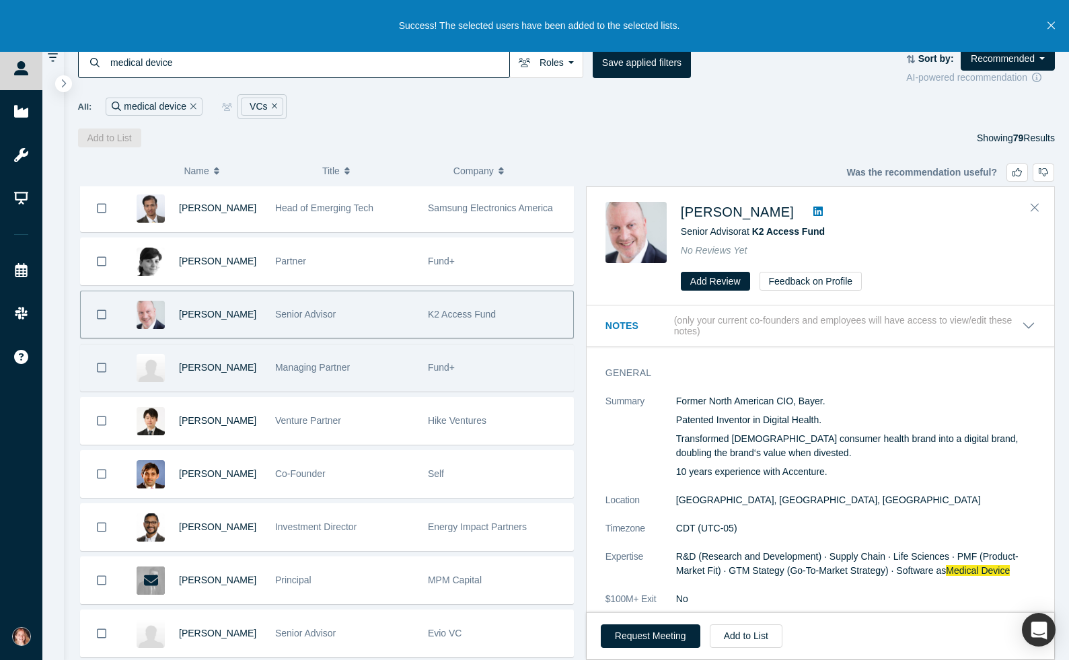
scroll to position [1402, 0]
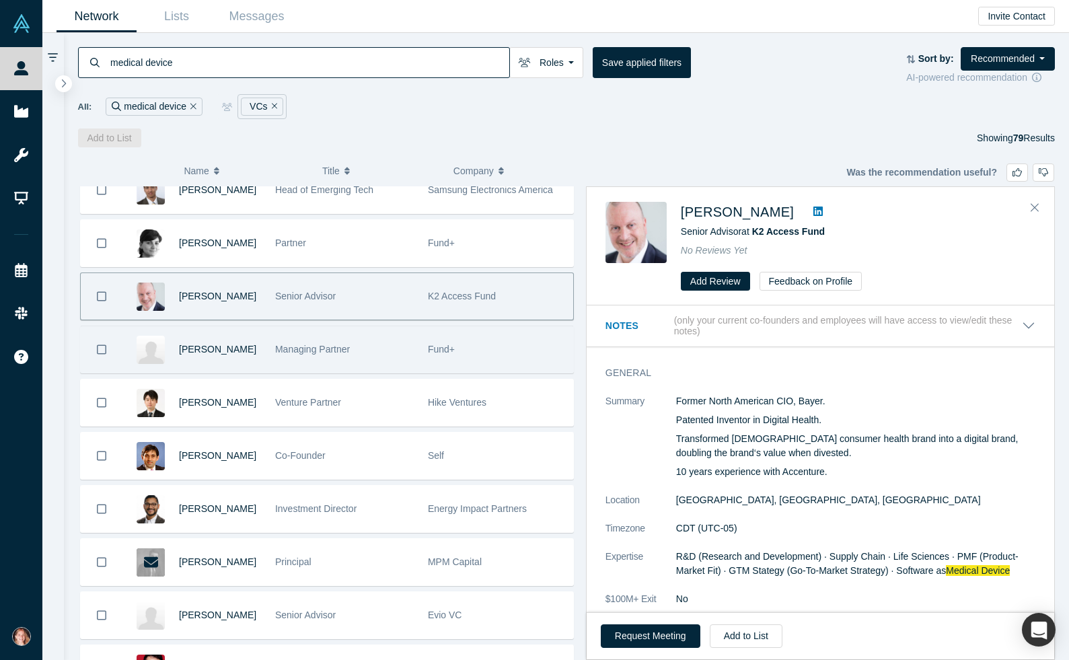
click at [377, 358] on div "Managing Partner" at bounding box center [344, 349] width 139 height 46
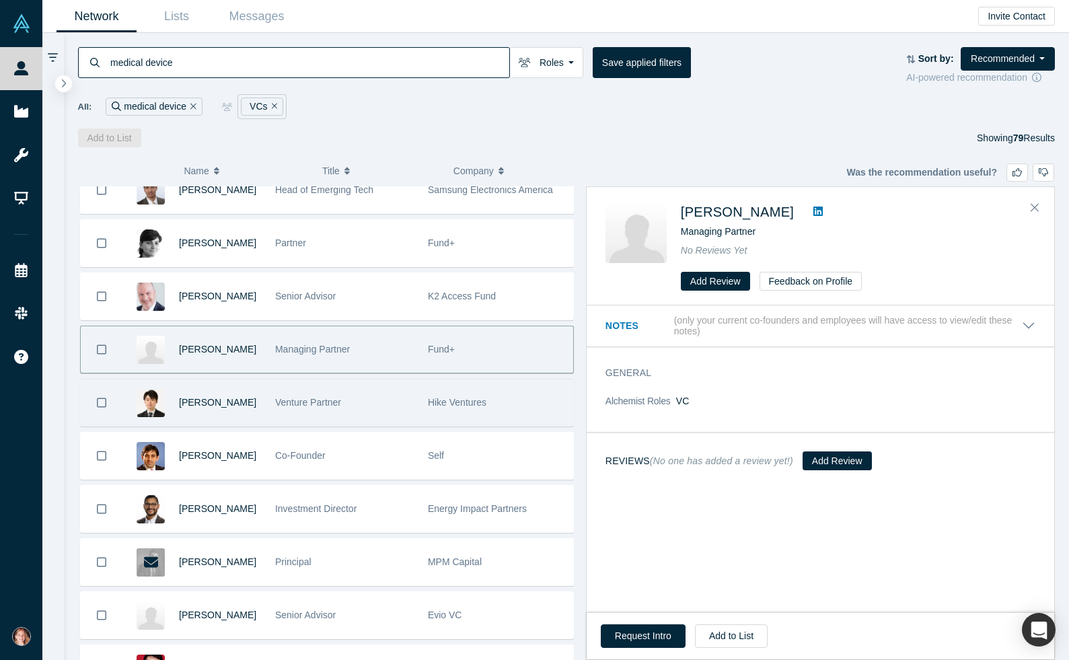
click at [375, 393] on div "Venture Partner" at bounding box center [344, 402] width 139 height 46
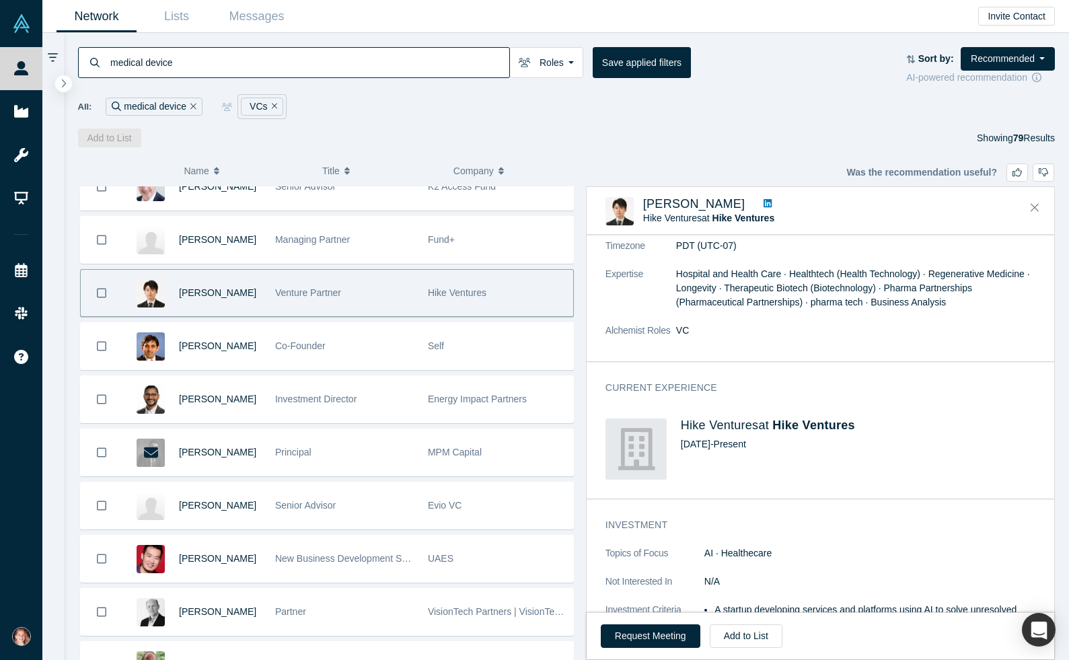
scroll to position [254, 0]
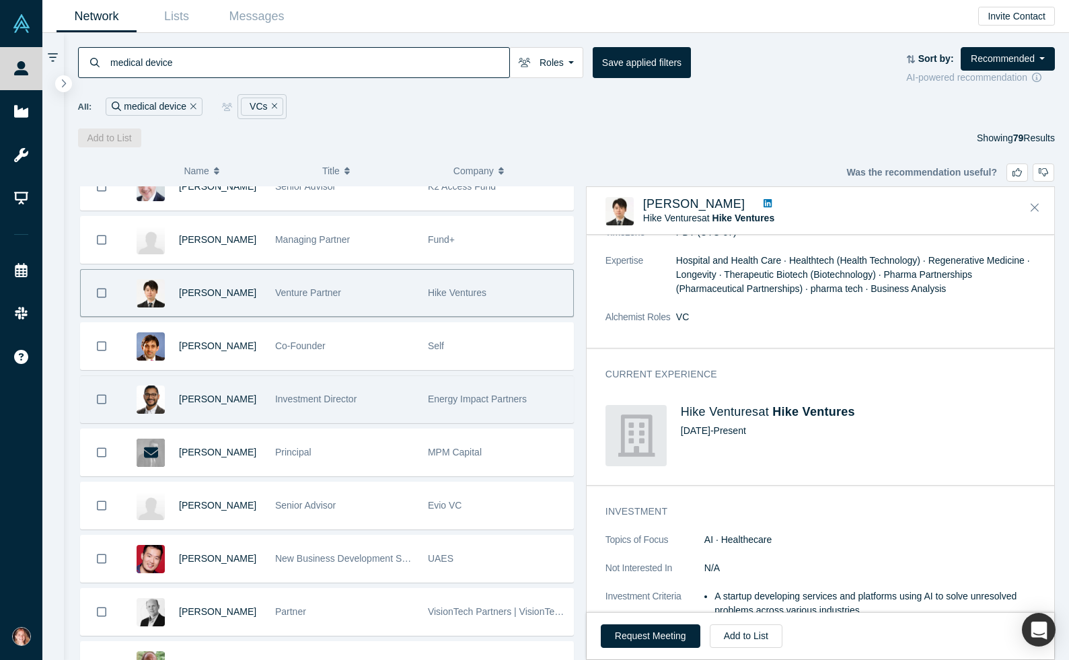
click at [461, 391] on div "Energy Impact Partners" at bounding box center [497, 399] width 139 height 46
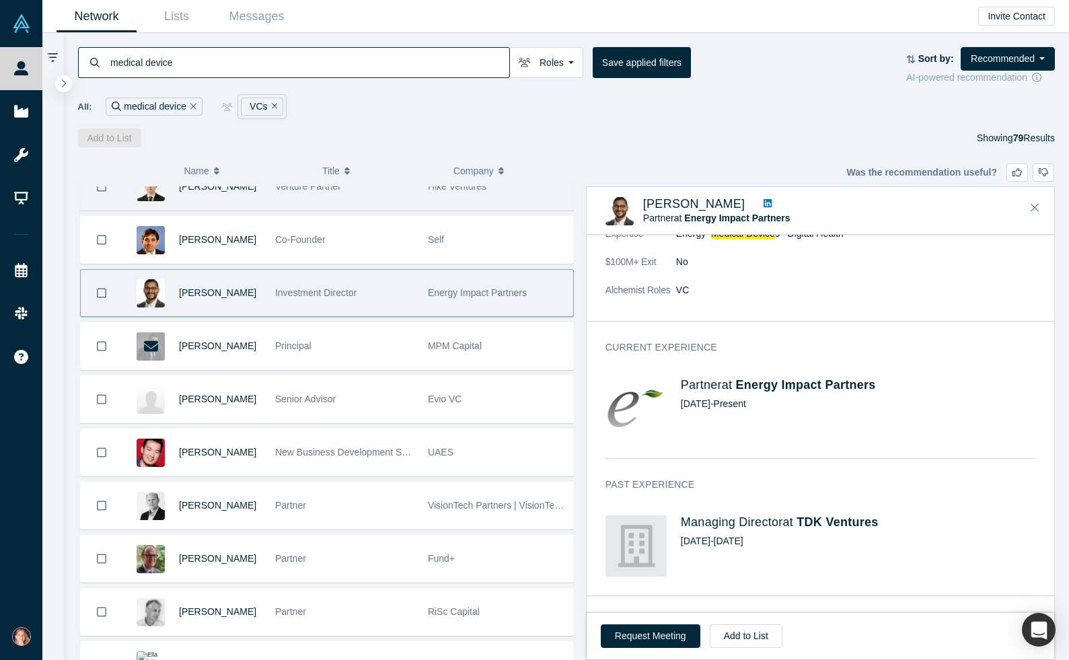
scroll to position [1619, 0]
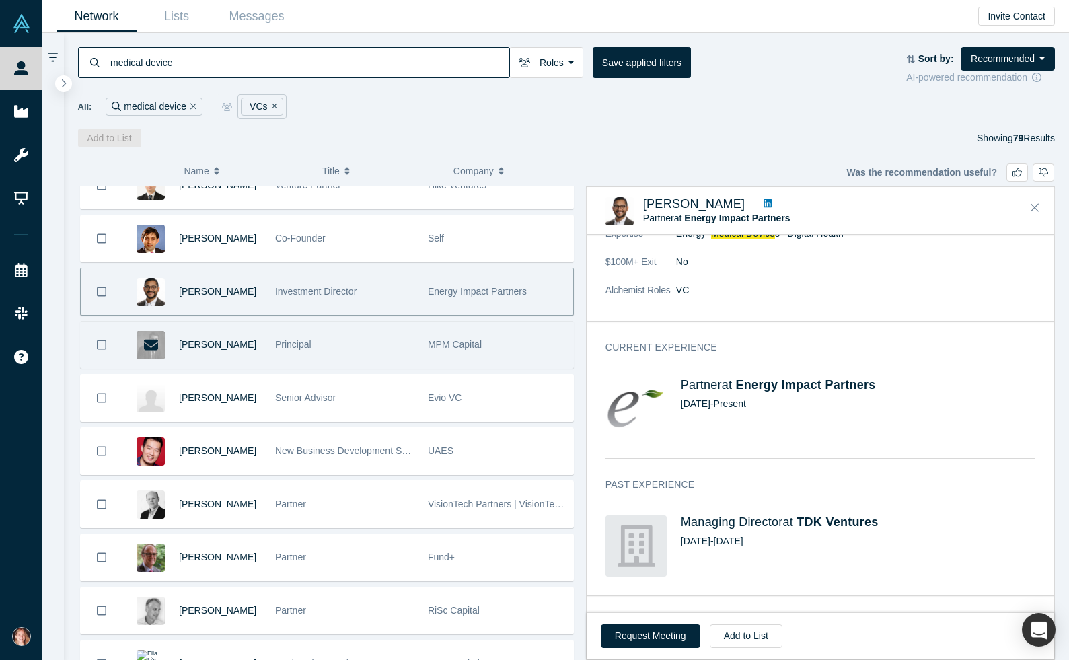
click at [413, 339] on div "Principal" at bounding box center [344, 345] width 153 height 46
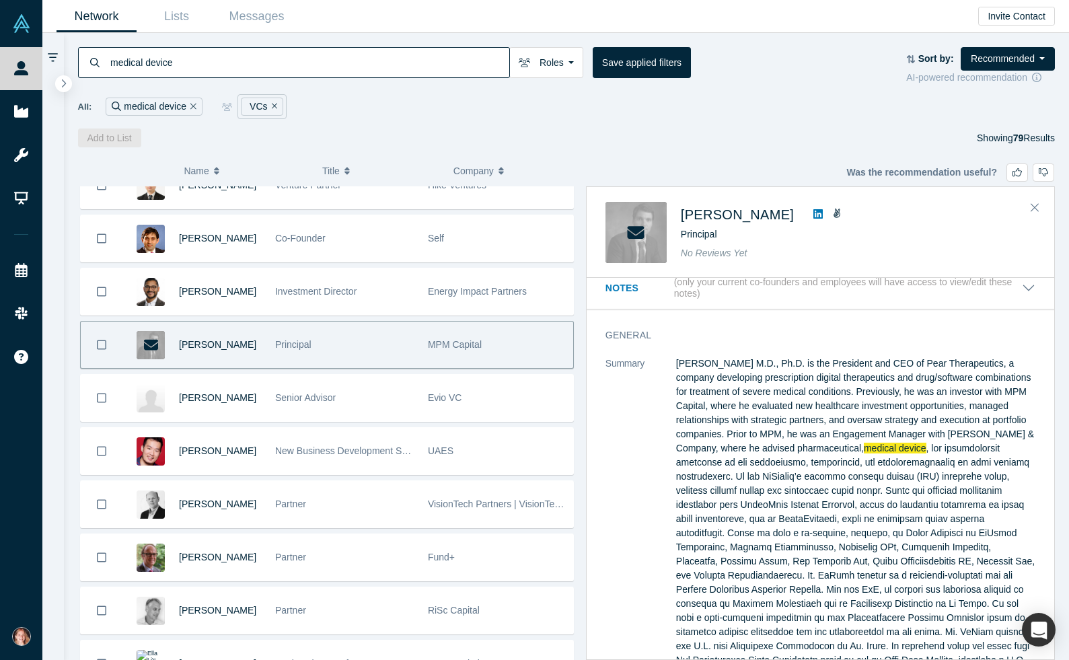
scroll to position [0, 0]
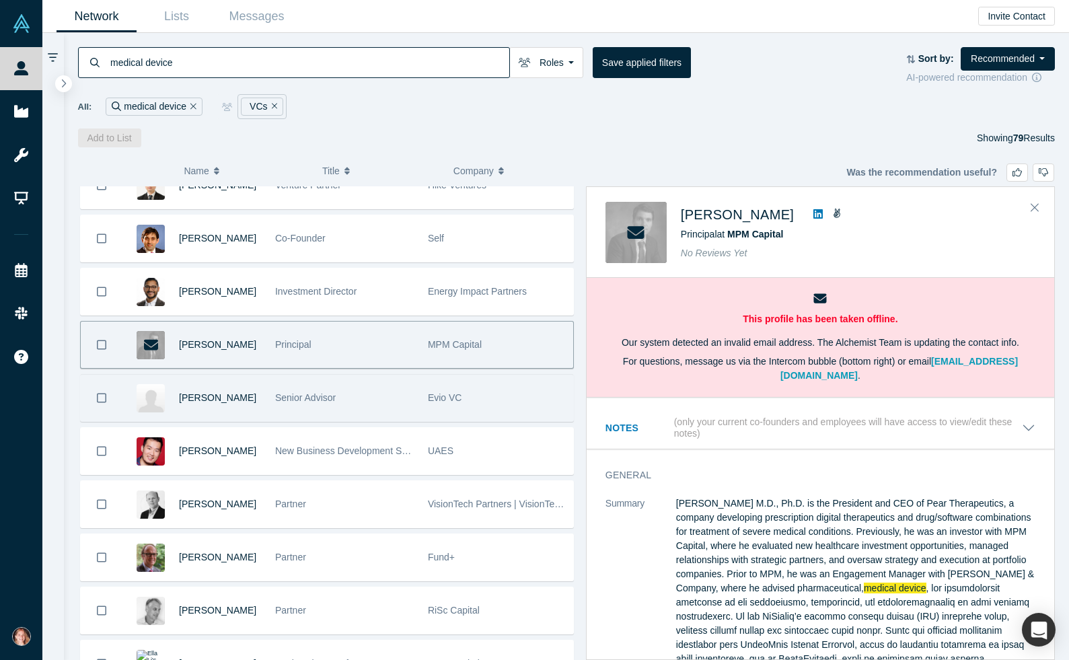
click at [475, 402] on div "Evio VC" at bounding box center [497, 398] width 139 height 46
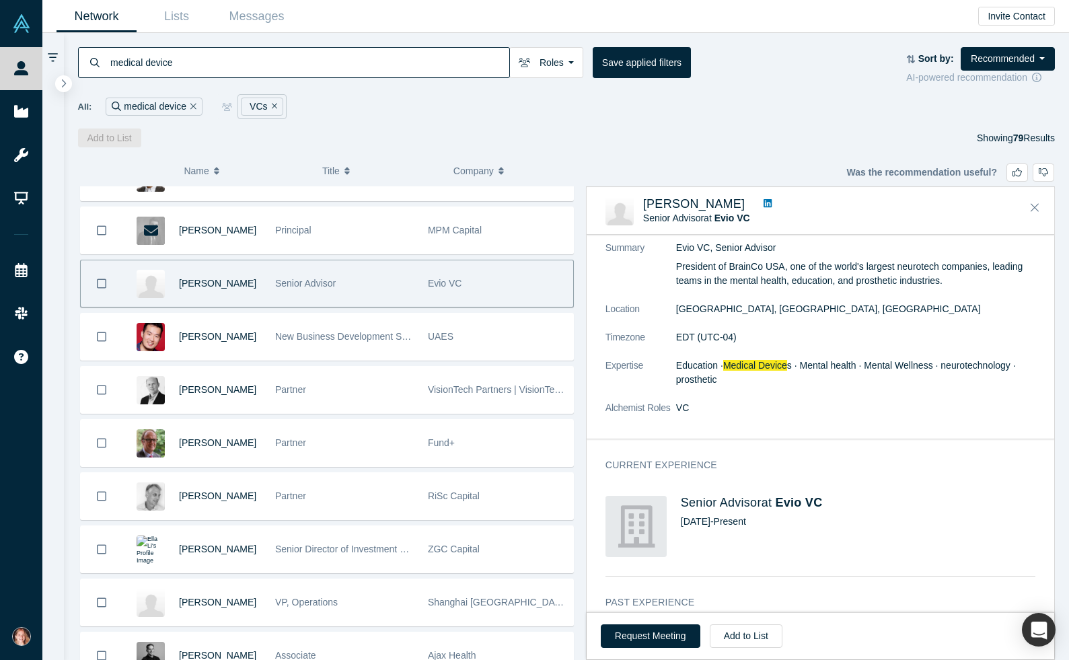
scroll to position [83, 0]
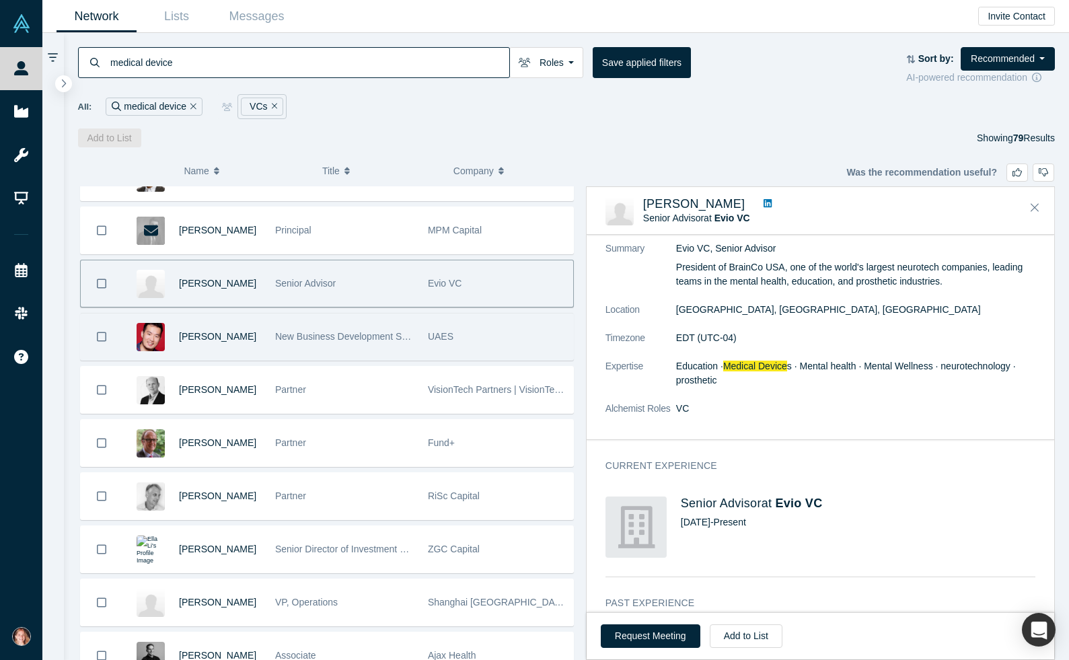
click at [398, 335] on span "New Business Development Specialist" at bounding box center [355, 336] width 161 height 11
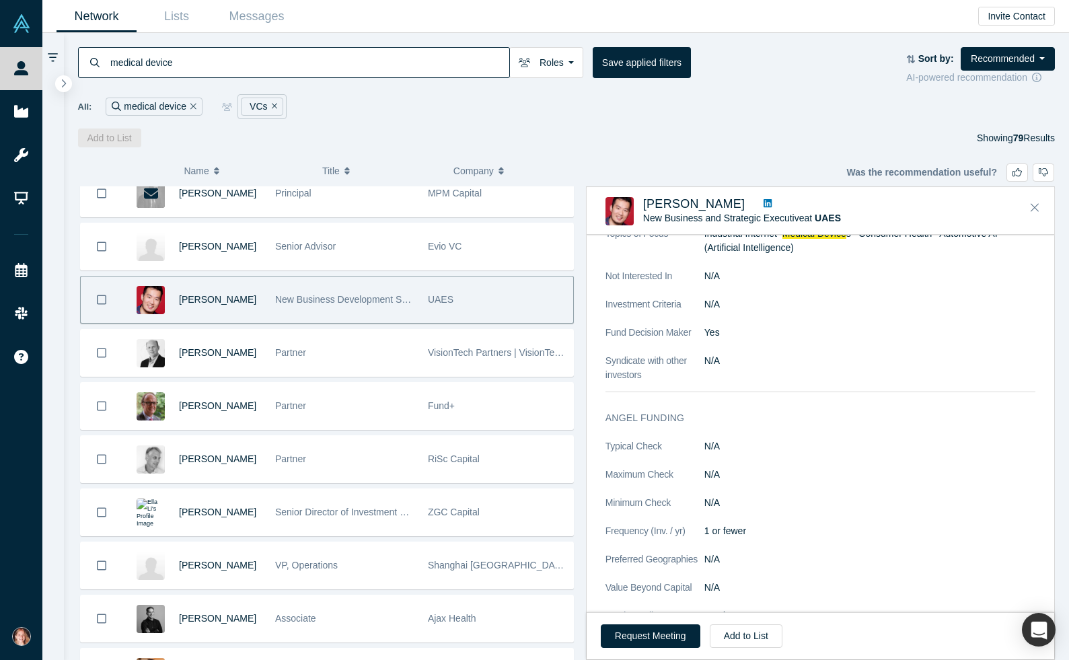
scroll to position [600, 0]
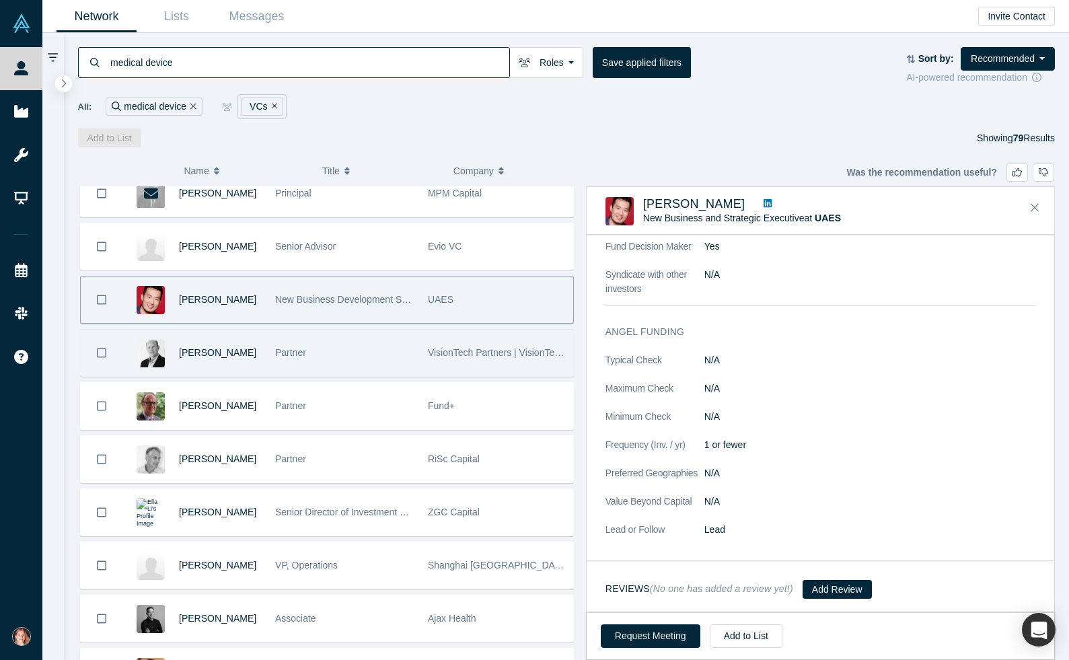
click at [480, 332] on div "VisionTech Partners | VisionTech Angels" at bounding box center [497, 353] width 139 height 46
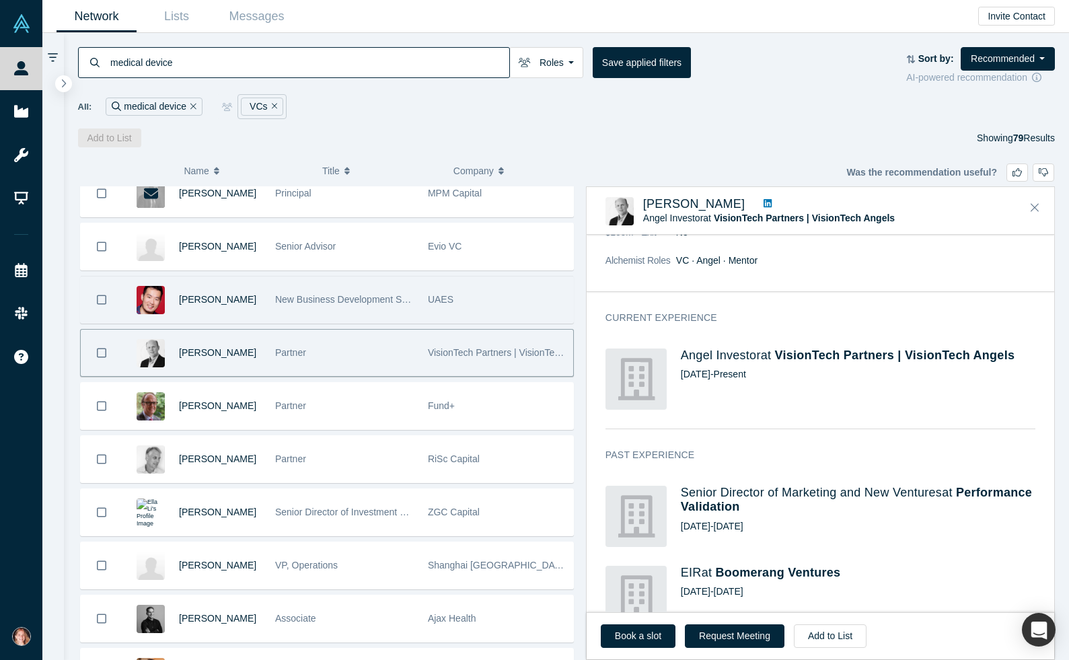
scroll to position [133, 0]
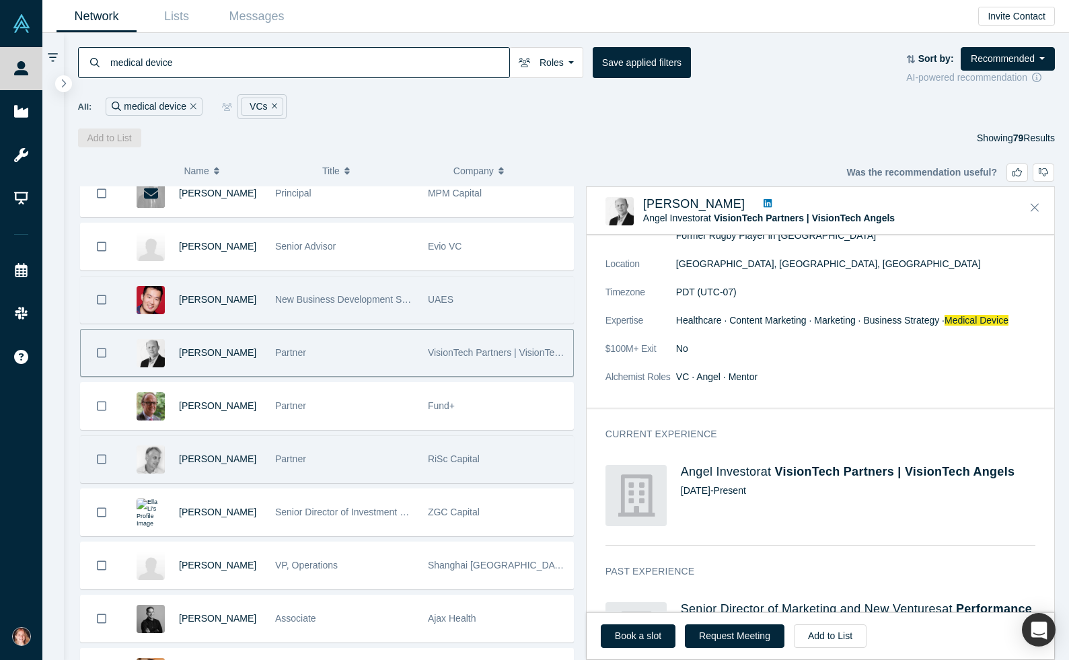
click at [439, 468] on div "RiSc Capital" at bounding box center [497, 459] width 139 height 46
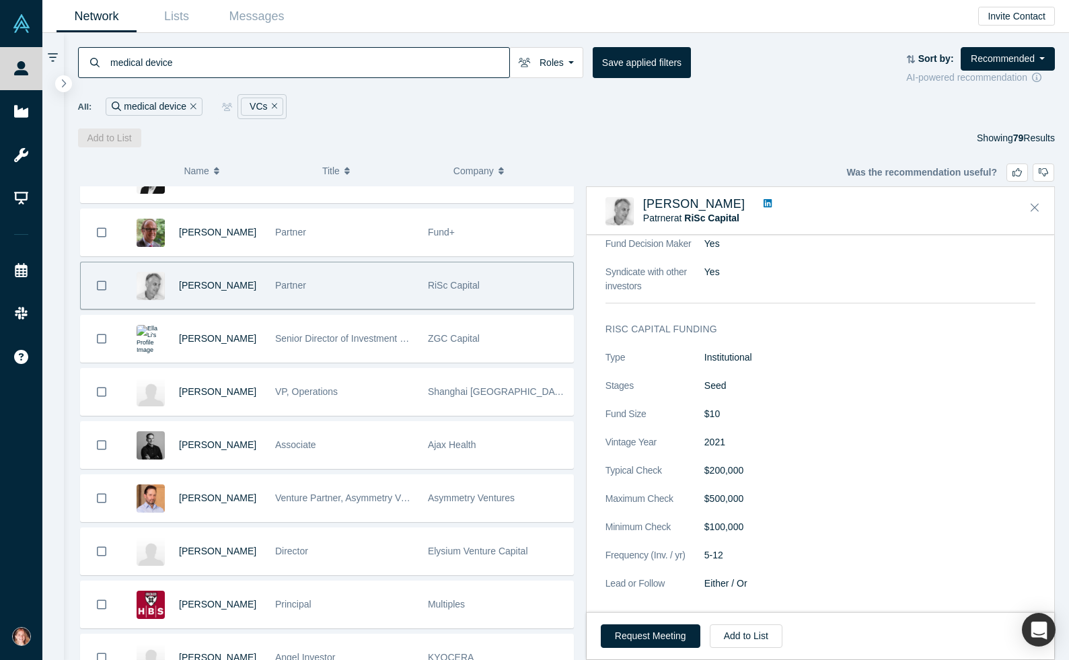
scroll to position [504, 0]
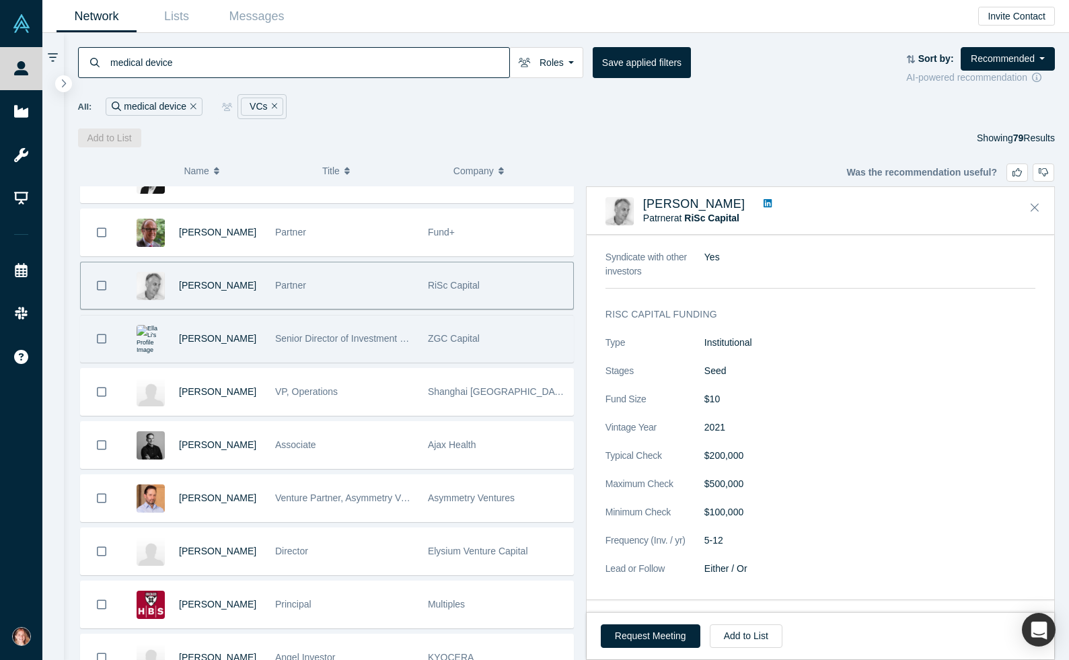
click at [456, 340] on span "ZGC Capital" at bounding box center [454, 338] width 52 height 11
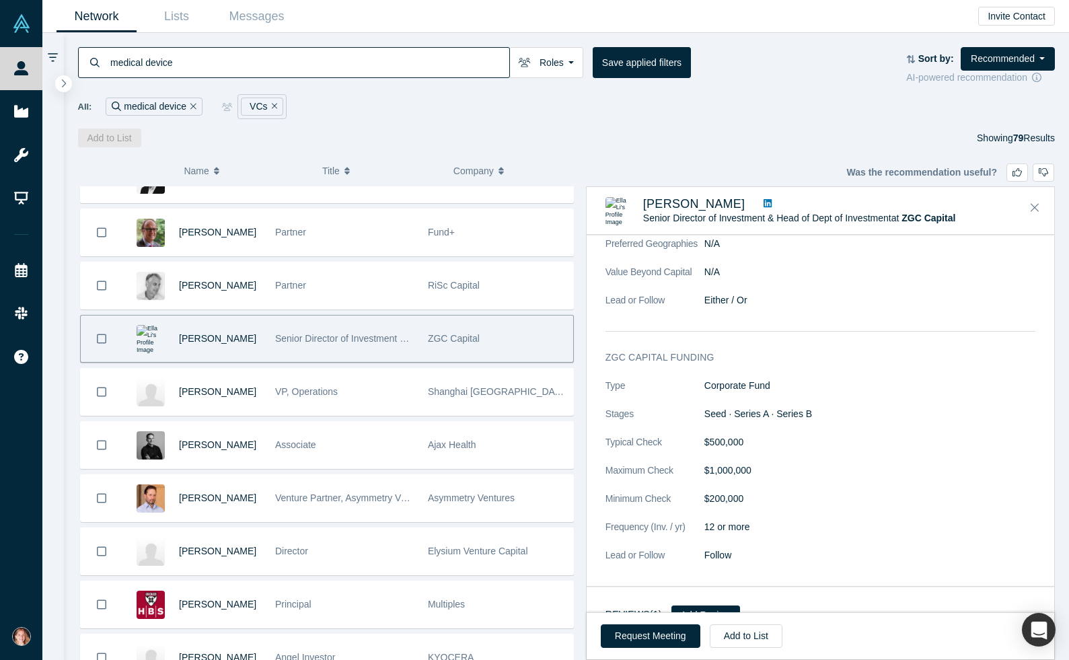
scroll to position [764, 0]
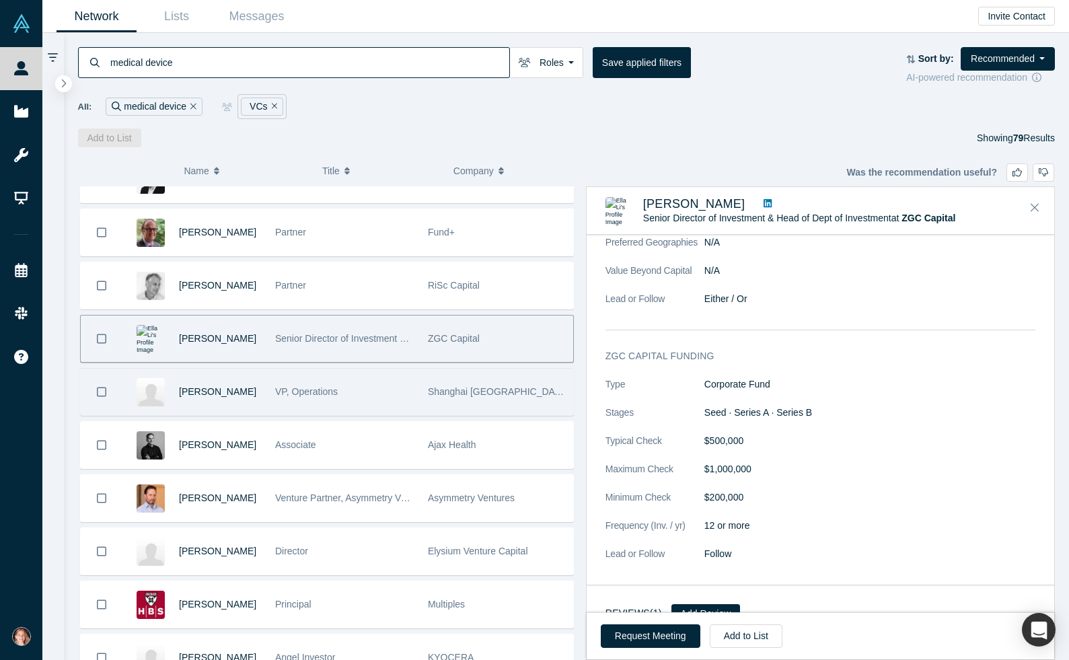
click at [369, 387] on div "VP, Operations" at bounding box center [344, 392] width 139 height 46
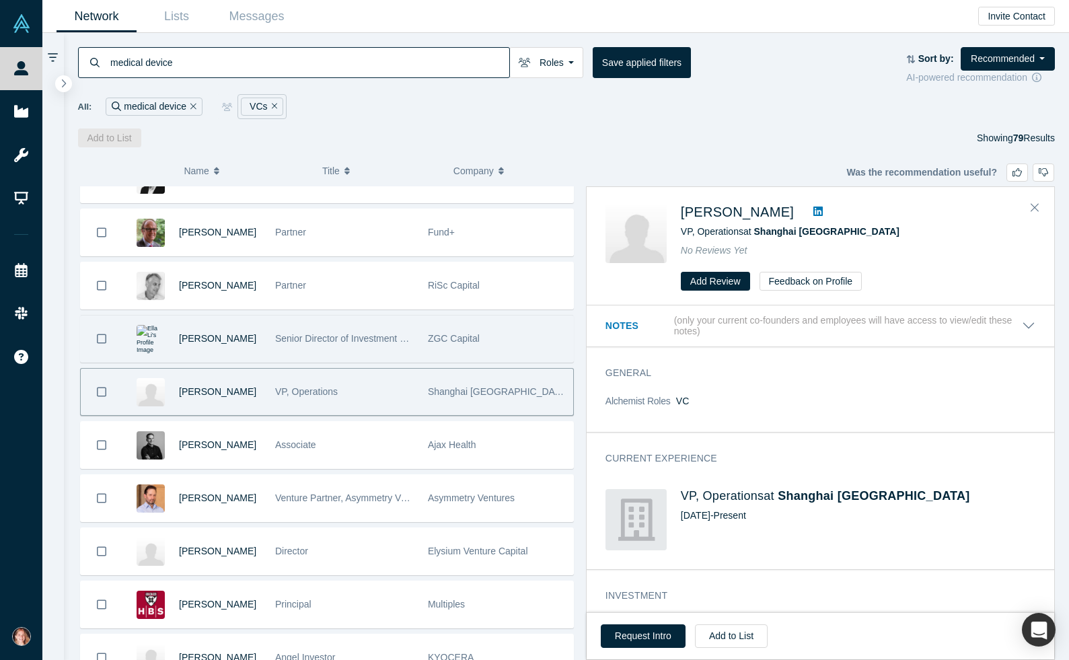
scroll to position [151, 0]
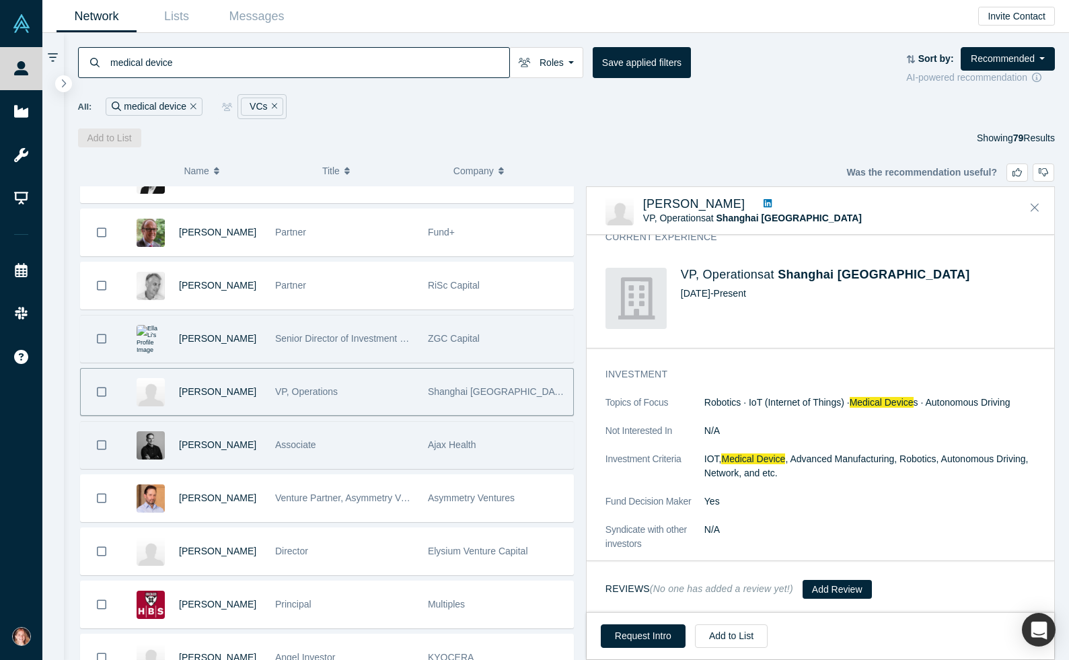
click at [478, 431] on div "Ajax Health" at bounding box center [497, 445] width 139 height 46
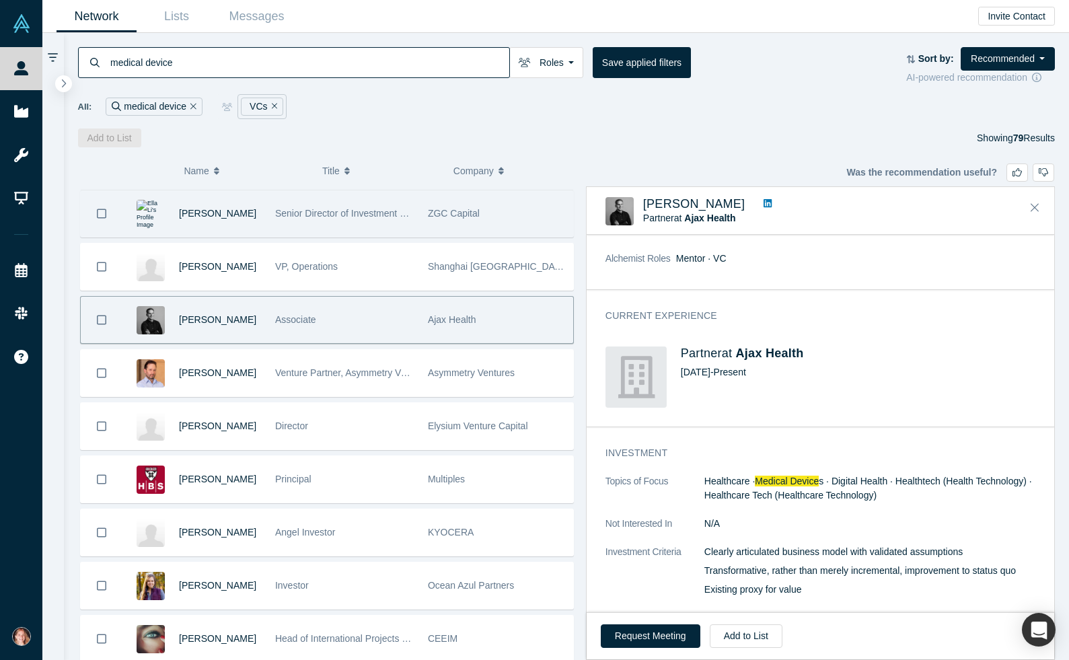
scroll to position [241, 0]
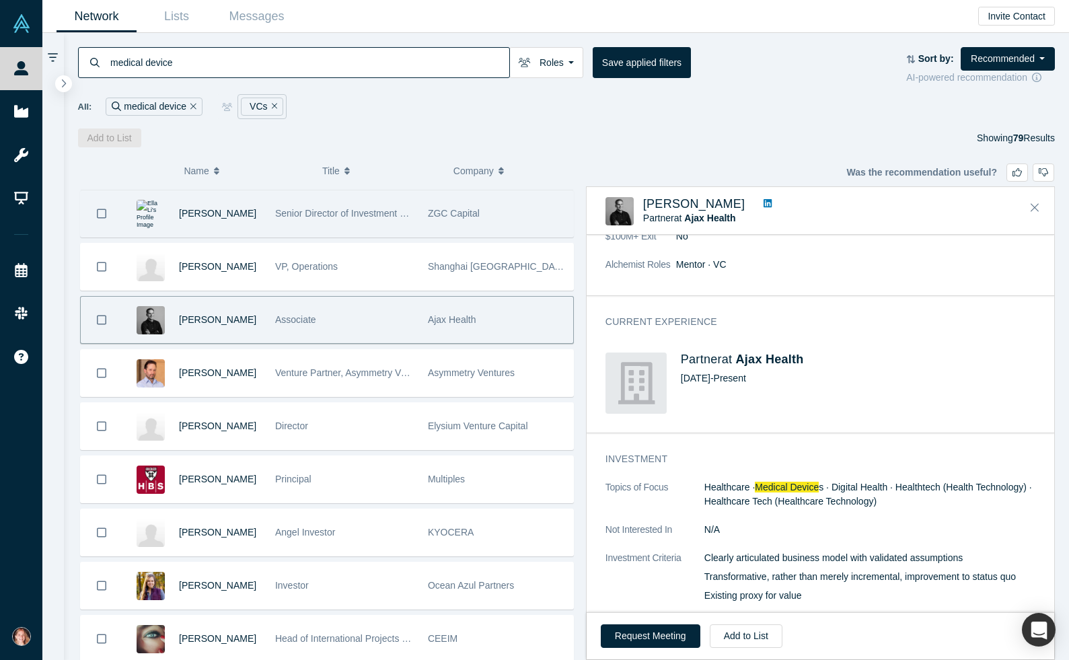
click at [100, 322] on icon "Bookmark" at bounding box center [101, 319] width 9 height 13
click at [91, 141] on button "Add to List" at bounding box center [109, 137] width 63 height 19
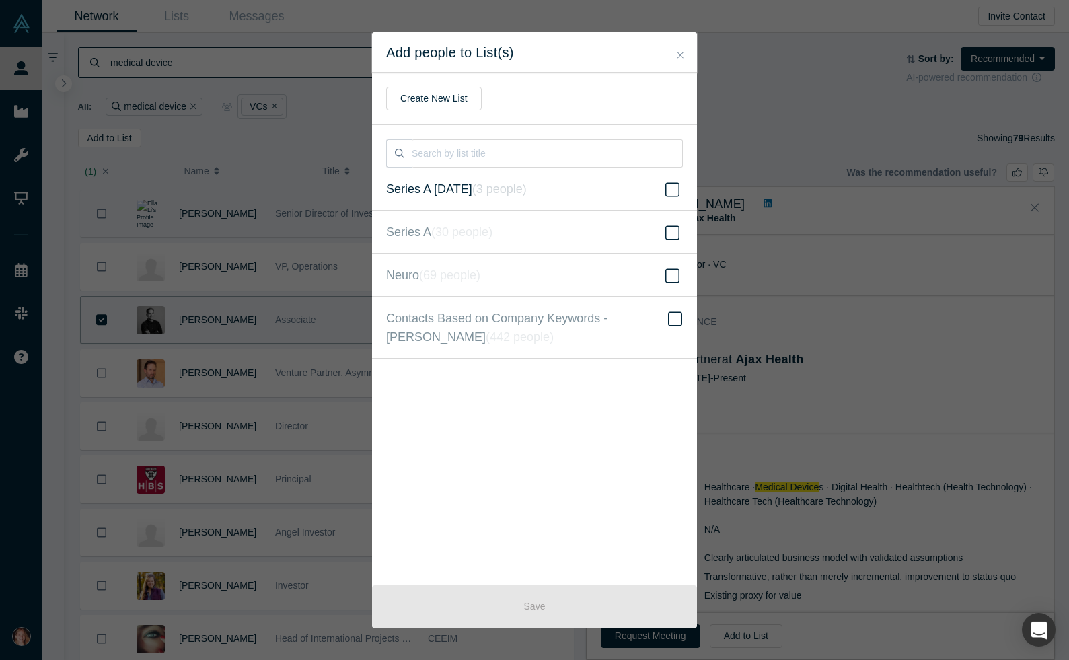
click at [449, 182] on span "Series A 9.13.2025 ( 3 people )" at bounding box center [456, 189] width 141 height 19
click at [0, 0] on input "Series A 9.13.2025 ( 3 people )" at bounding box center [0, 0] width 0 height 0
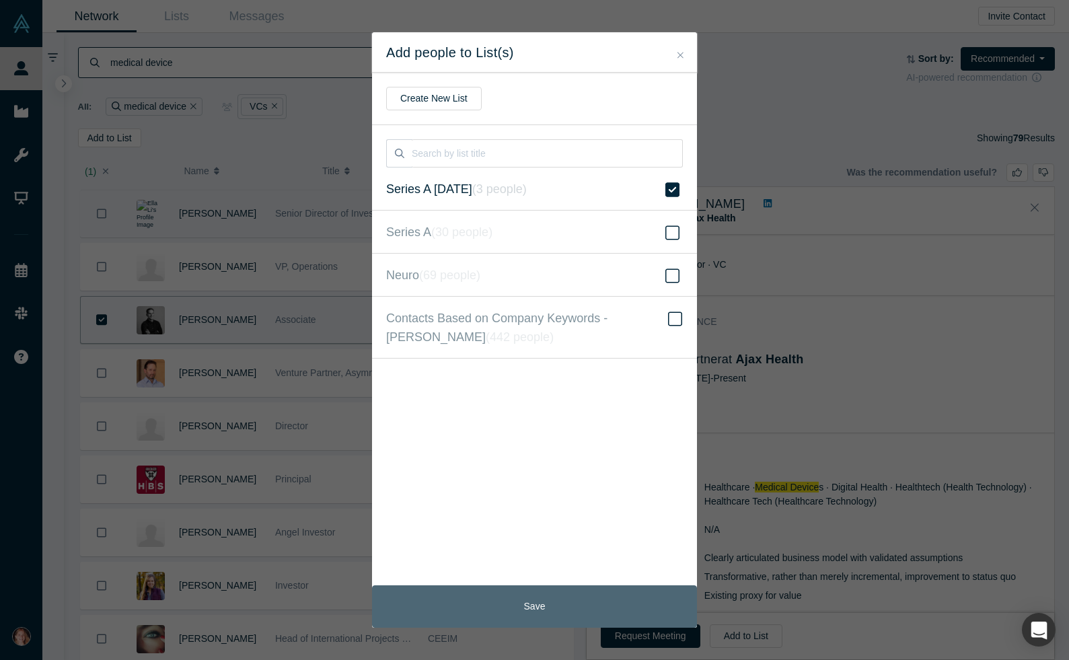
click at [628, 614] on button "Save" at bounding box center [534, 606] width 325 height 42
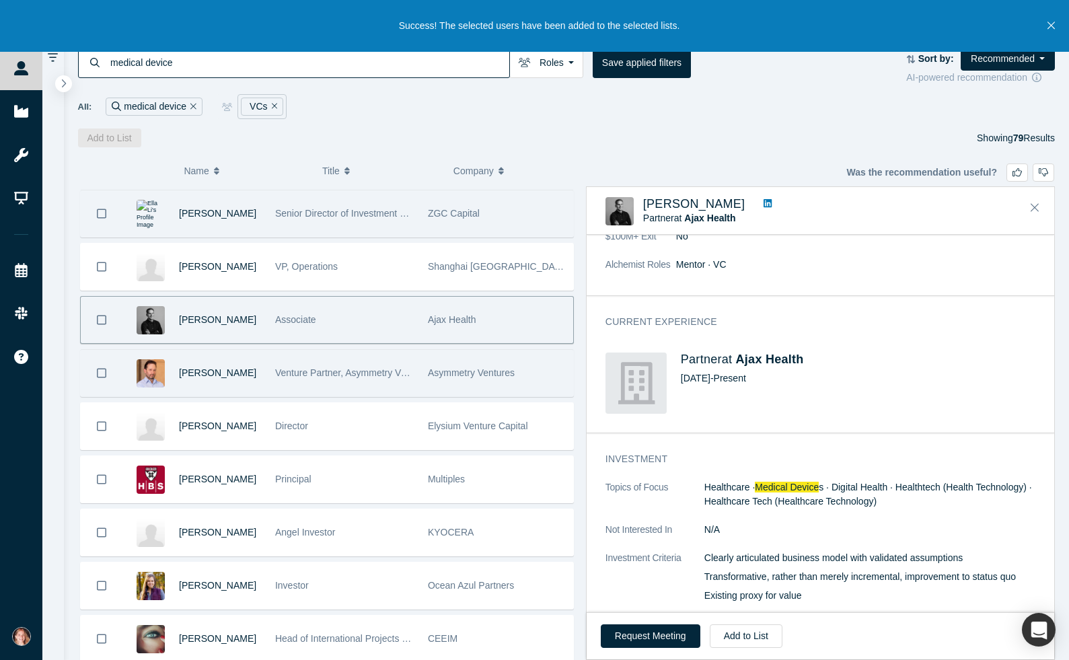
click at [373, 383] on div "Venture Partner, Asymmetry Ventures" at bounding box center [344, 373] width 139 height 46
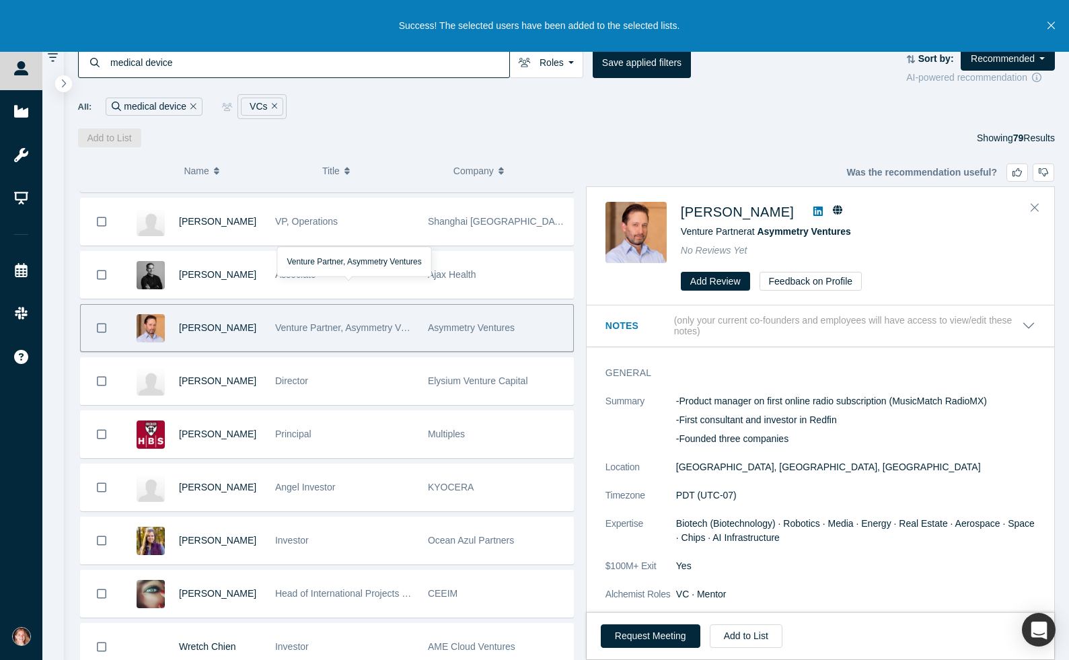
scroll to position [2146, 0]
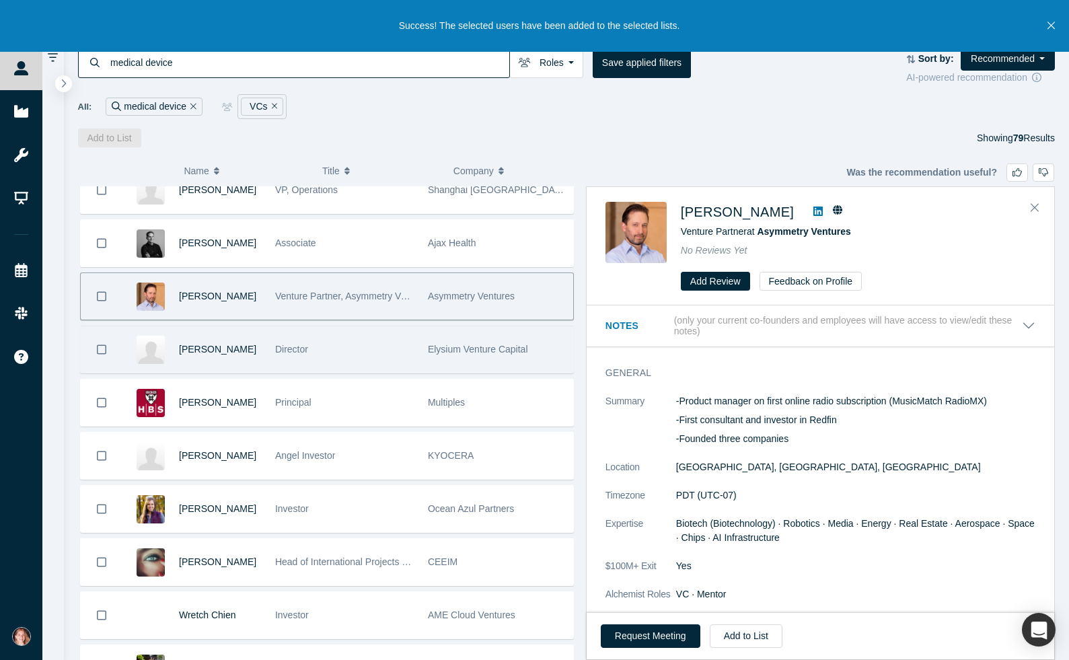
click at [359, 359] on div "Director" at bounding box center [344, 349] width 139 height 46
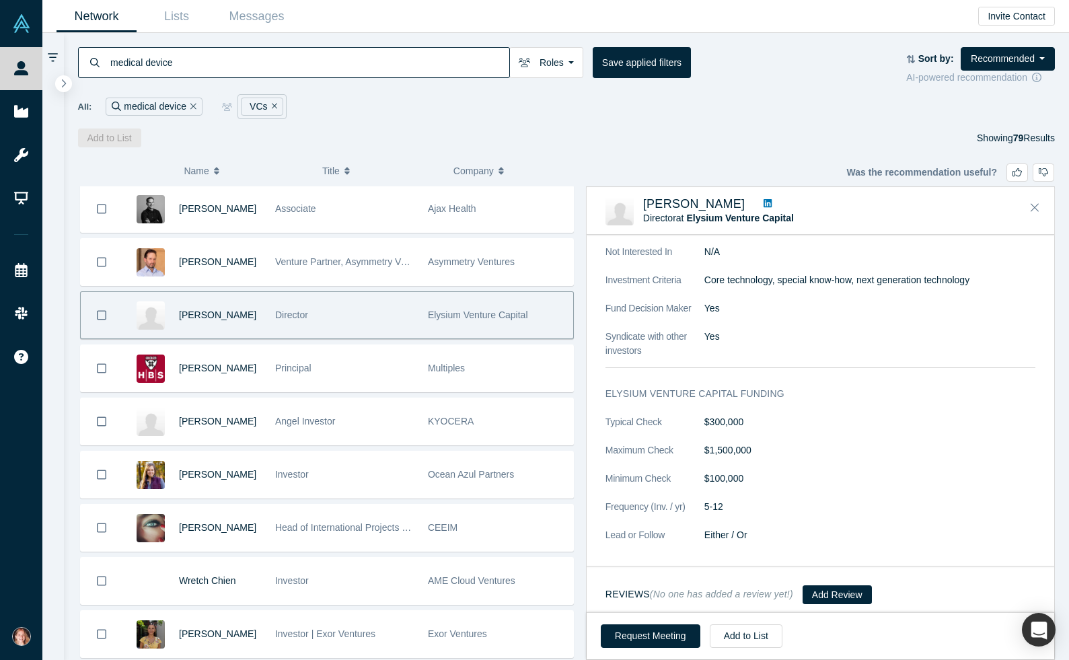
scroll to position [396, 0]
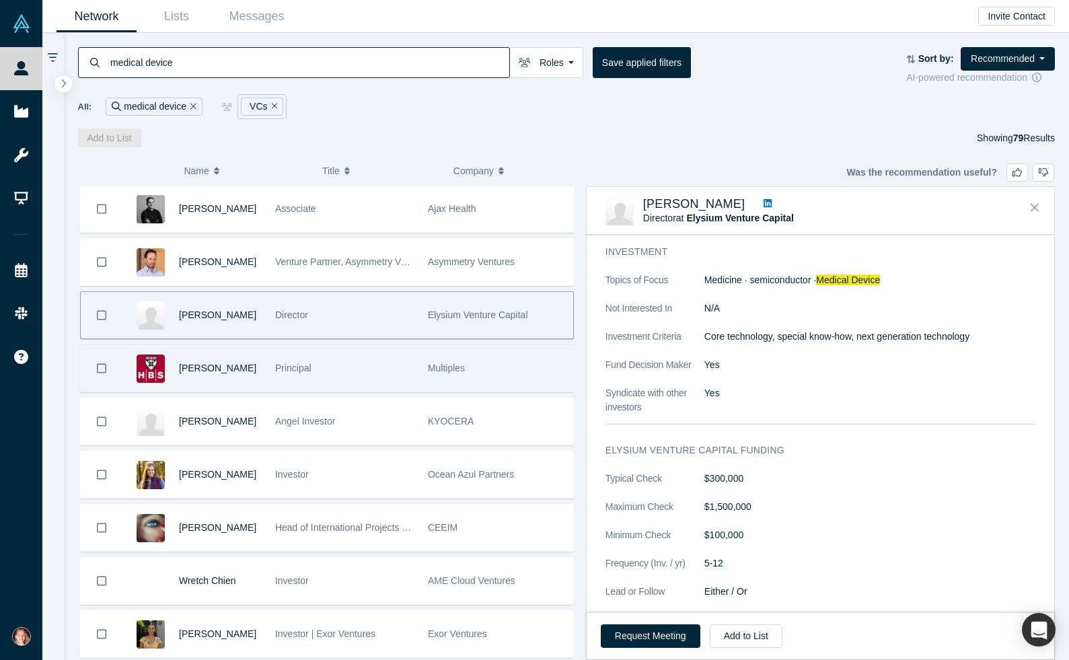
click at [389, 375] on div "Principal" at bounding box center [344, 368] width 139 height 46
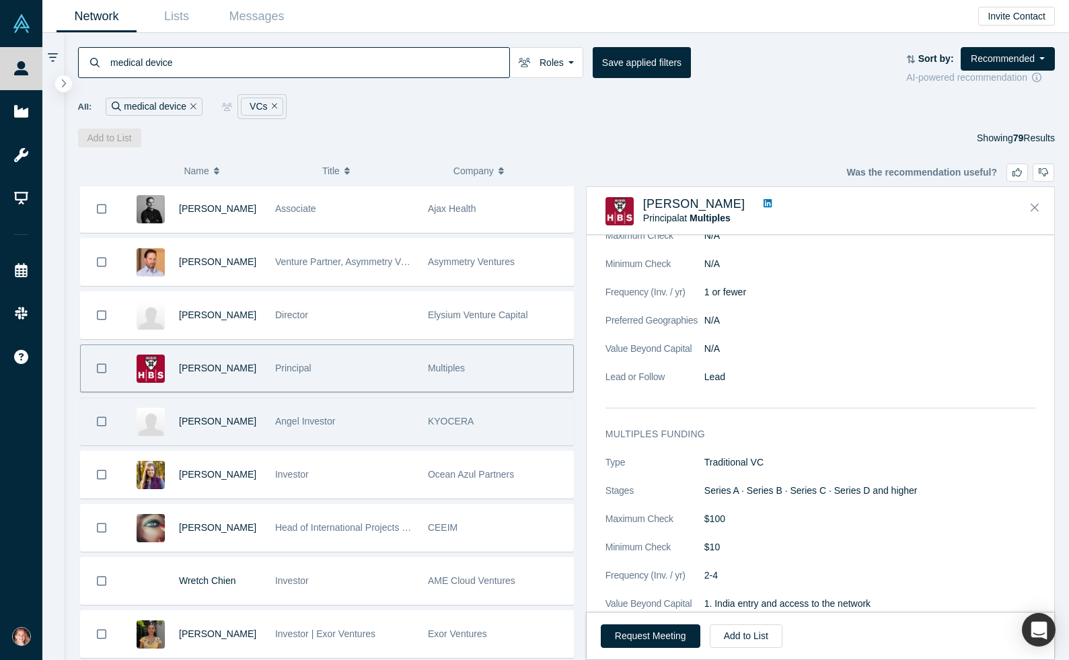
scroll to position [963, 0]
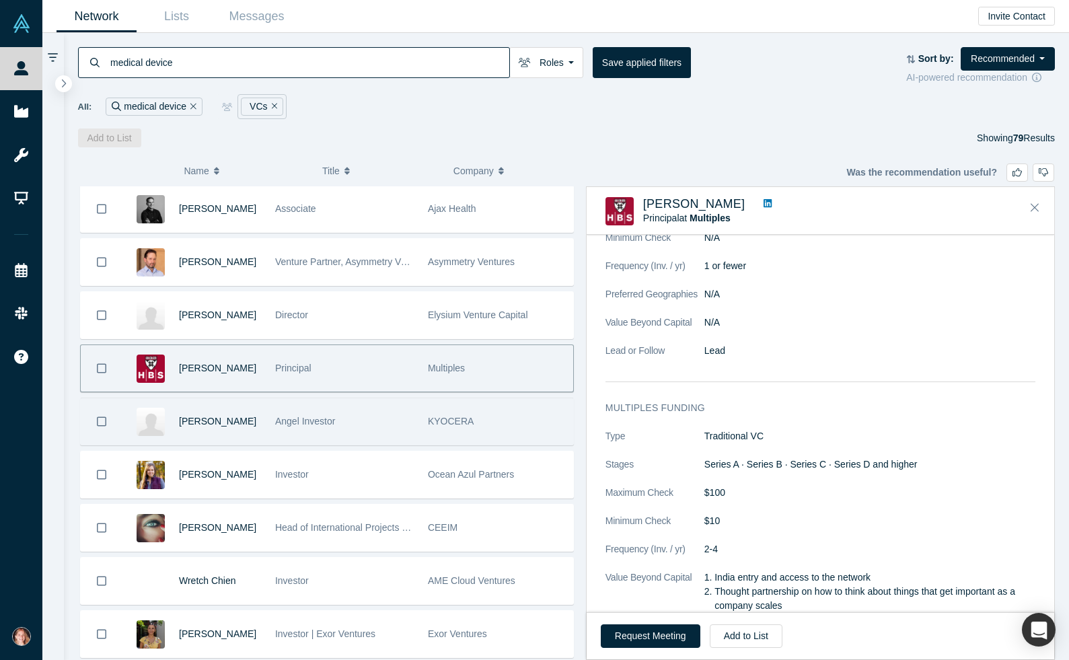
click at [411, 422] on div "Angel Investor" at bounding box center [344, 421] width 139 height 46
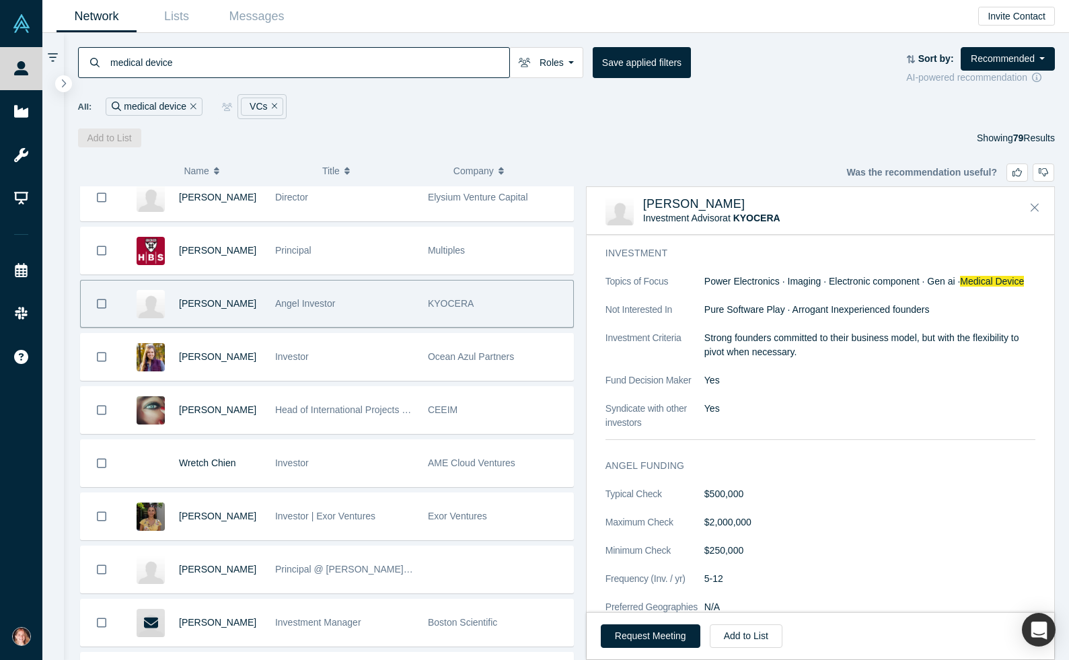
scroll to position [601, 0]
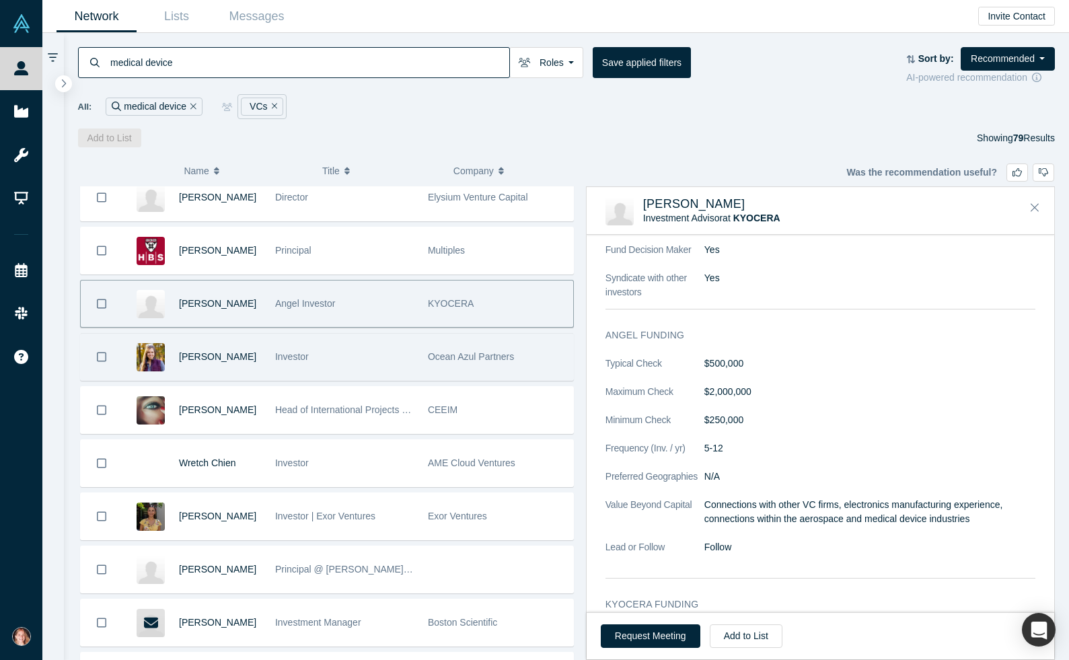
click at [416, 346] on div "Investor" at bounding box center [344, 357] width 153 height 46
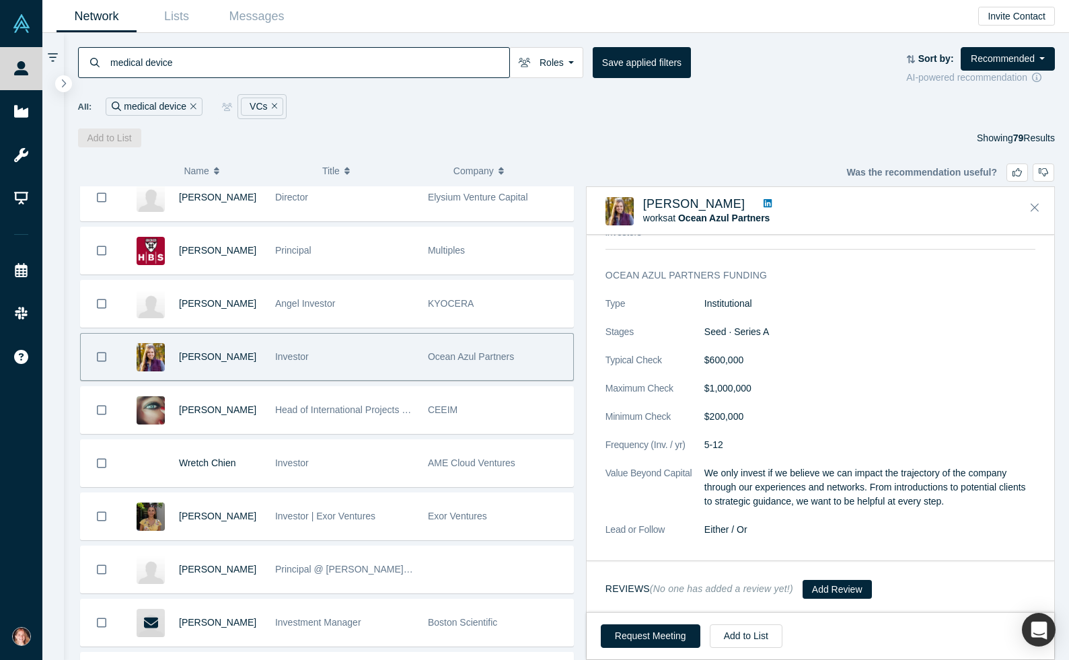
scroll to position [934, 0]
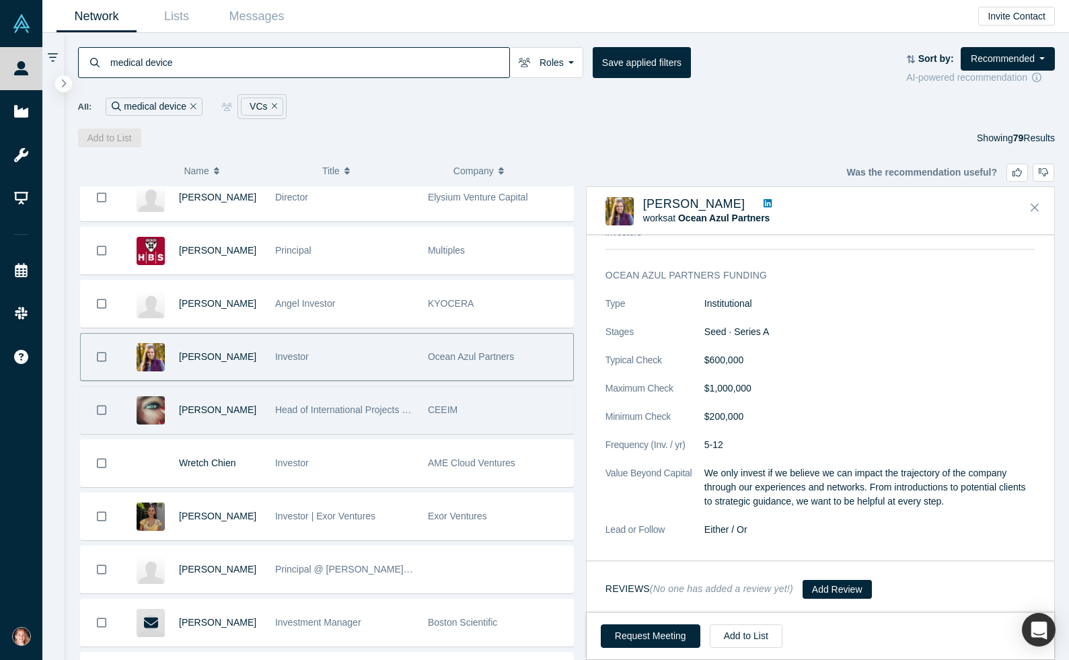
click at [428, 420] on div "CEEIM" at bounding box center [497, 410] width 139 height 46
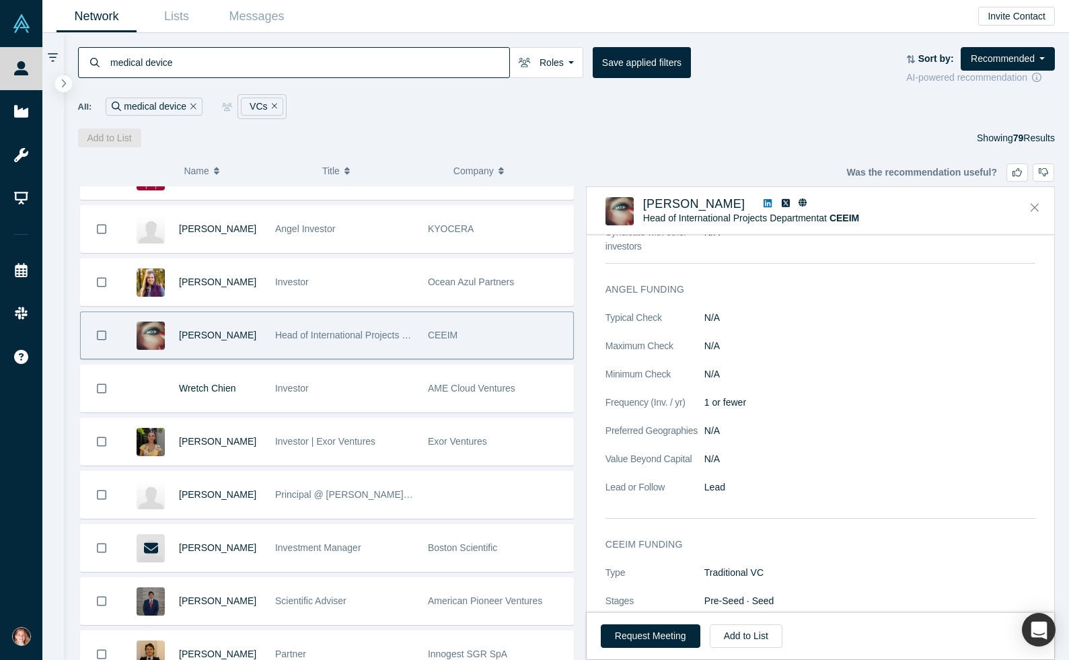
scroll to position [1099, 0]
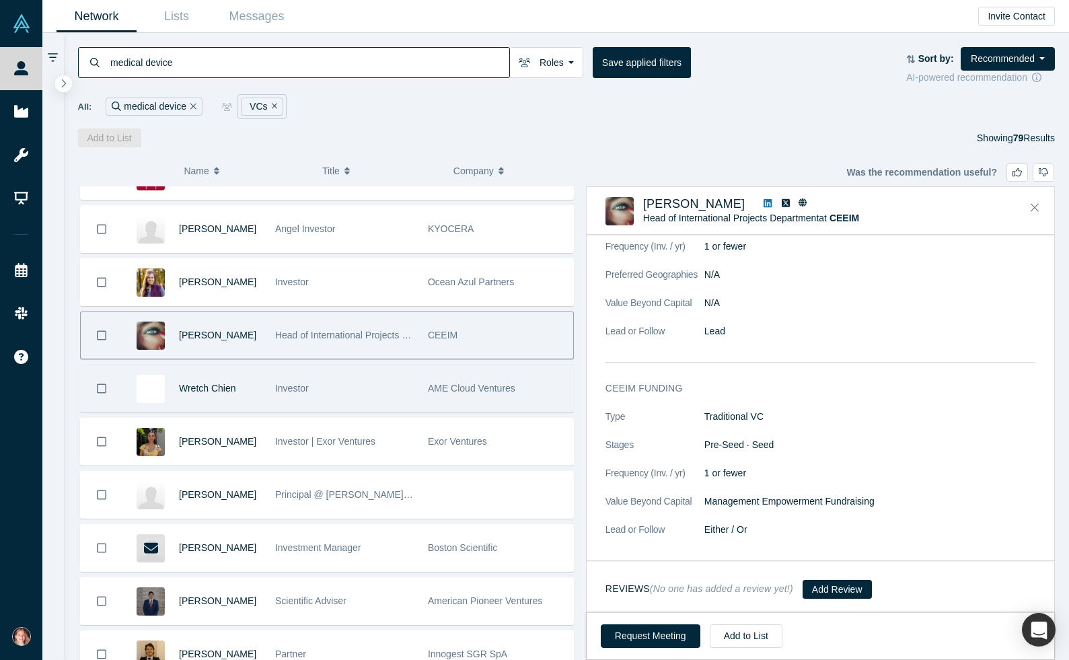
click at [393, 378] on div "Investor" at bounding box center [344, 388] width 139 height 46
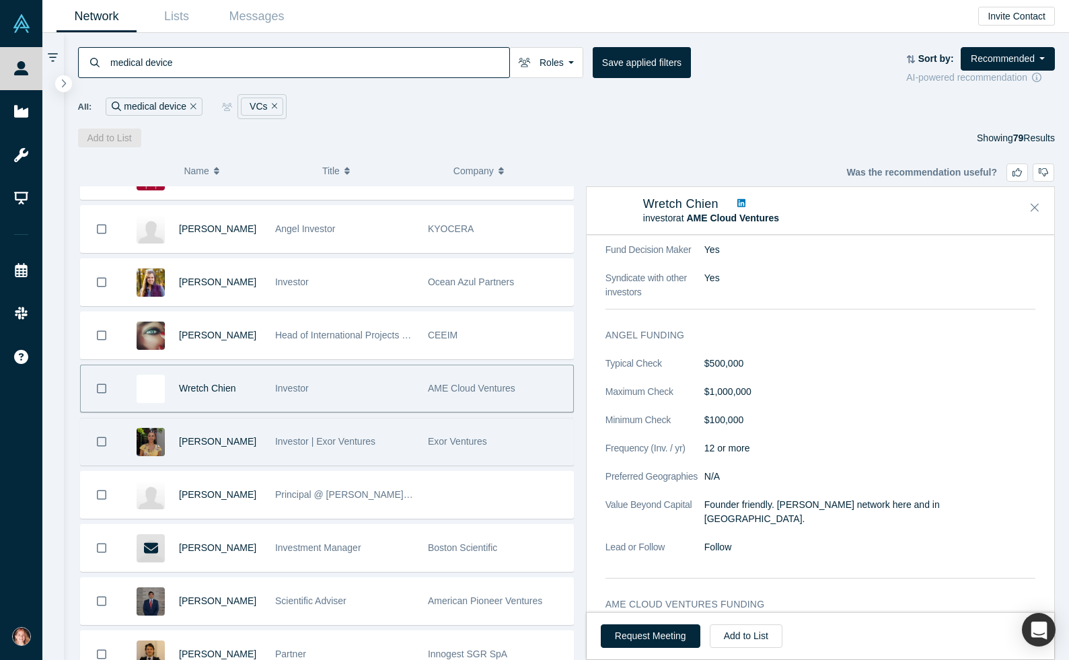
scroll to position [2535, 0]
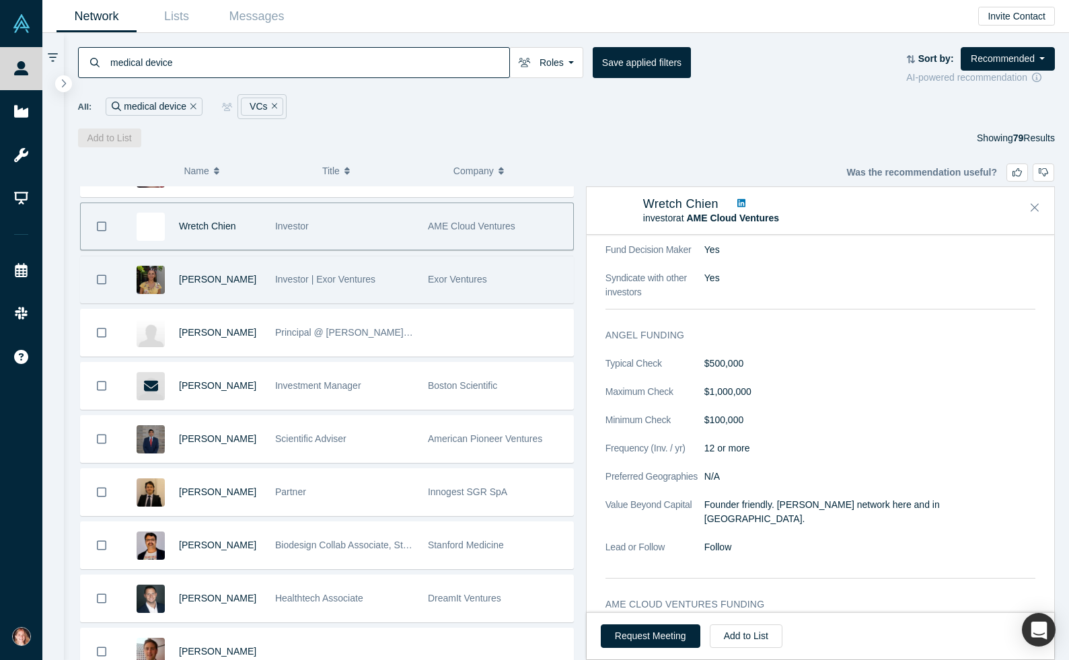
click at [433, 293] on div "Exor Ventures" at bounding box center [497, 279] width 139 height 46
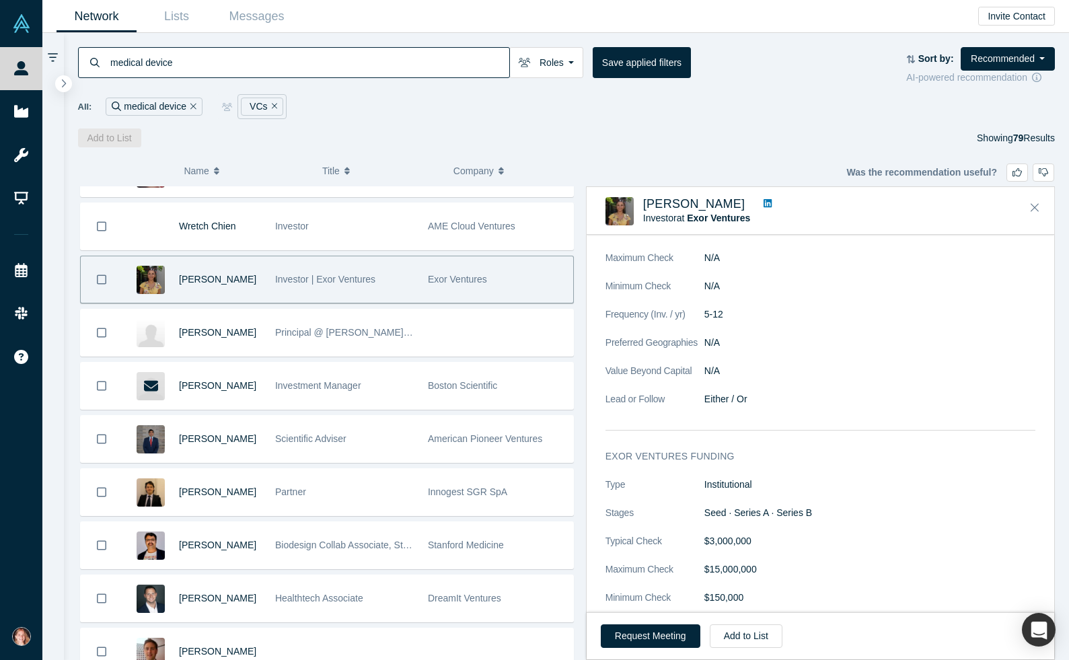
scroll to position [1039, 0]
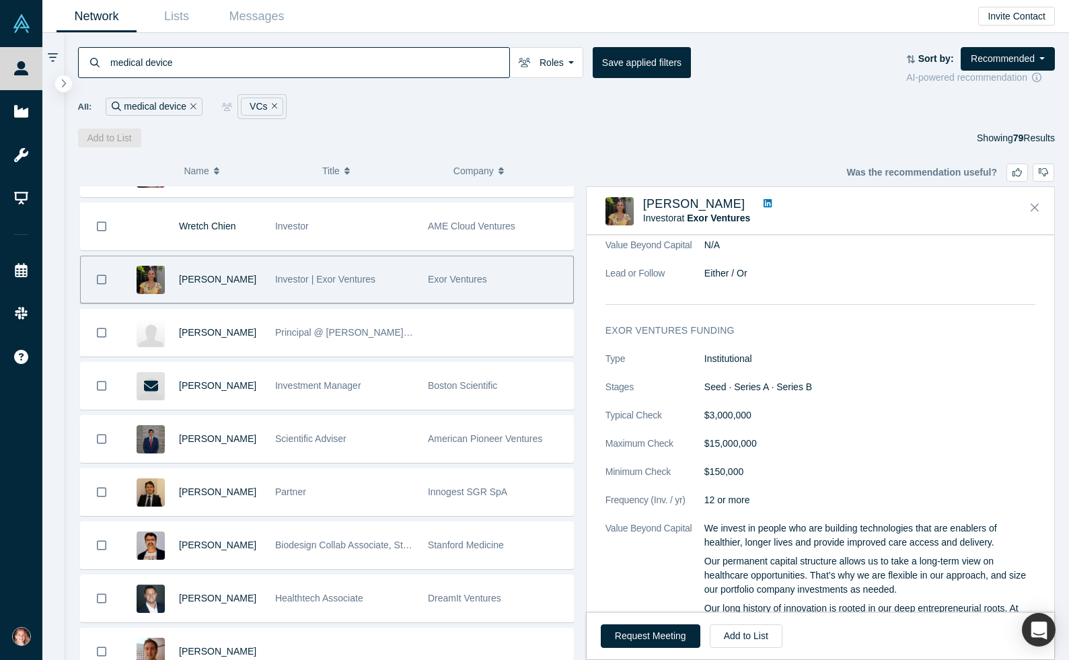
click at [97, 276] on icon "Bookmark" at bounding box center [101, 278] width 9 height 9
click at [94, 140] on button "Add to List" at bounding box center [109, 137] width 63 height 19
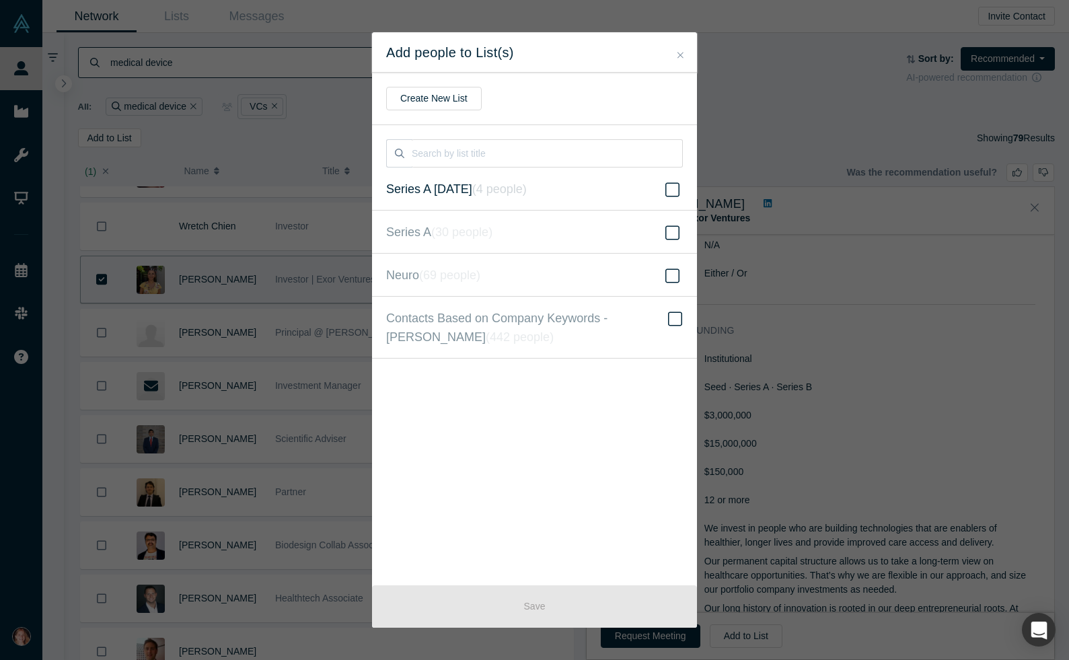
click at [467, 187] on span "Series A 9.13.2025 ( 4 people )" at bounding box center [456, 189] width 141 height 19
click at [0, 0] on input "Series A 9.13.2025 ( 4 people )" at bounding box center [0, 0] width 0 height 0
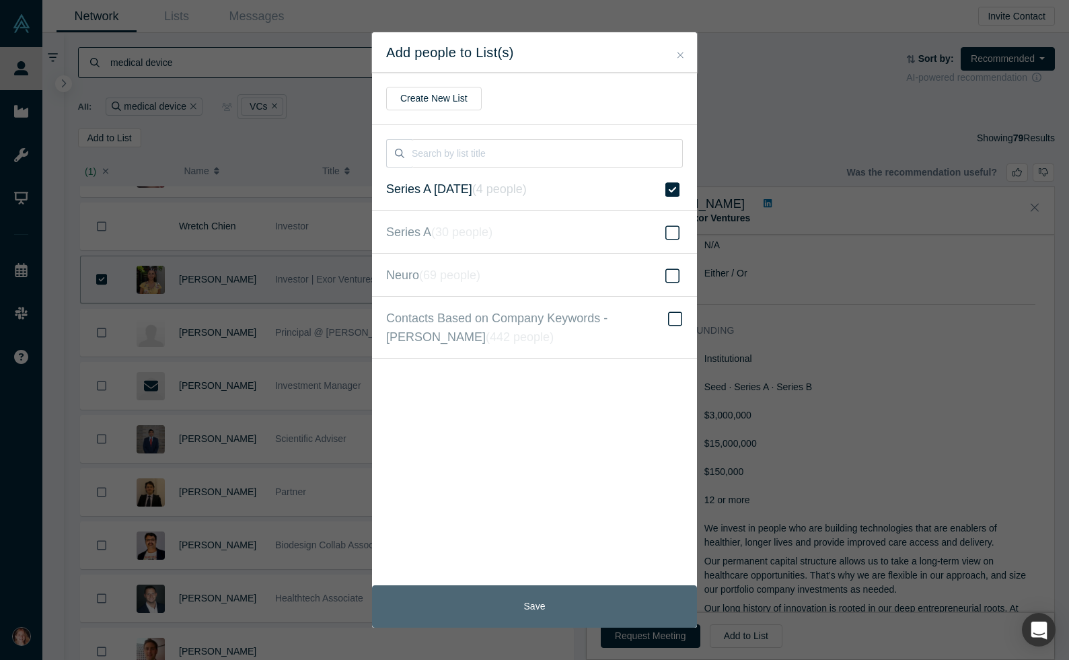
click at [566, 606] on button "Save" at bounding box center [534, 606] width 325 height 42
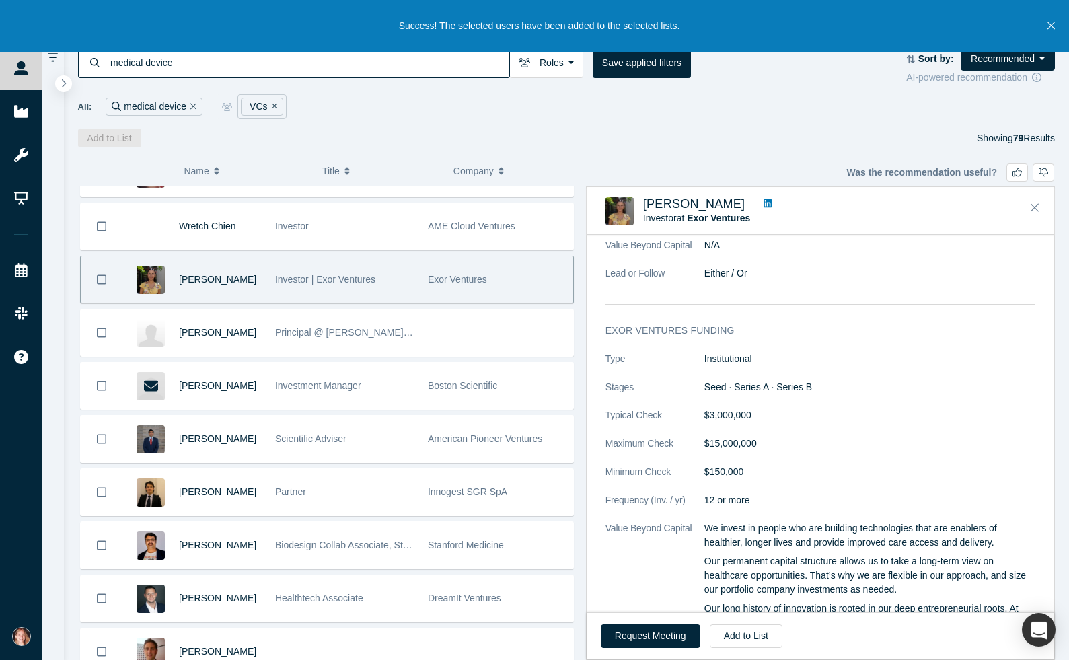
scroll to position [2560, 0]
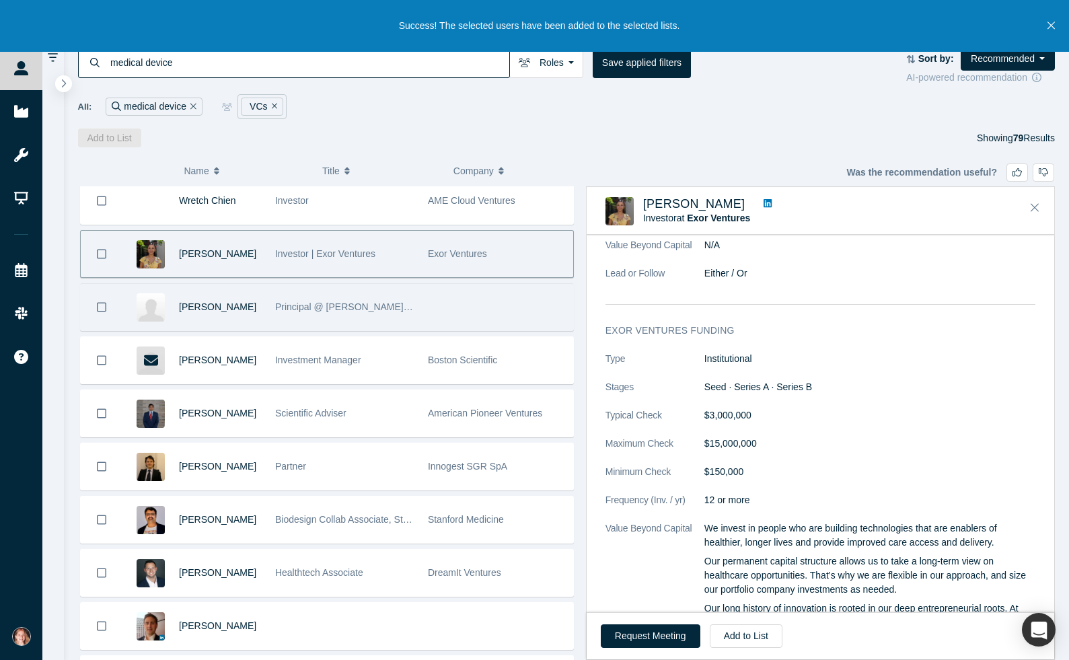
click at [341, 316] on div "Principal @ [PERSON_NAME] Triangle Ventures" at bounding box center [344, 307] width 139 height 46
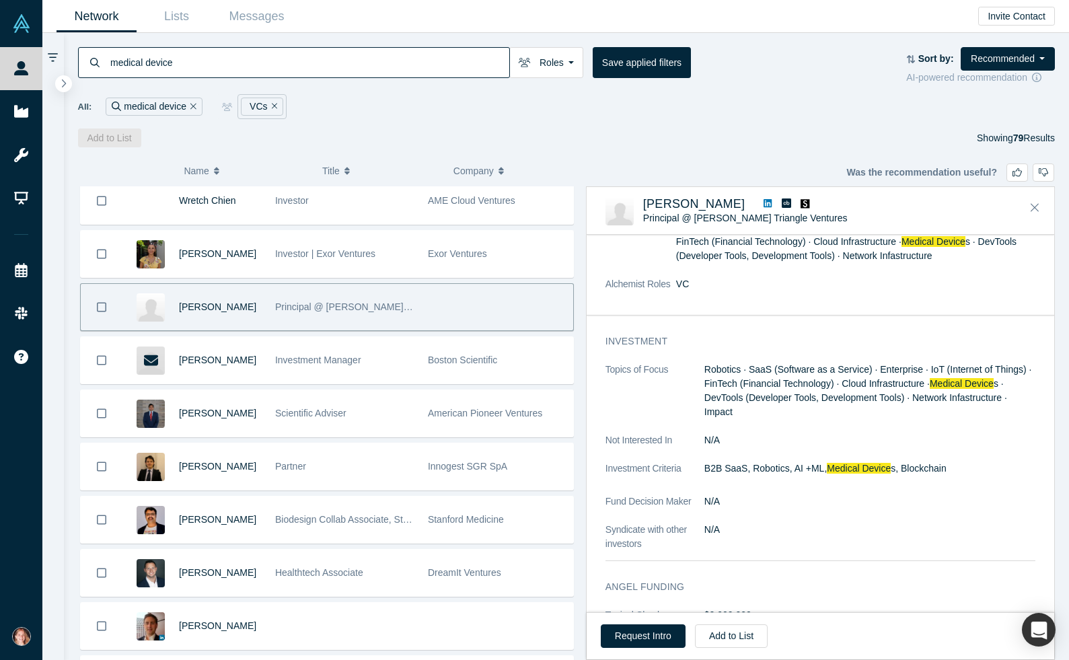
scroll to position [0, 0]
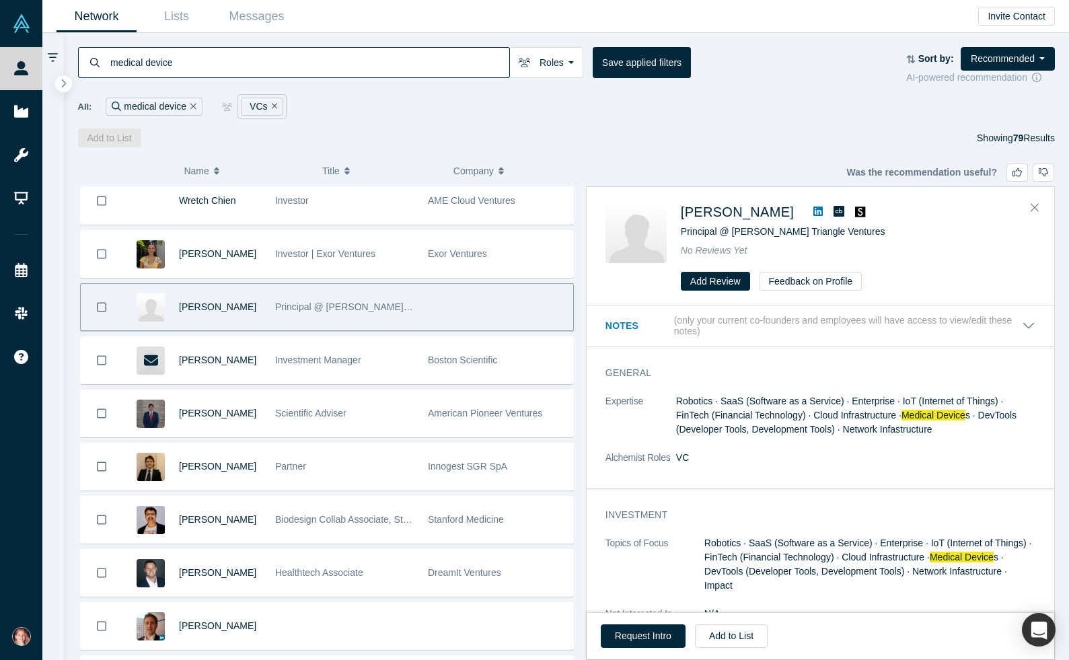
click at [99, 309] on icon "Bookmark" at bounding box center [101, 307] width 9 height 13
click at [111, 139] on button "Add to List" at bounding box center [109, 137] width 63 height 19
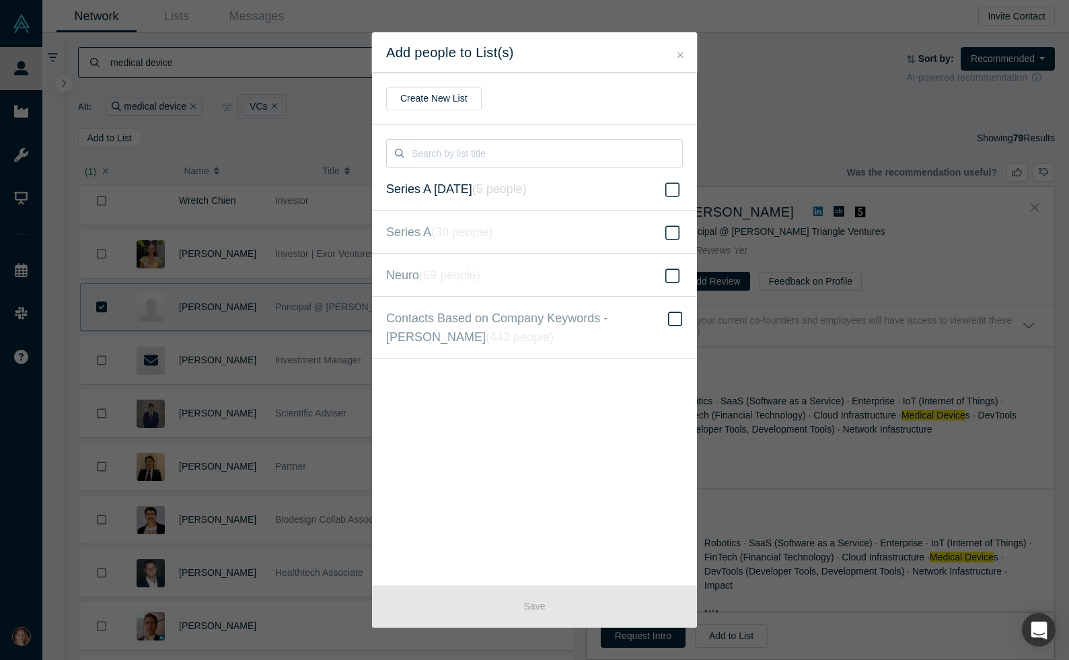
click at [547, 191] on label "Series A 9.13.2025 ( 5 people )" at bounding box center [534, 189] width 325 height 43
click at [0, 0] on input "Series A 9.13.2025 ( 5 people )" at bounding box center [0, 0] width 0 height 0
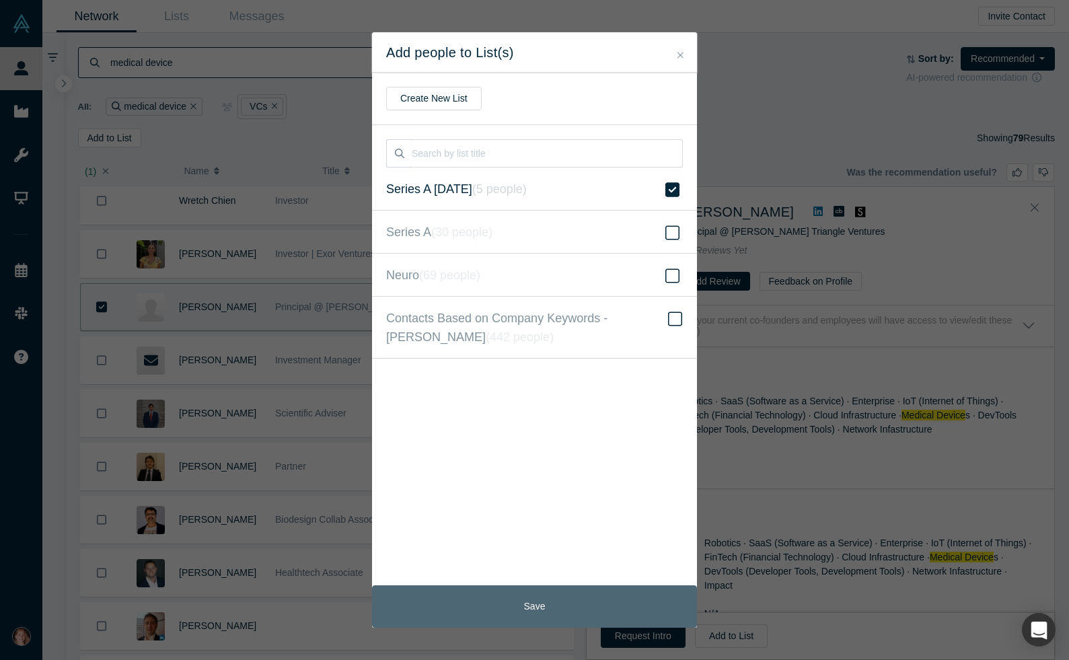
click at [565, 611] on button "Save" at bounding box center [534, 606] width 325 height 42
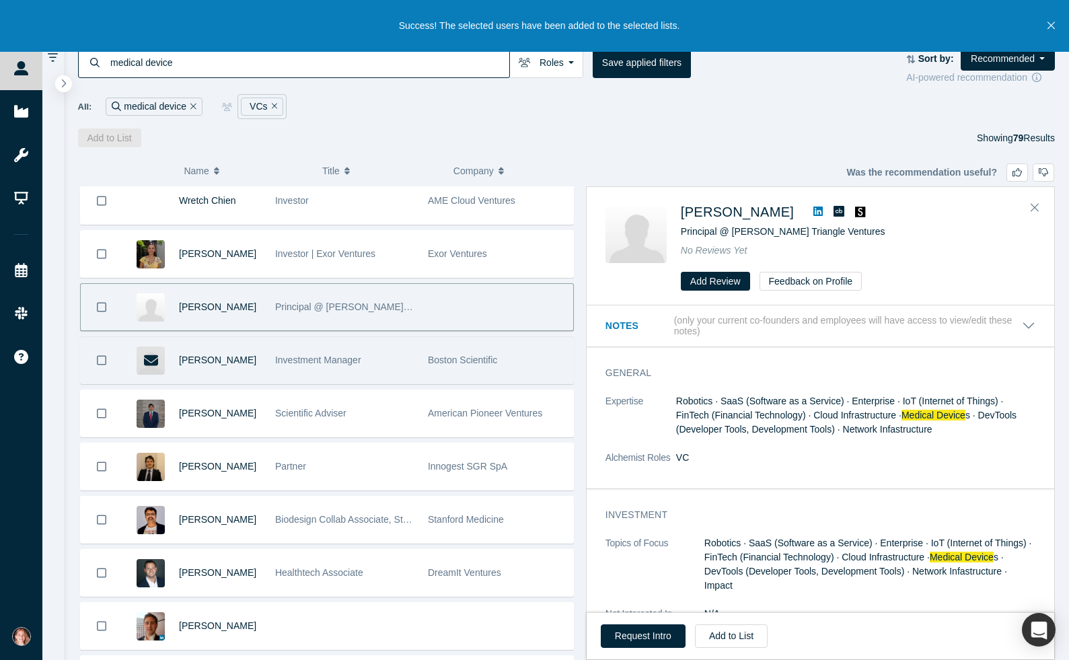
click at [360, 359] on span "Investment Manager" at bounding box center [318, 360] width 86 height 11
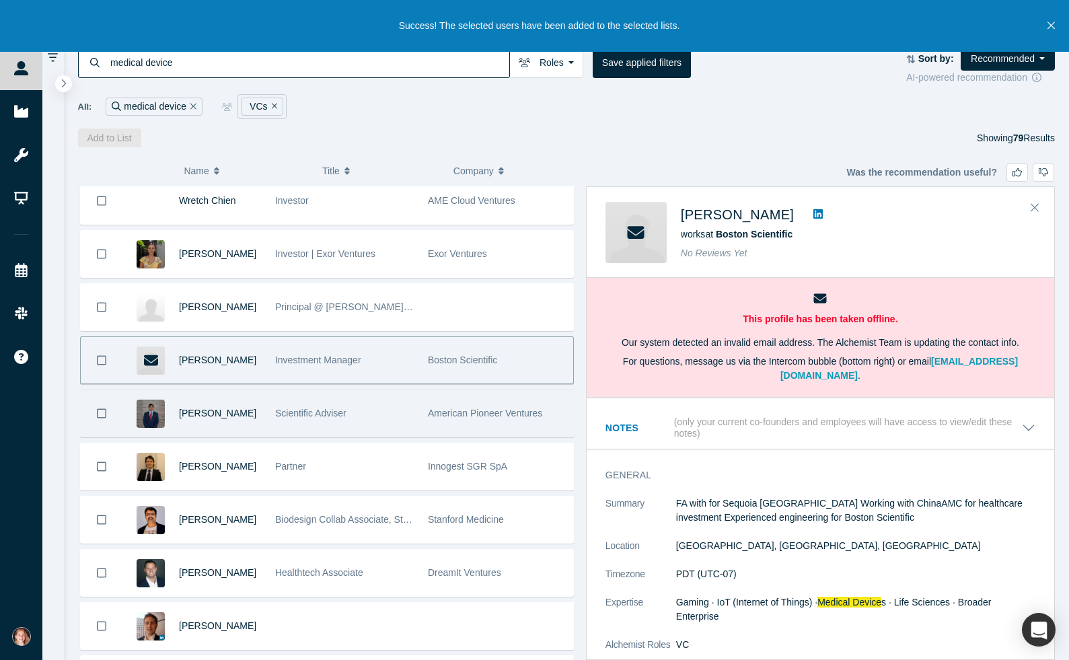
click at [475, 419] on div "American Pioneer Ventures" at bounding box center [497, 413] width 139 height 46
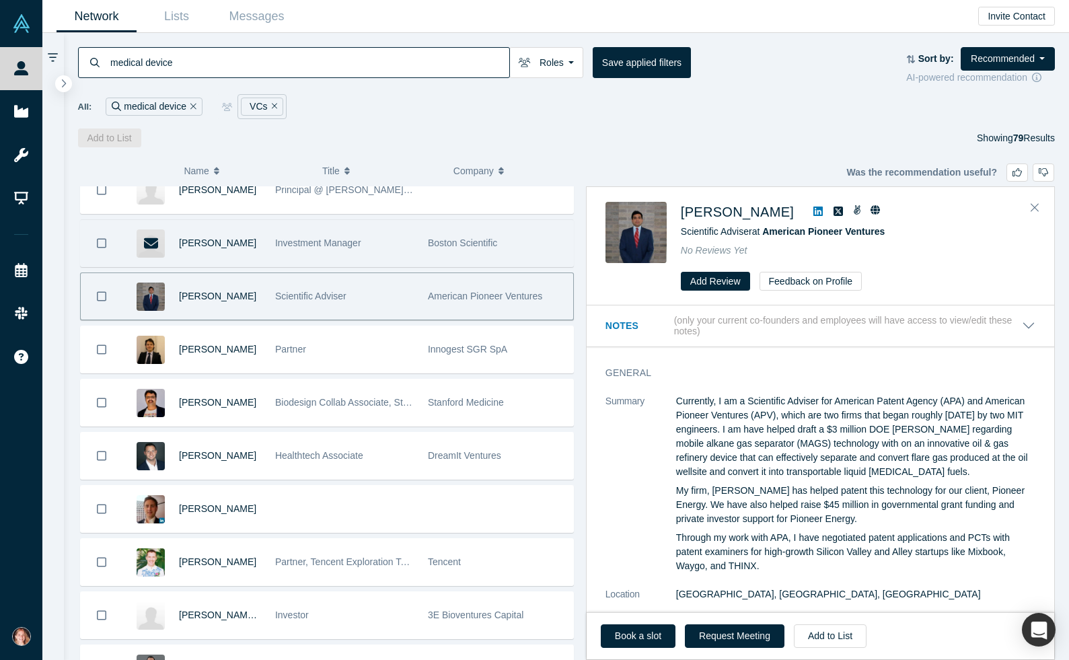
scroll to position [2661, 0]
